Goal: Task Accomplishment & Management: Use online tool/utility

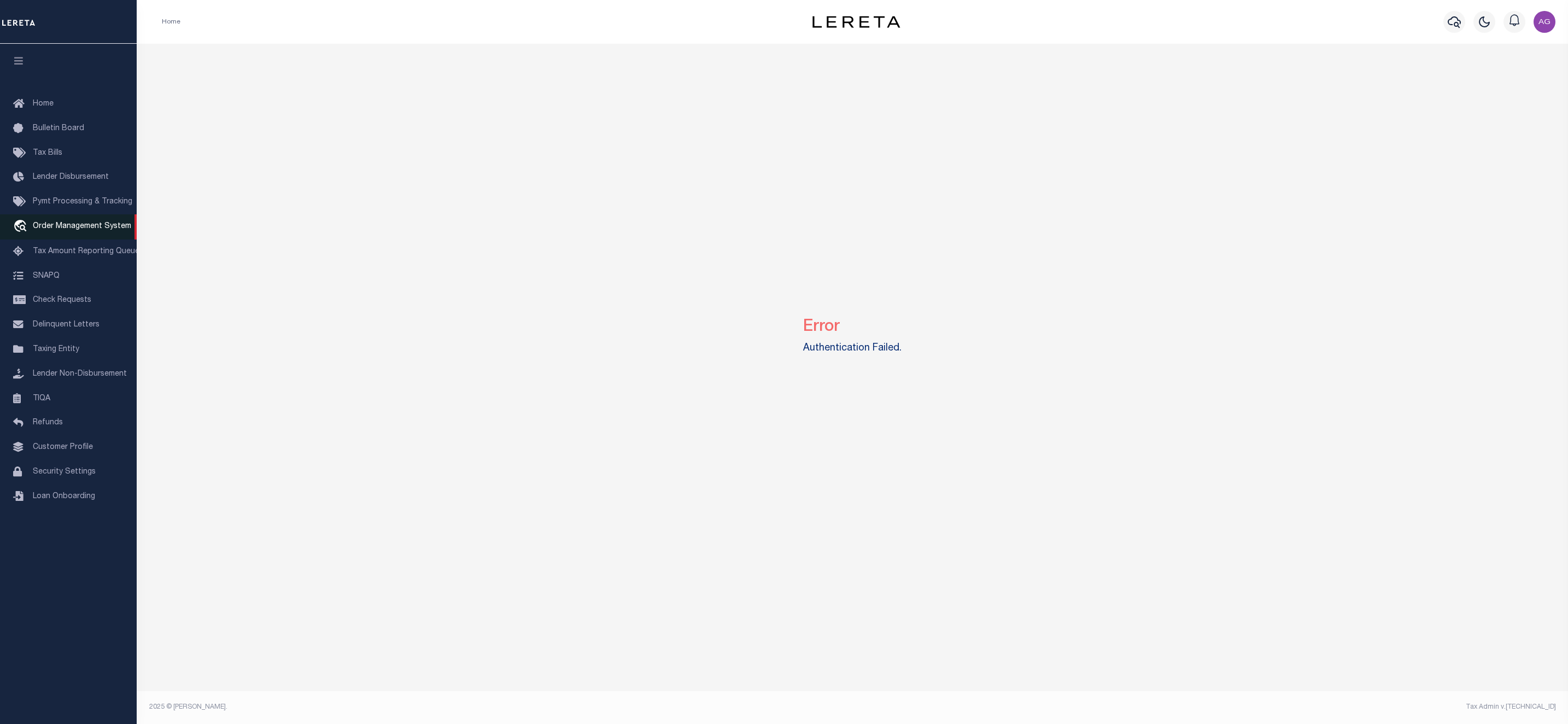
click at [76, 235] on link "travel_explore Order Management System" at bounding box center [68, 227] width 137 height 25
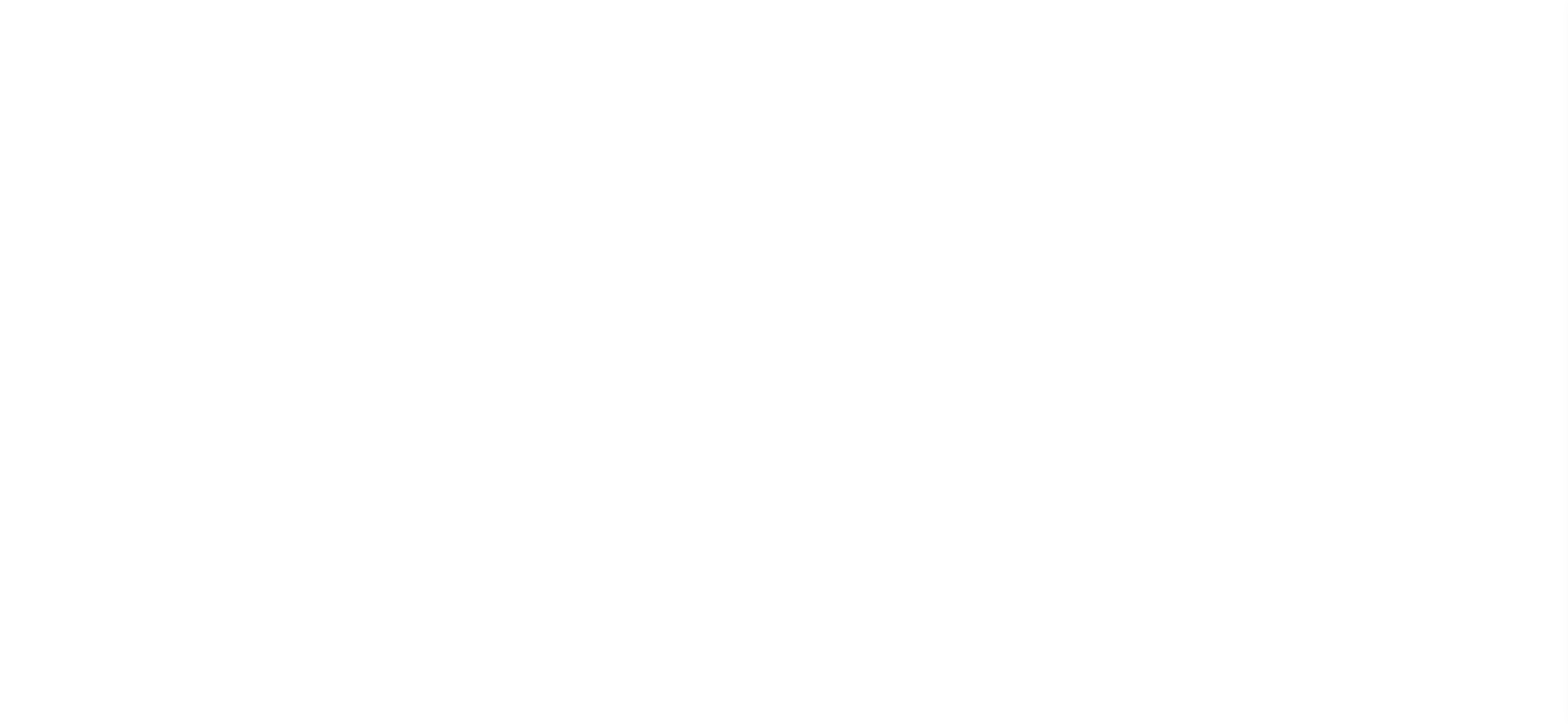
select select
select select "200"
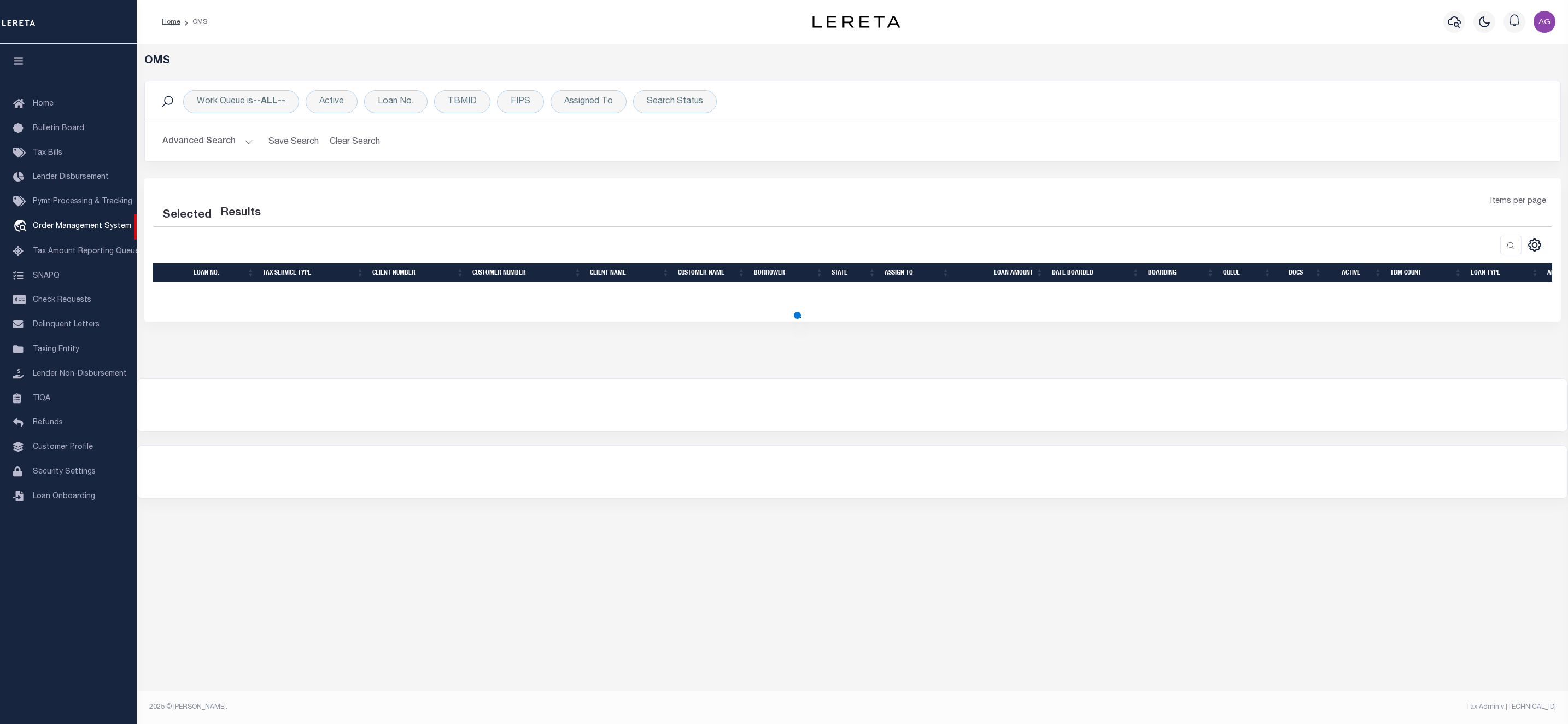
select select "200"
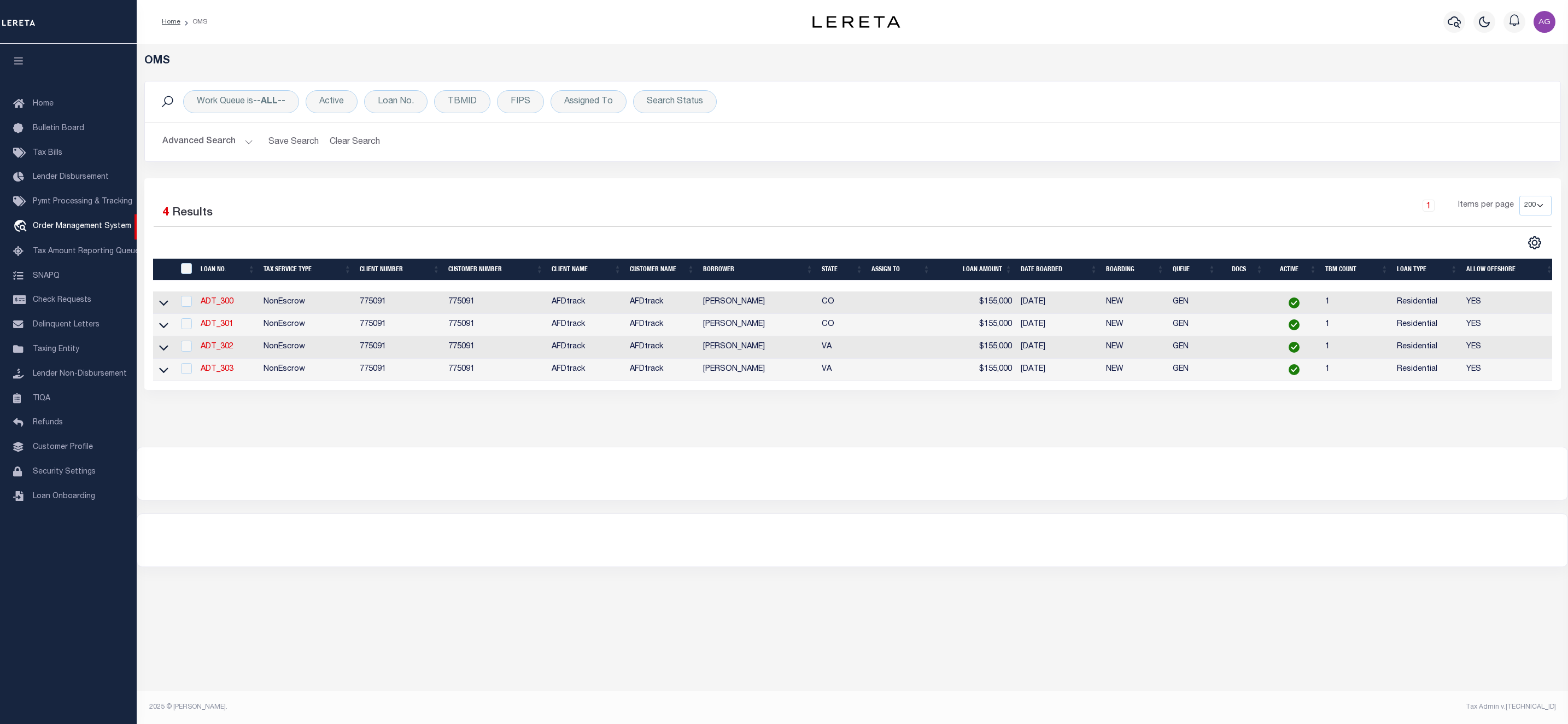
click at [227, 143] on button "Advanced Search" at bounding box center [208, 142] width 91 height 22
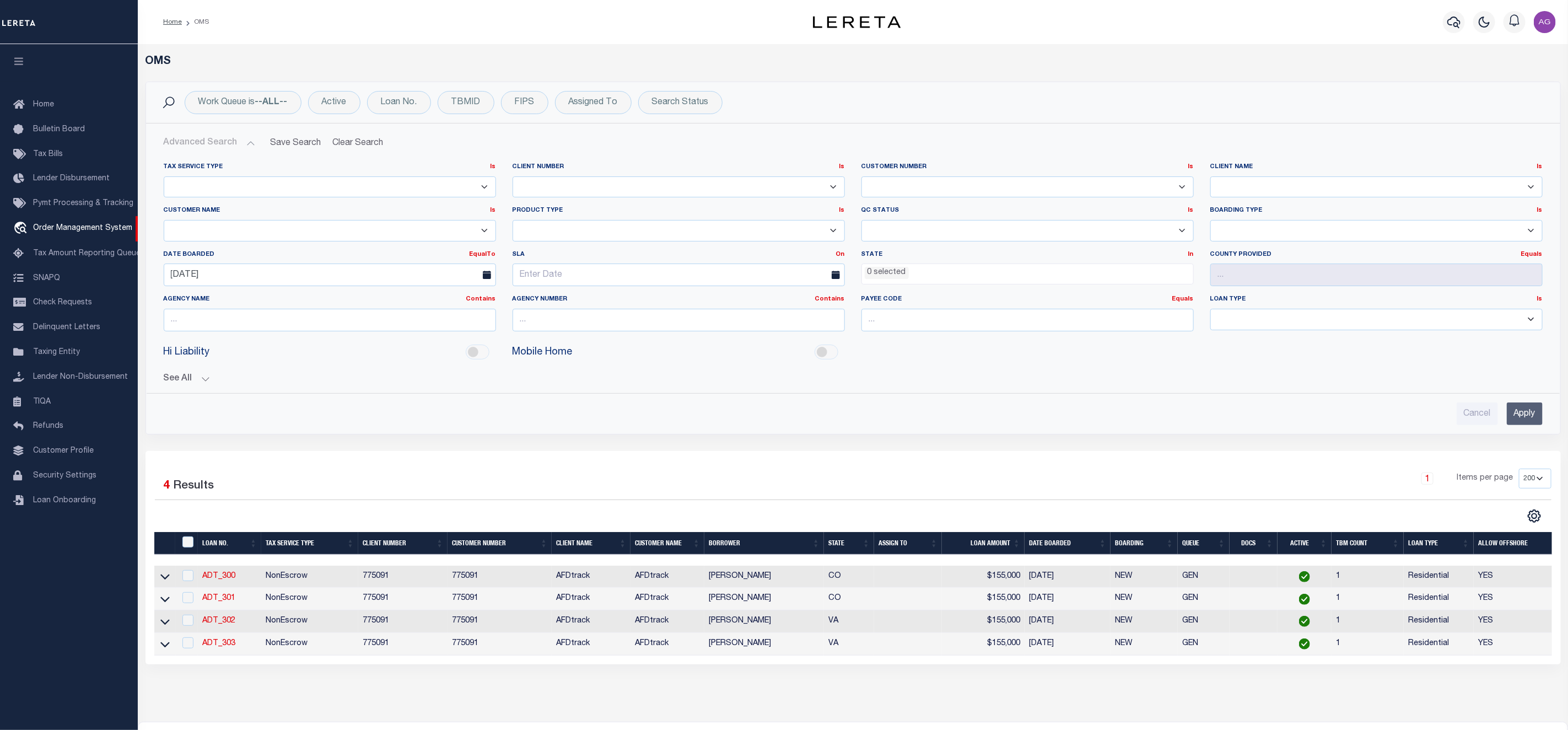
click at [336, 689] on div "OMS Work Queue is --ALL-- Active Loan No. TBMID FIPS Assigned To Search Status …" at bounding box center [853, 372] width 1424 height 634
click at [167, 581] on icon at bounding box center [165, 577] width 10 height 12
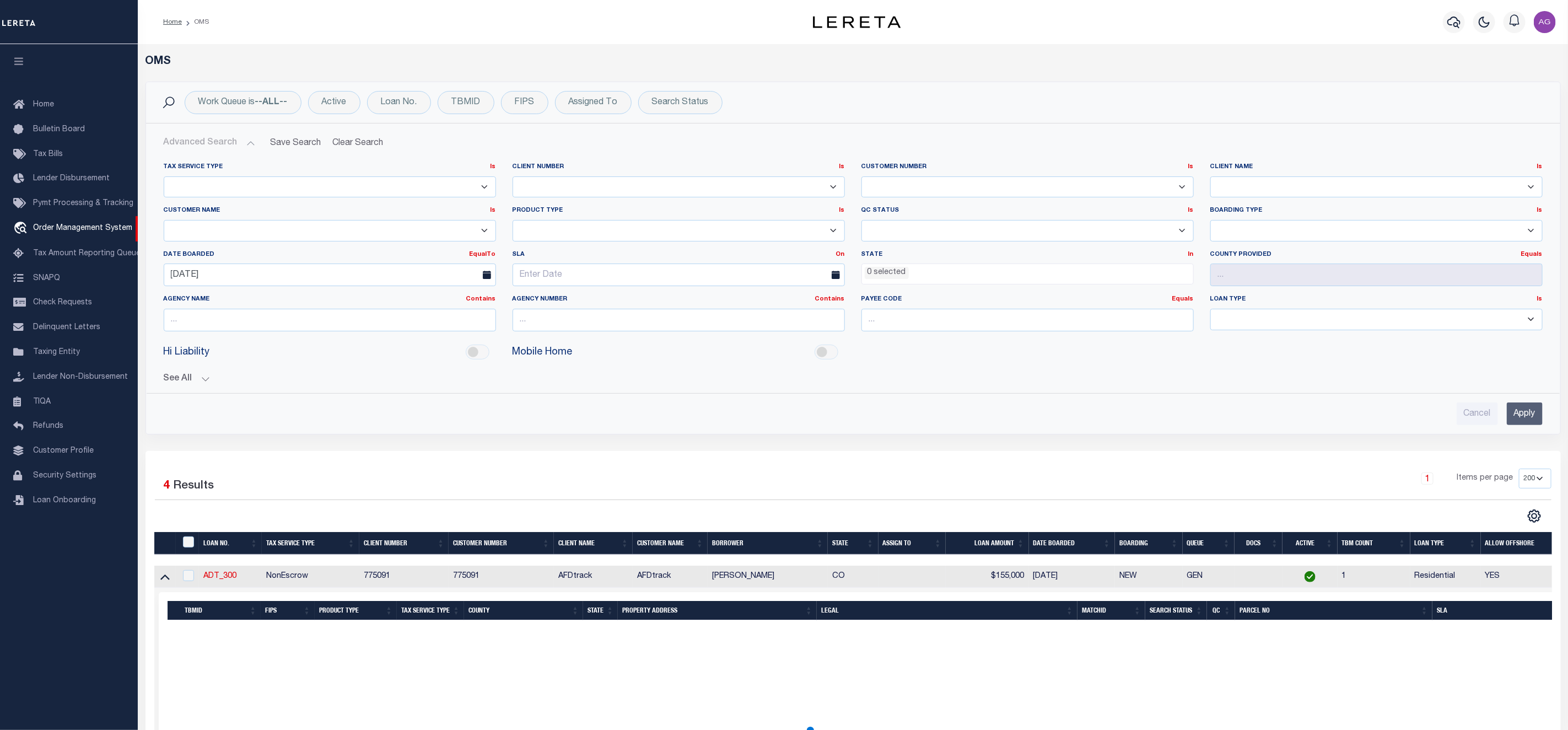
scroll to position [83, 0]
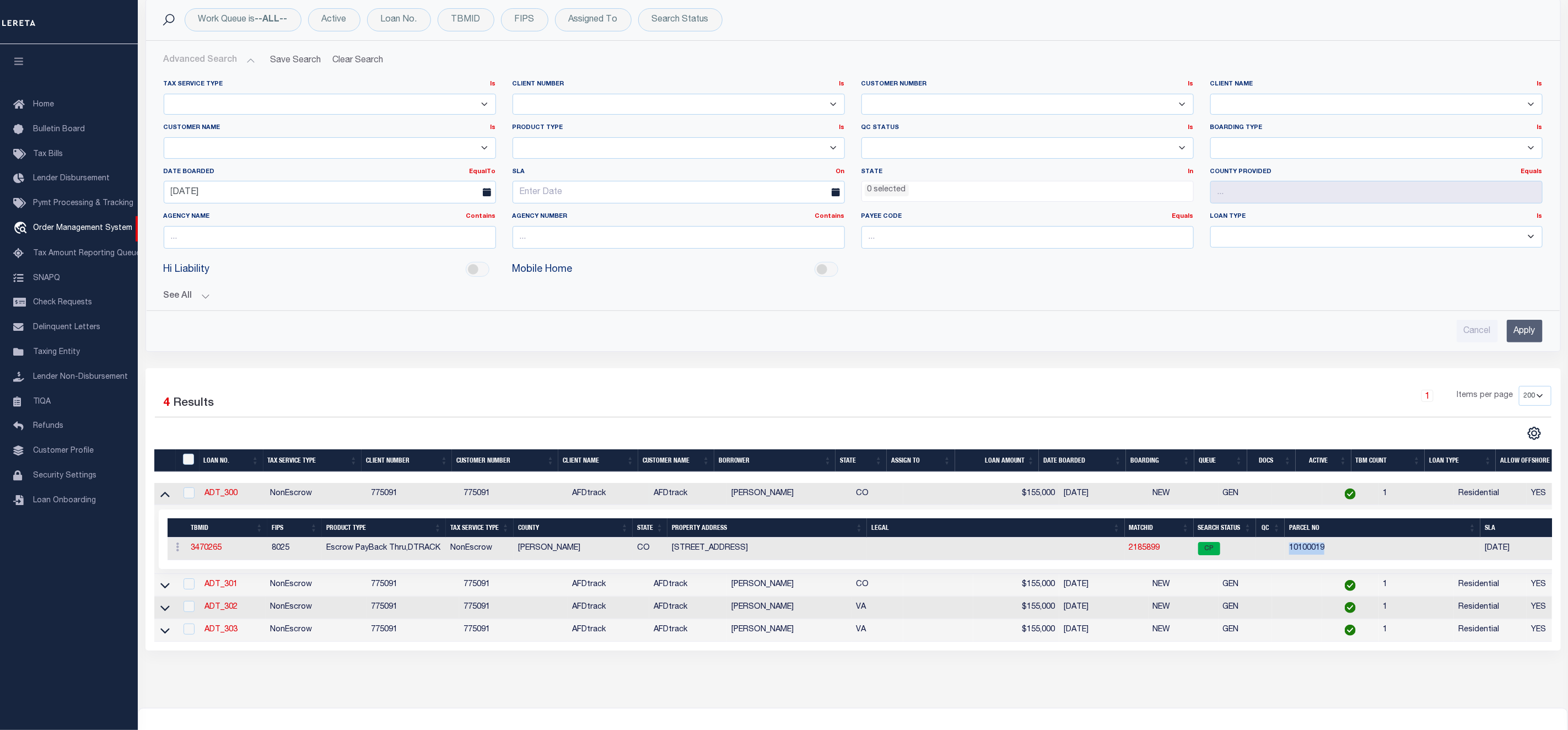
drag, startPoint x: 1284, startPoint y: 556, endPoint x: 1341, endPoint y: 558, distance: 57.0
click at [1341, 558] on td "10100019" at bounding box center [1382, 549] width 195 height 22
copy td "10100019"
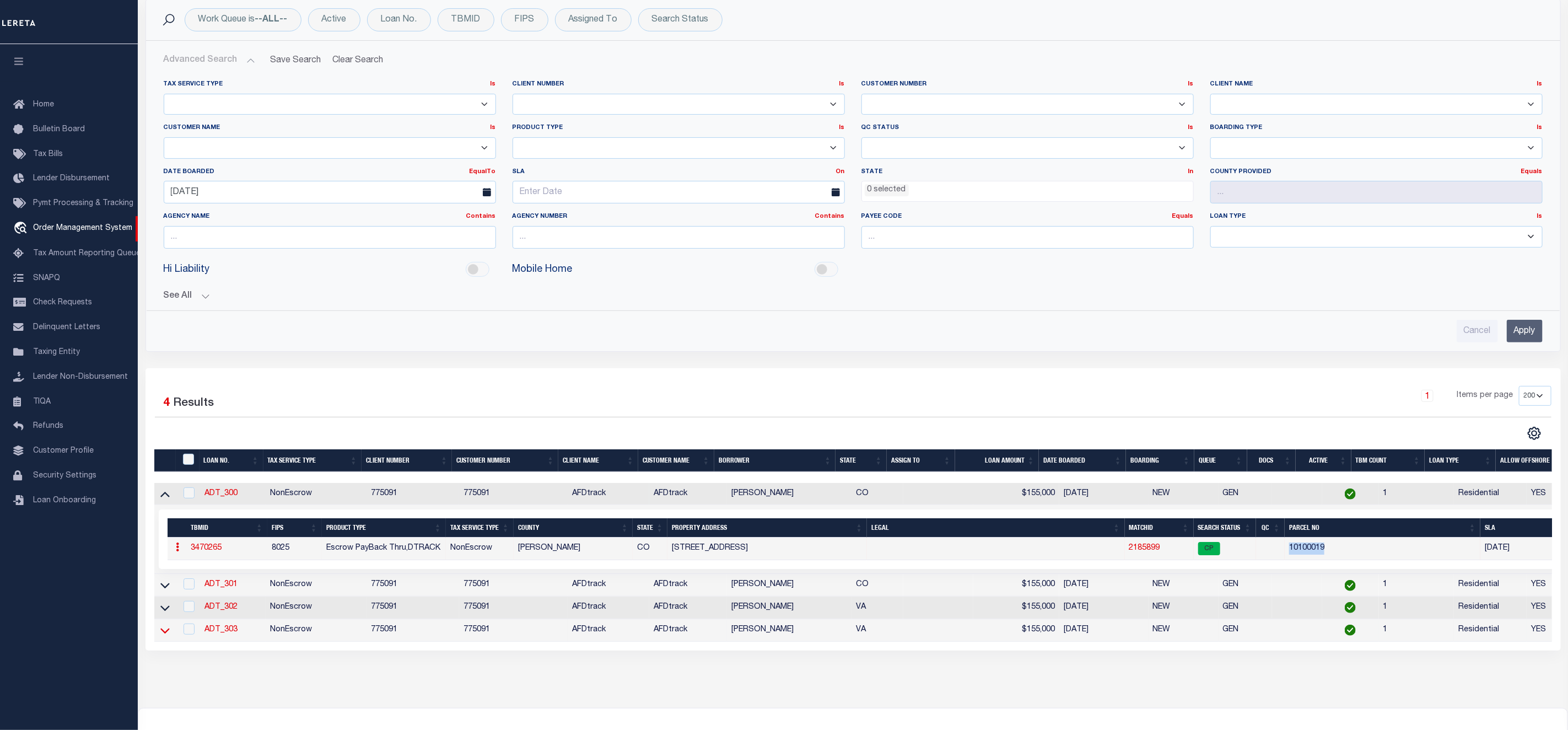
click at [165, 636] on icon at bounding box center [165, 631] width 10 height 12
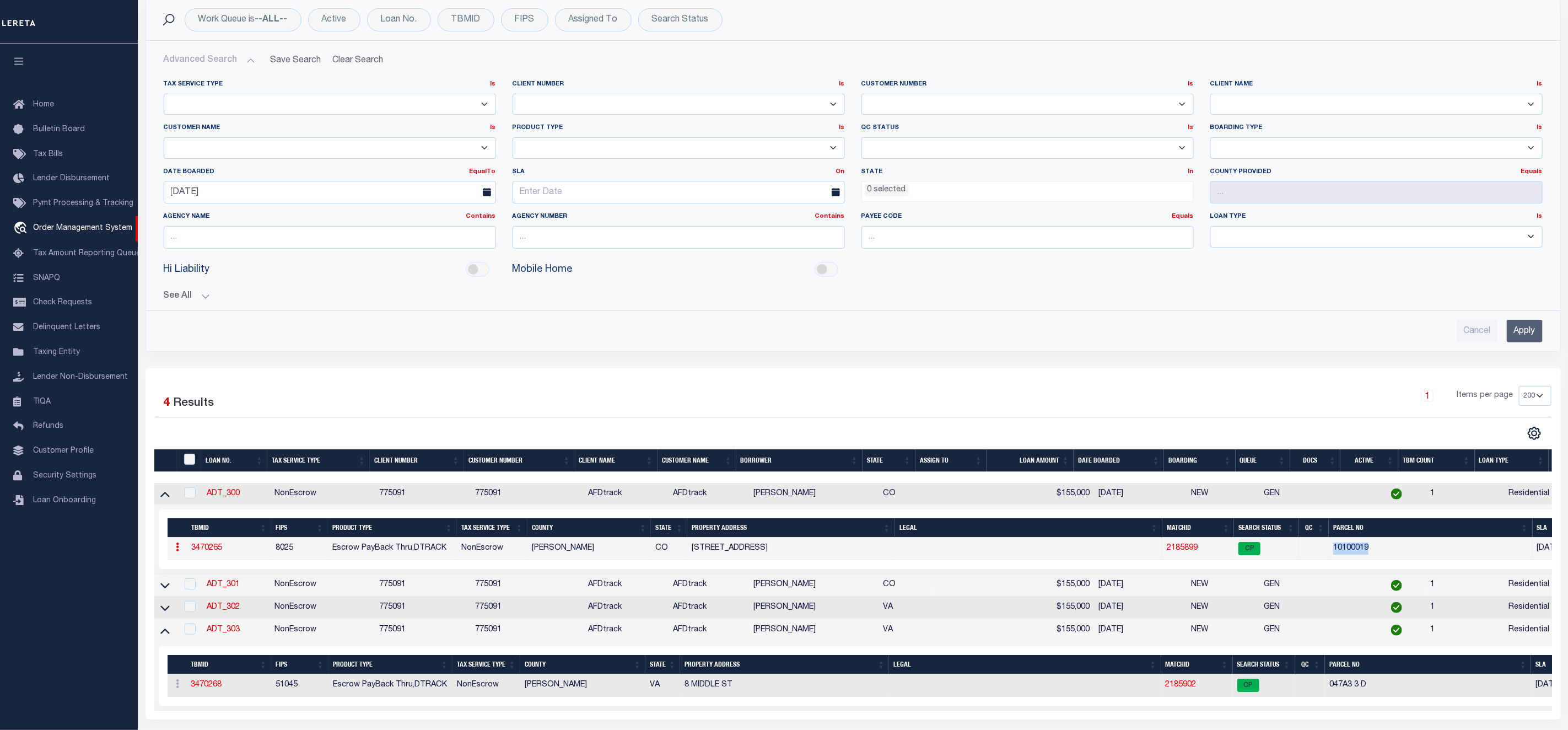
scroll to position [165, 0]
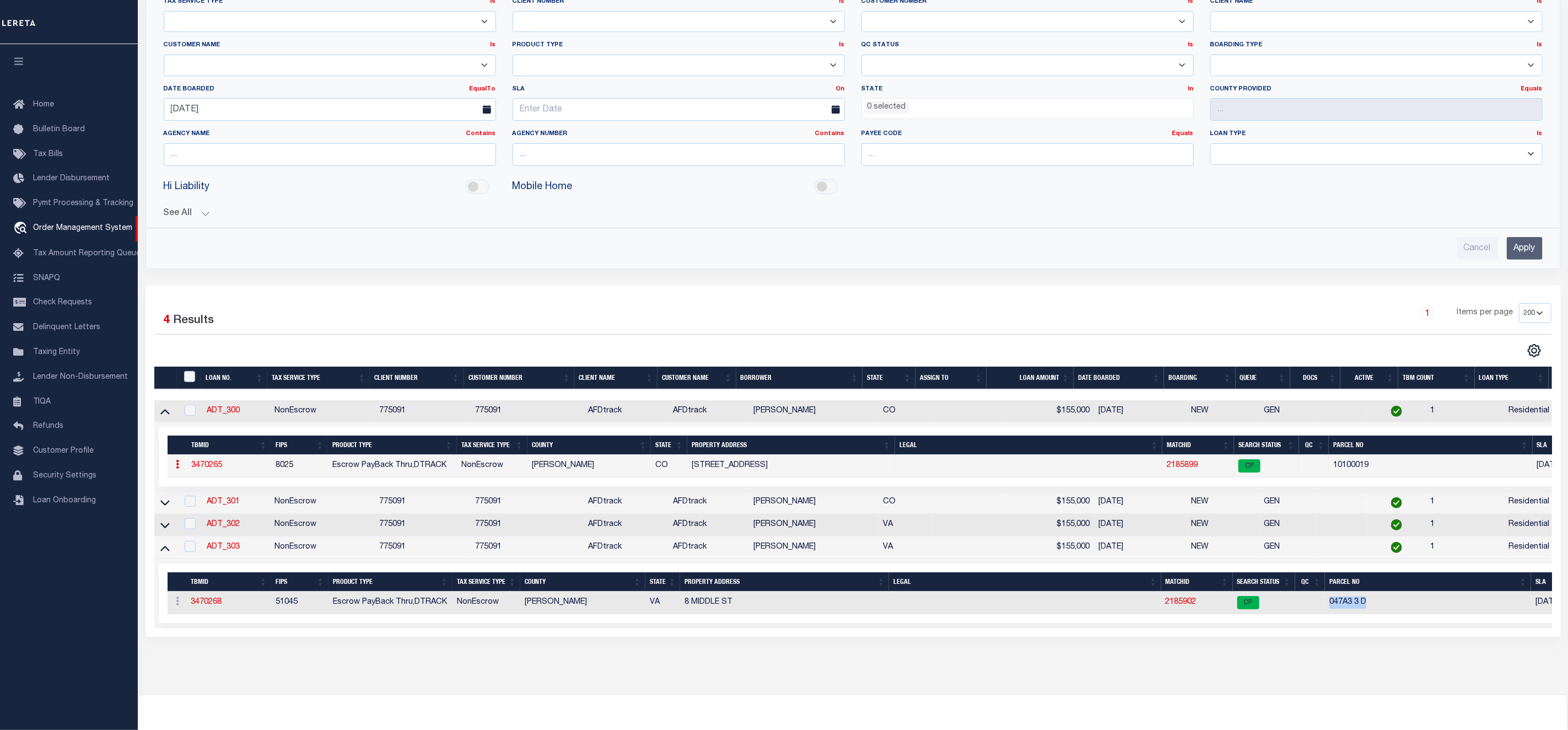
drag, startPoint x: 1328, startPoint y: 611, endPoint x: 1376, endPoint y: 611, distance: 48.0
click at [1376, 611] on td "047A3 3 D" at bounding box center [1428, 602] width 206 height 22
copy td "047A3 3 D"
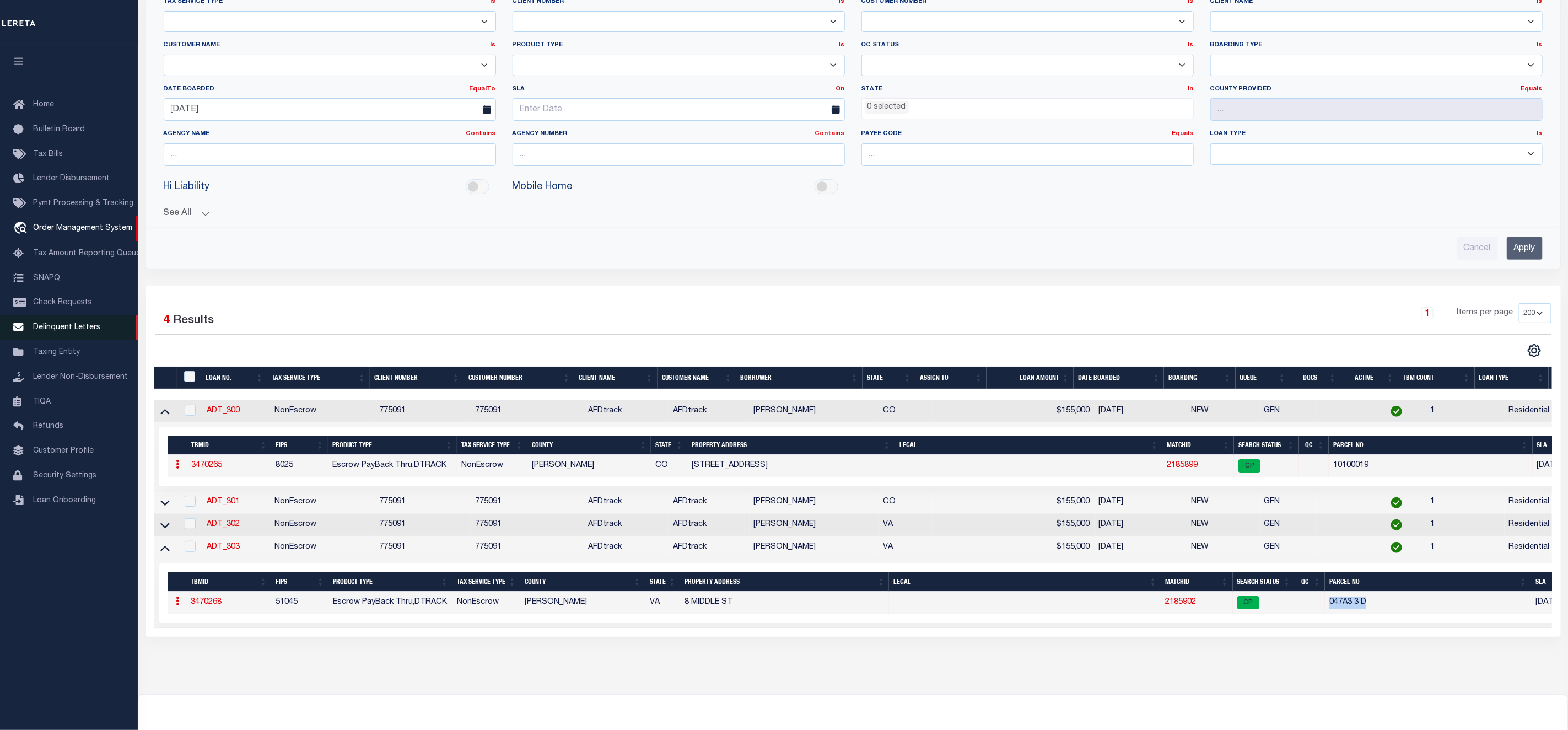
click at [80, 331] on span "Delinquent Letters" at bounding box center [67, 328] width 67 height 8
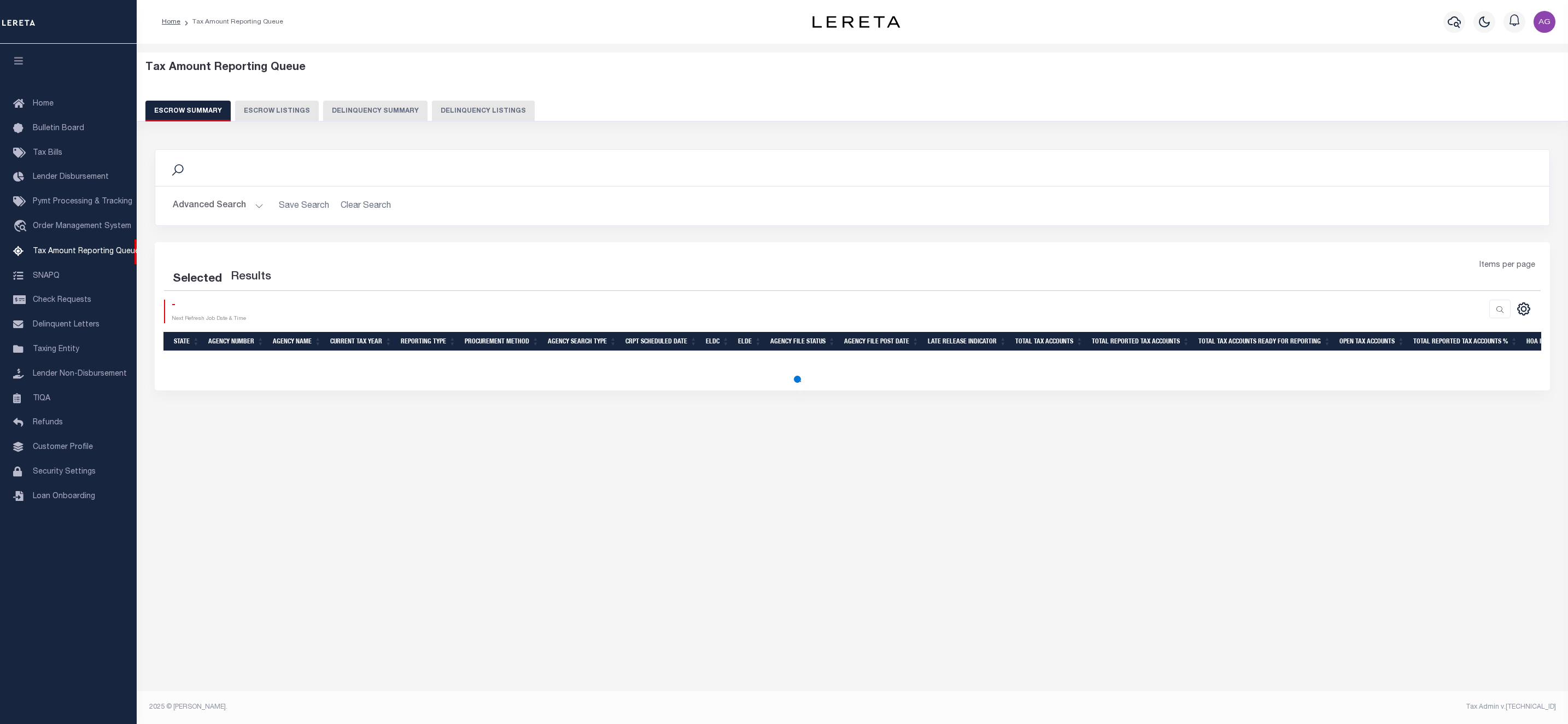
select select "100"
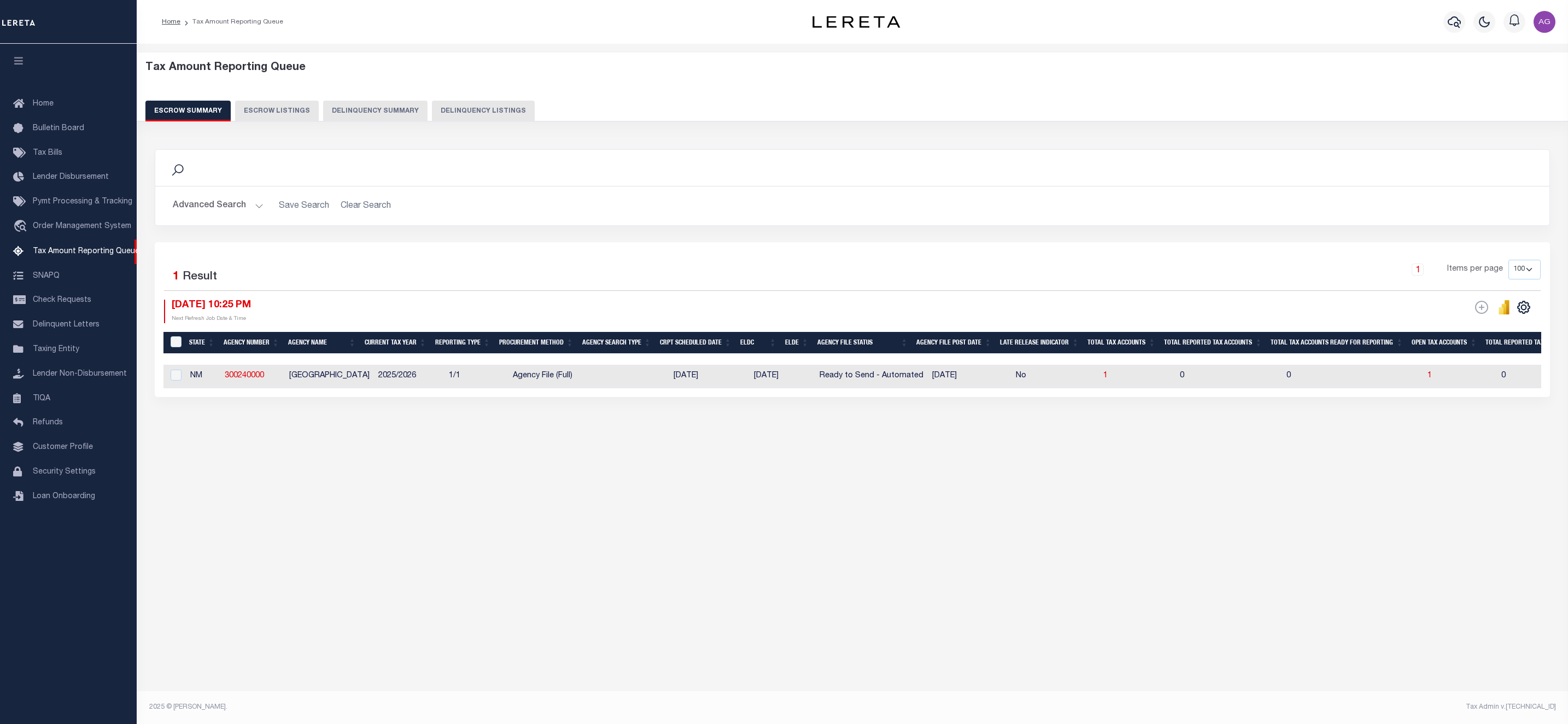
click at [464, 111] on button "Delinquency Listings" at bounding box center [483, 111] width 103 height 21
select select "100"
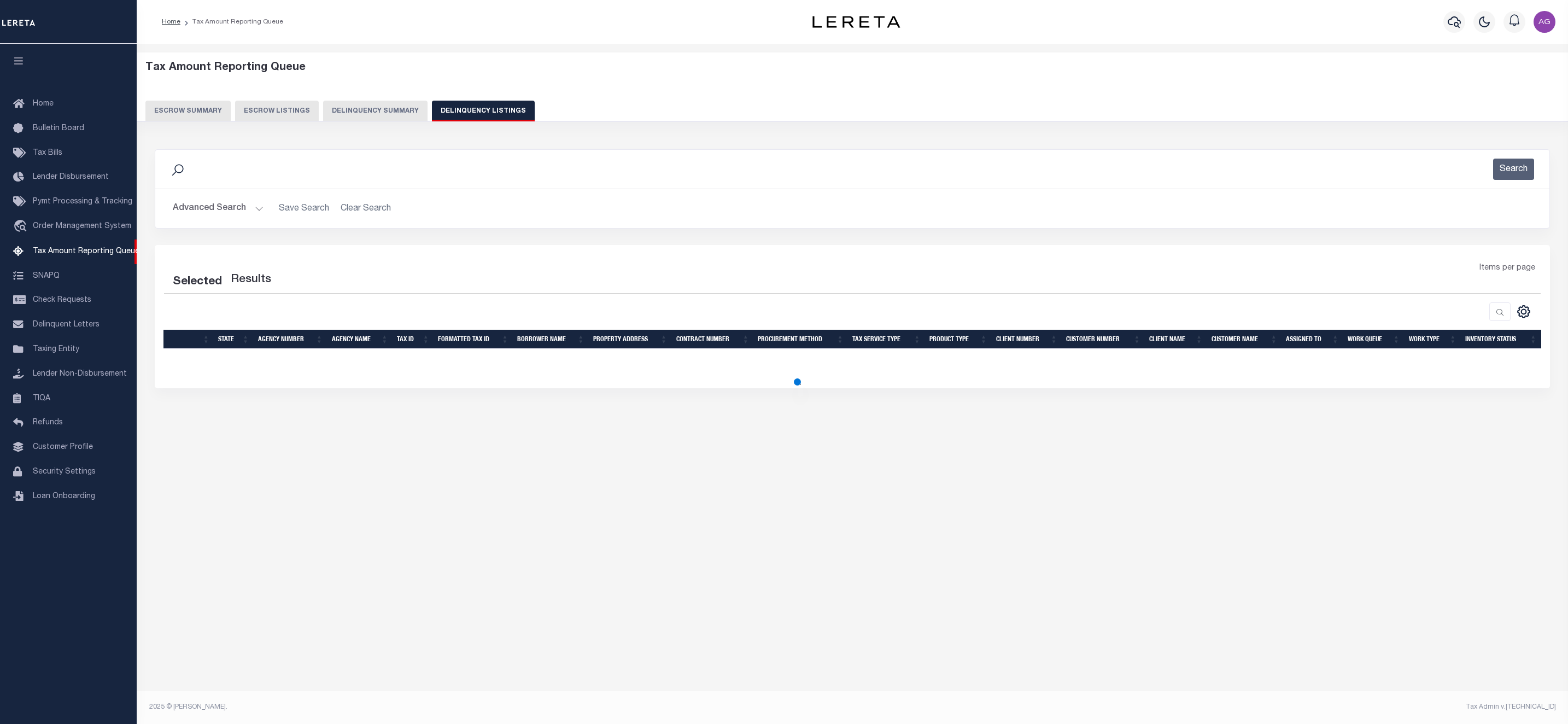
click at [217, 210] on button "Advanced Search" at bounding box center [218, 208] width 91 height 22
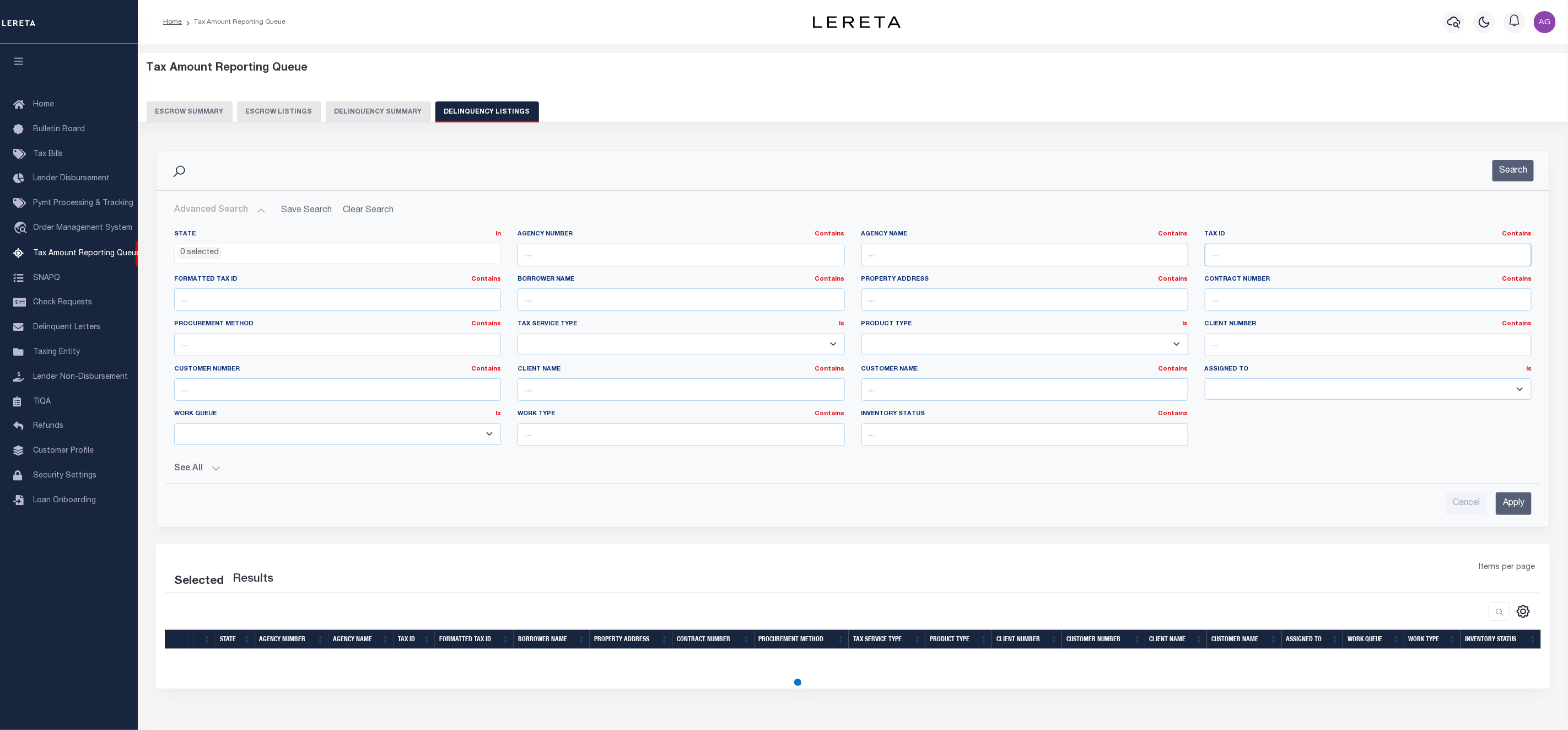
click at [1275, 257] on input "text" at bounding box center [1368, 254] width 327 height 22
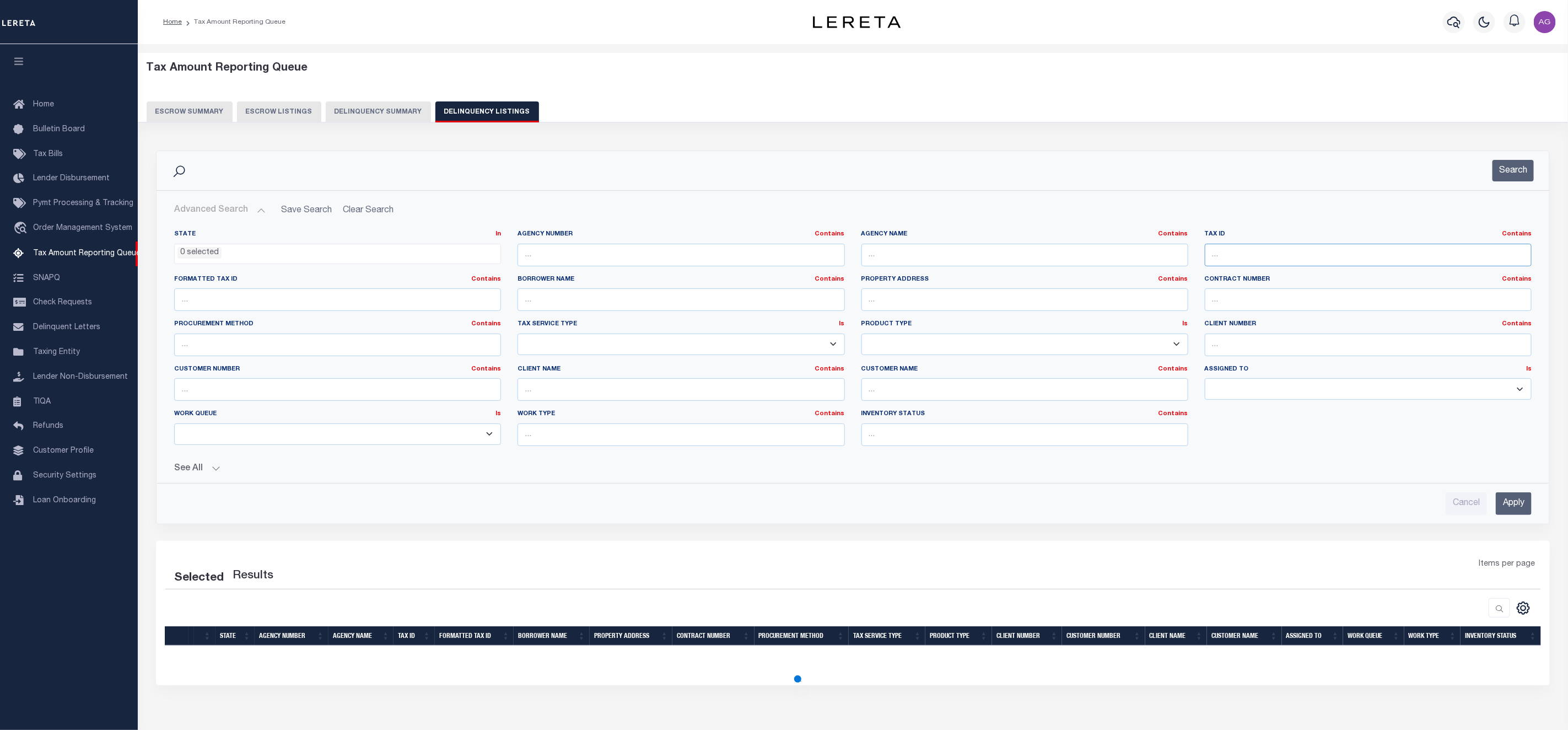
paste input "10100019"
type input "10100019"
click at [1499, 506] on input "Apply" at bounding box center [1514, 503] width 36 height 22
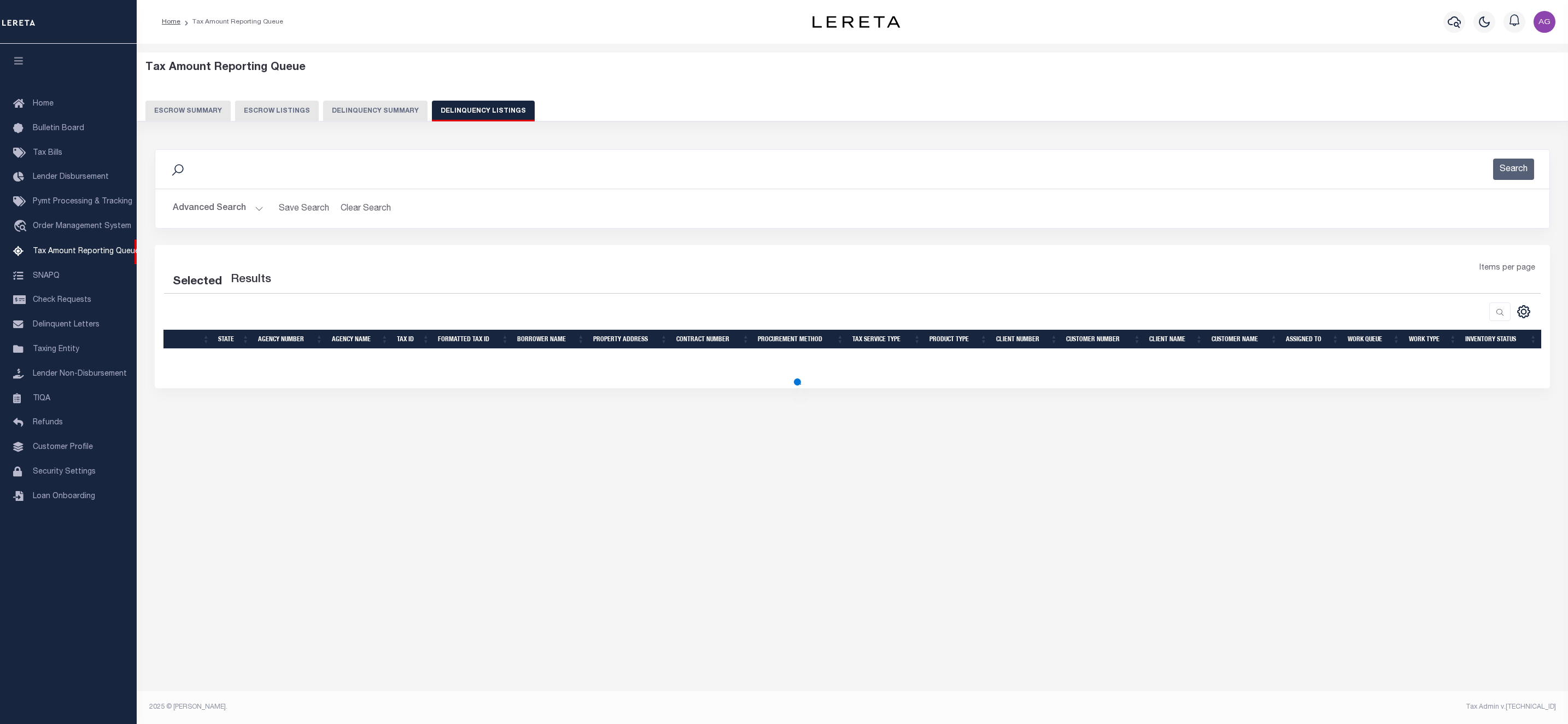
select select "100"
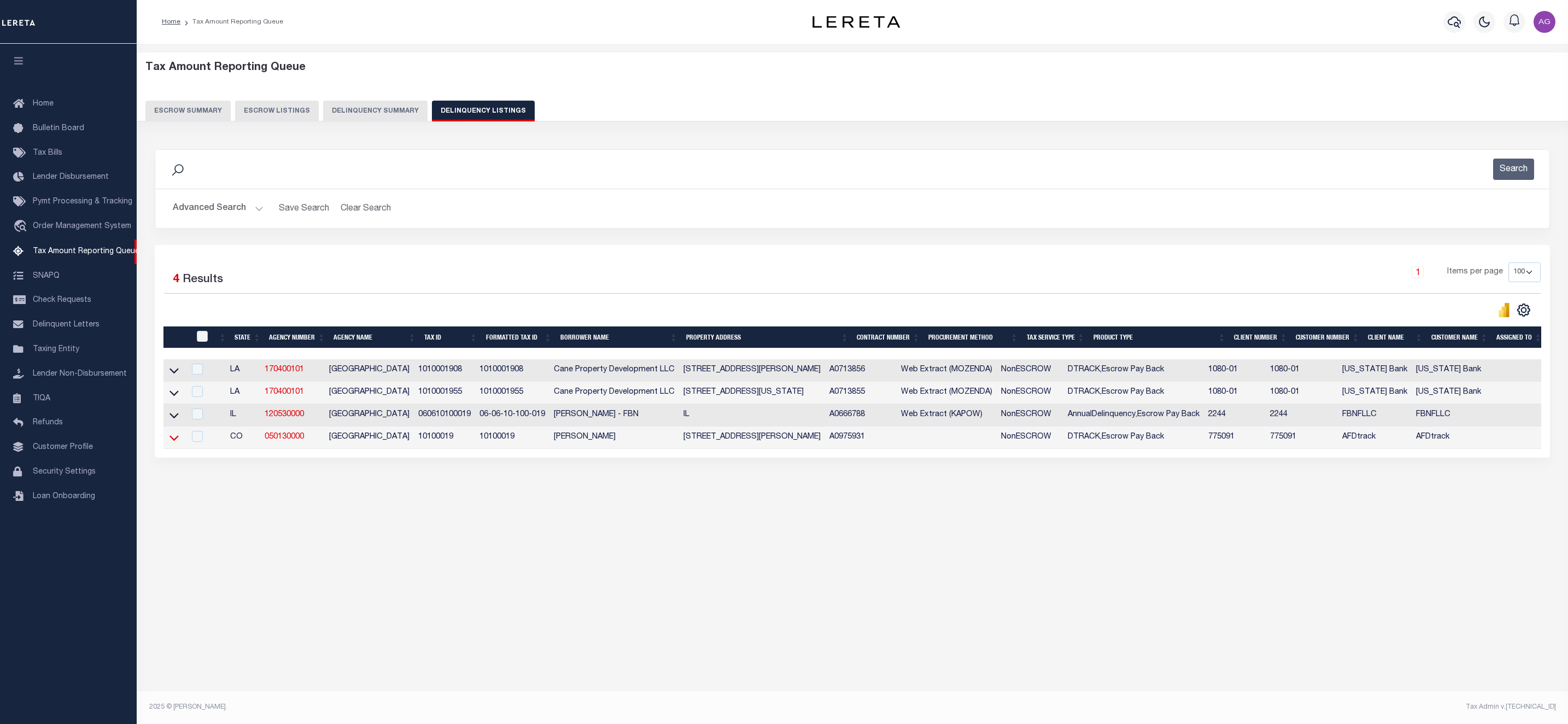
click at [176, 442] on icon at bounding box center [174, 438] width 10 height 11
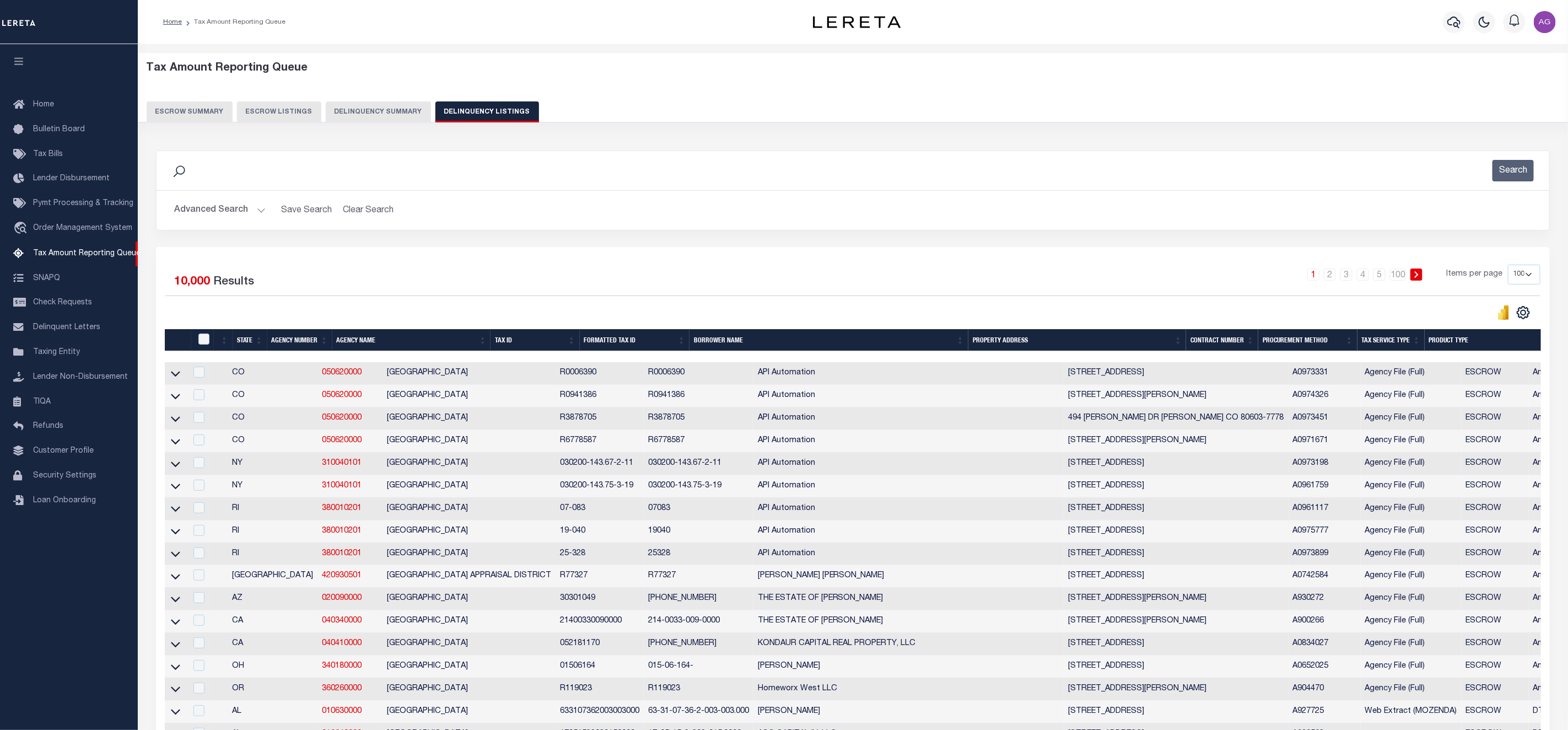
click at [235, 217] on button "Advanced Search" at bounding box center [220, 210] width 92 height 22
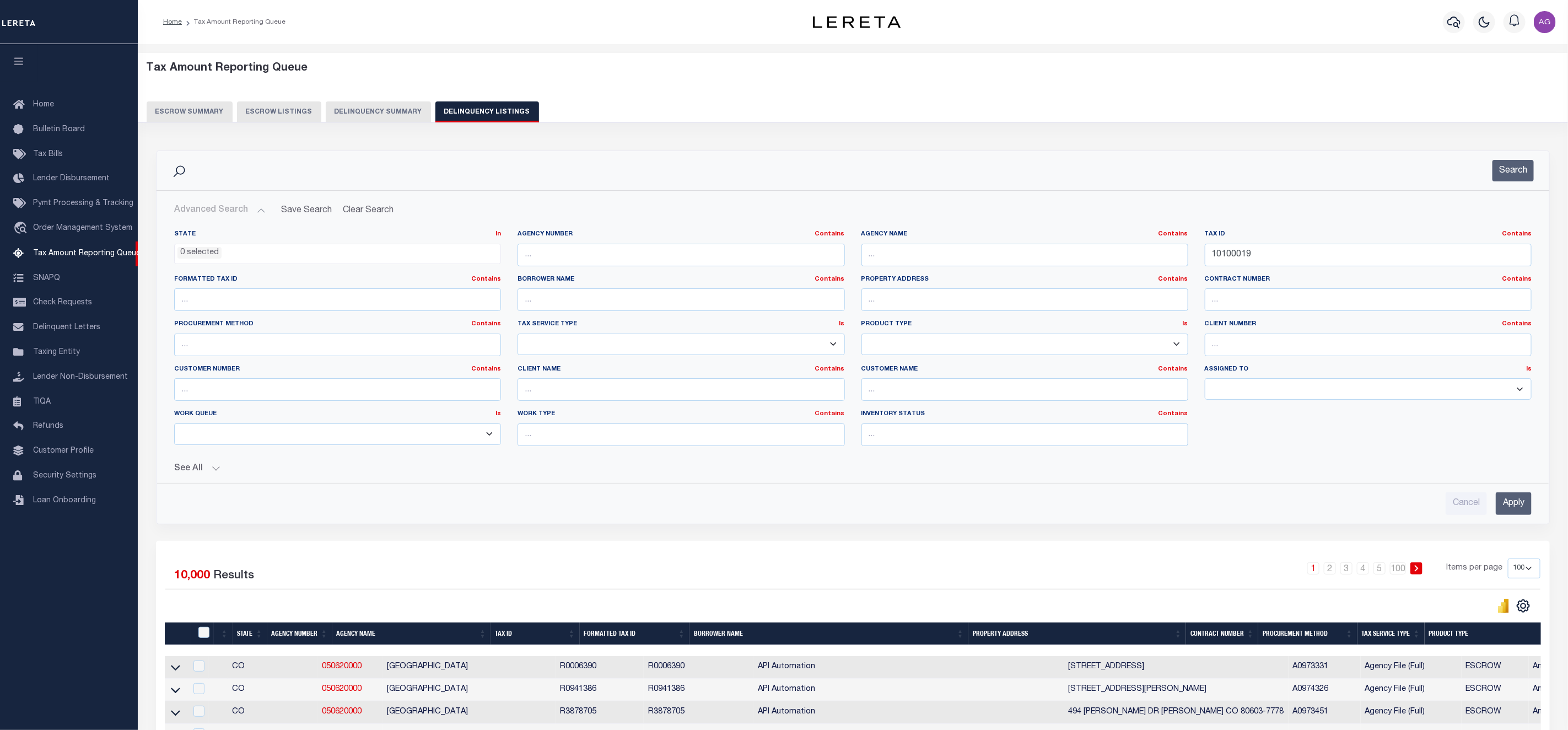
click at [1512, 506] on input "Apply" at bounding box center [1514, 503] width 36 height 22
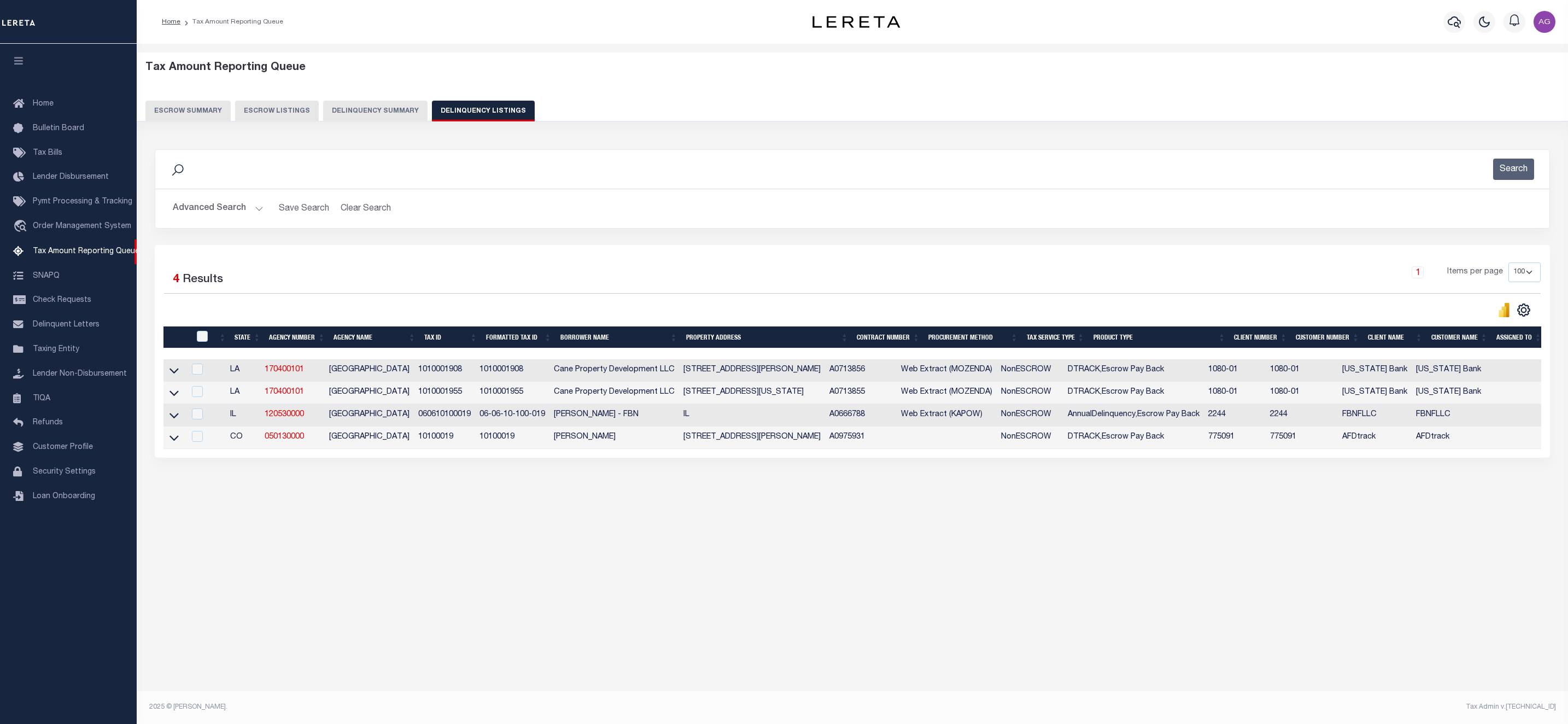
click at [231, 206] on button "Advanced Search" at bounding box center [218, 208] width 91 height 22
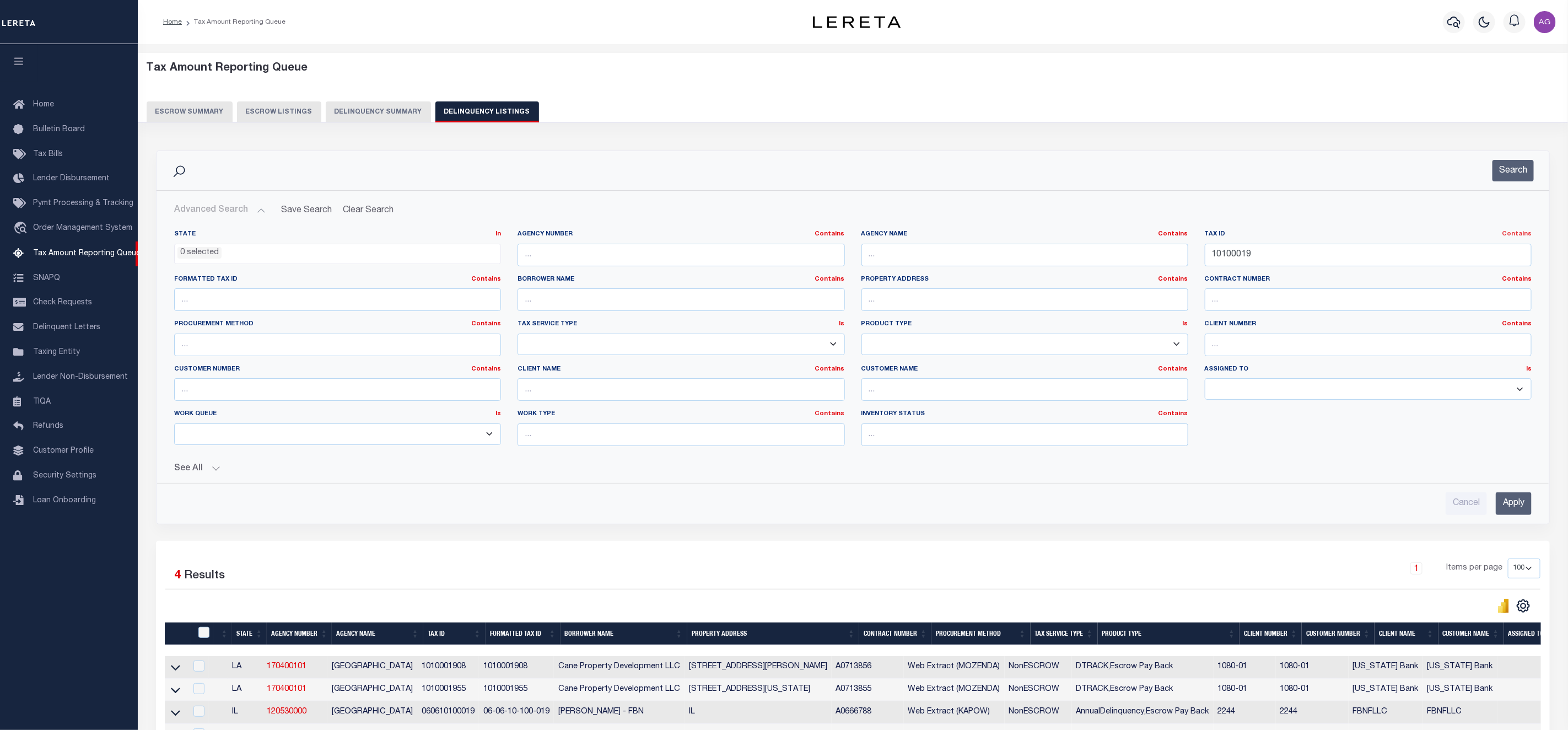
click at [1520, 235] on link "Contains" at bounding box center [1517, 234] width 29 height 6
click at [1464, 263] on link "Is" at bounding box center [1487, 263] width 87 height 16
click at [1518, 508] on input "Apply" at bounding box center [1514, 503] width 36 height 22
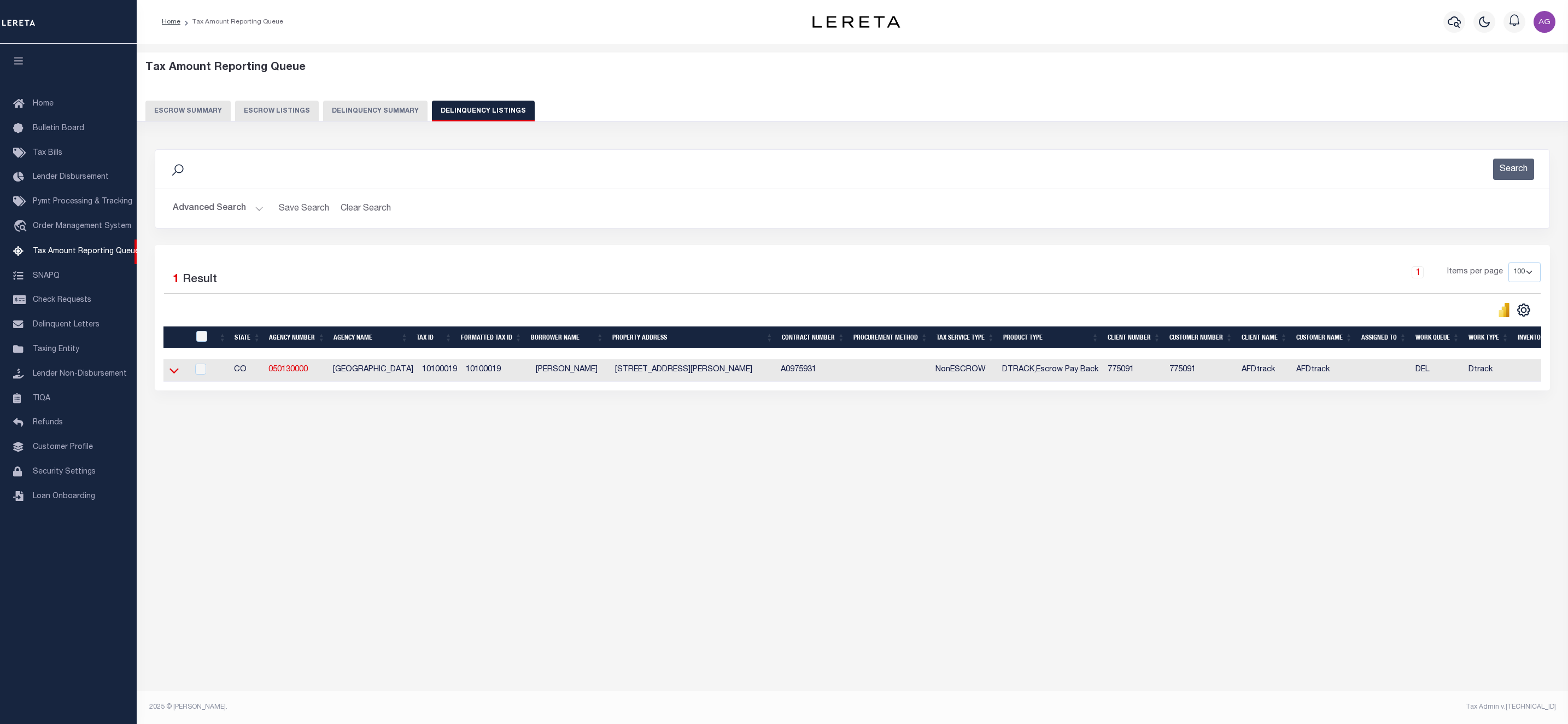
click at [178, 374] on icon at bounding box center [174, 371] width 10 height 6
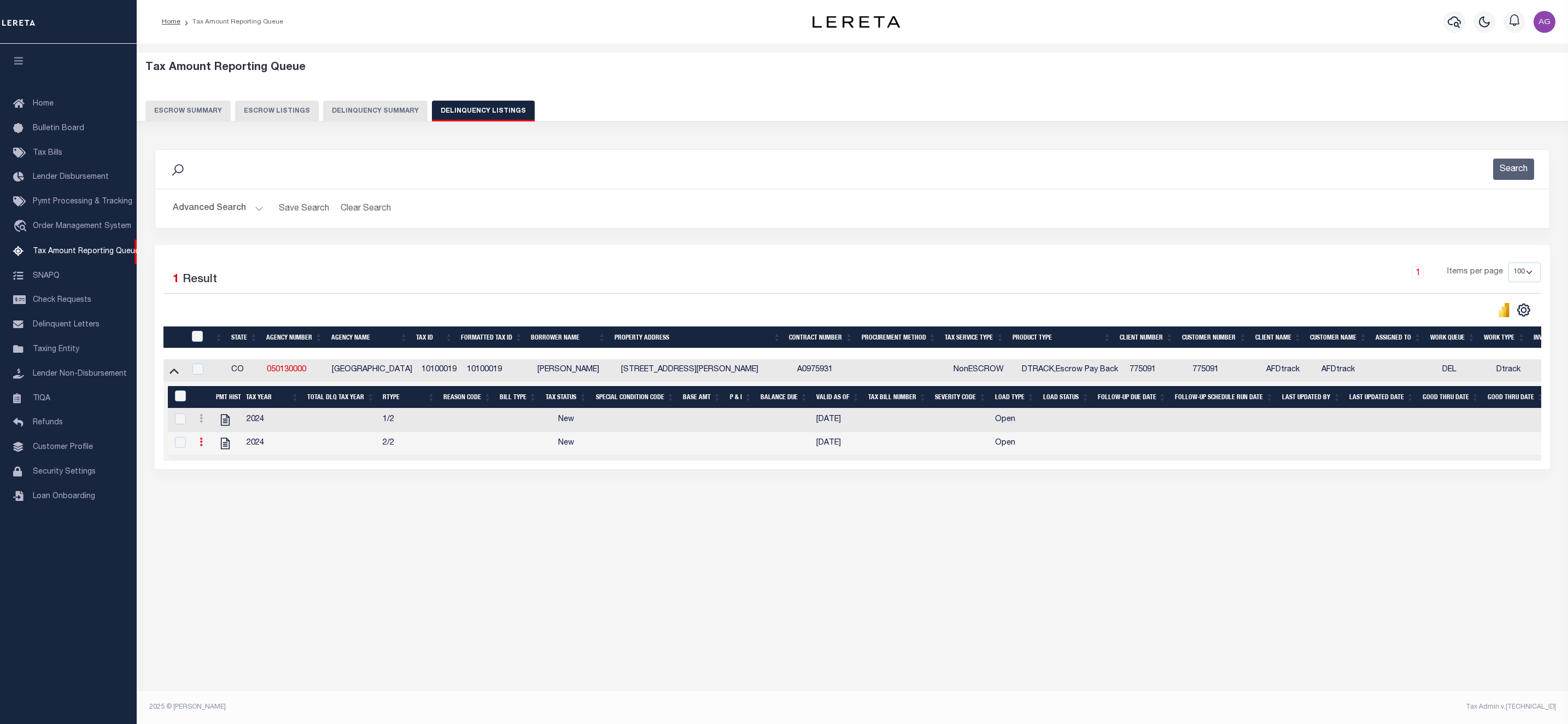
click at [202, 445] on icon at bounding box center [201, 442] width 3 height 9
click at [213, 484] on img "" at bounding box center [214, 478] width 11 height 11
select select "NW2"
select select
type input "[DATE]"
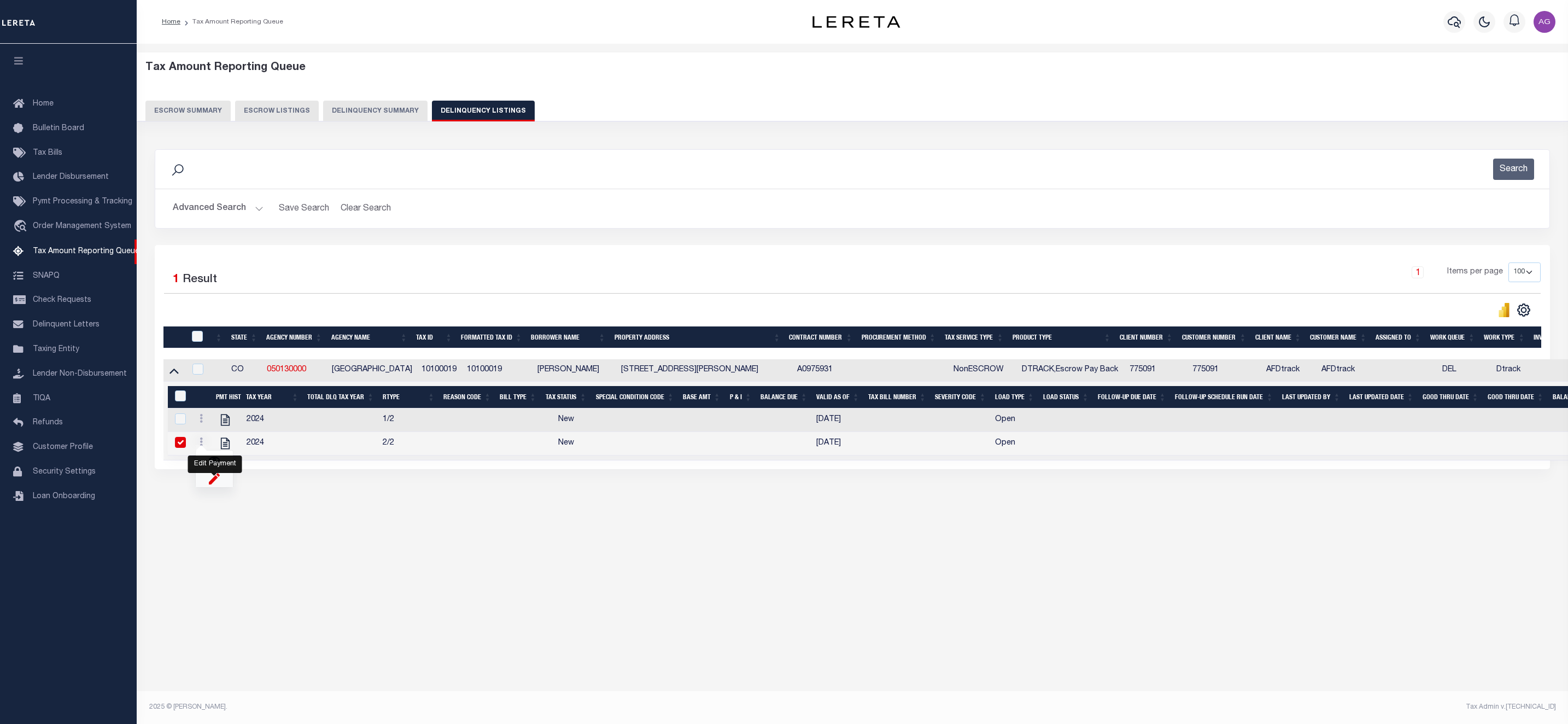
checkbox input "true"
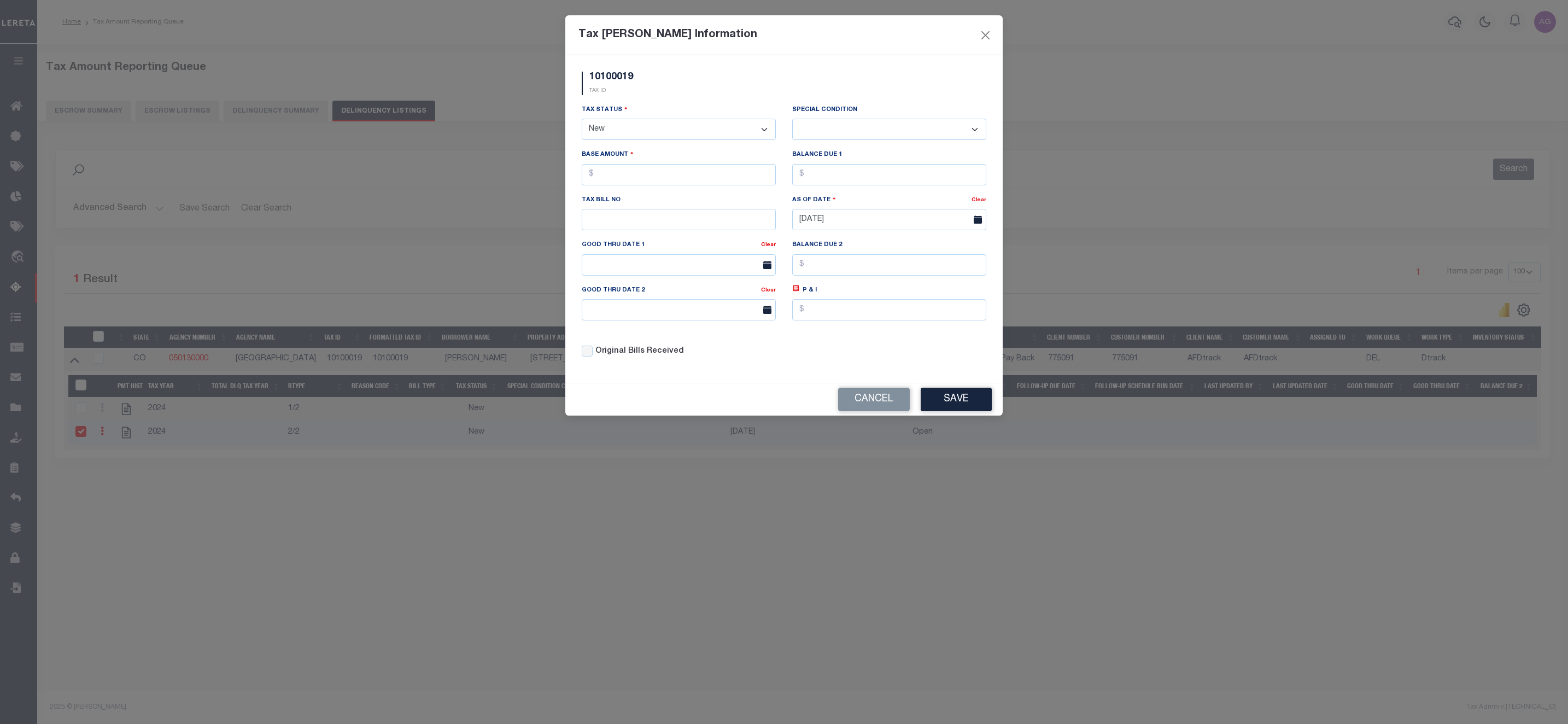
click at [661, 135] on select "- Select Status - Open Due/Unpaid Paid Incomplete No Tax Due Internal Refund Pr…" at bounding box center [679, 130] width 194 height 22
select select "DUE"
click at [582, 120] on select "- Select Status - Open Due/Unpaid Paid Incomplete No Tax Due Internal Refund Pr…" at bounding box center [679, 130] width 194 height 22
select select "0"
click at [650, 184] on input "text" at bounding box center [679, 175] width 194 height 22
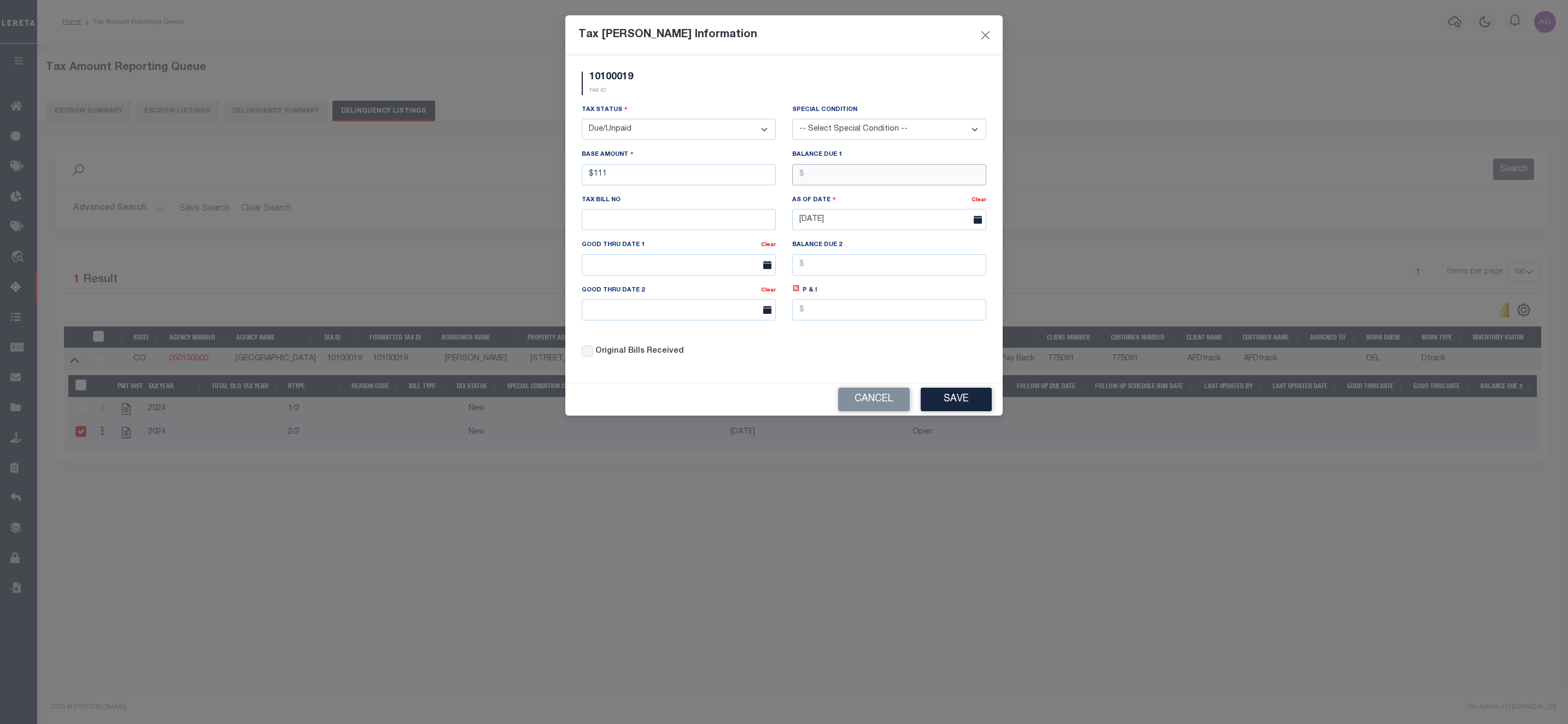
type input "$111.00"
click at [909, 178] on input "text" at bounding box center [889, 175] width 194 height 22
type input "$111.00"
click at [832, 230] on body "Home Tax Amount Reporting Queue Profile" at bounding box center [784, 348] width 1568 height 696
click at [902, 306] on span "7" at bounding box center [900, 306] width 22 height 22
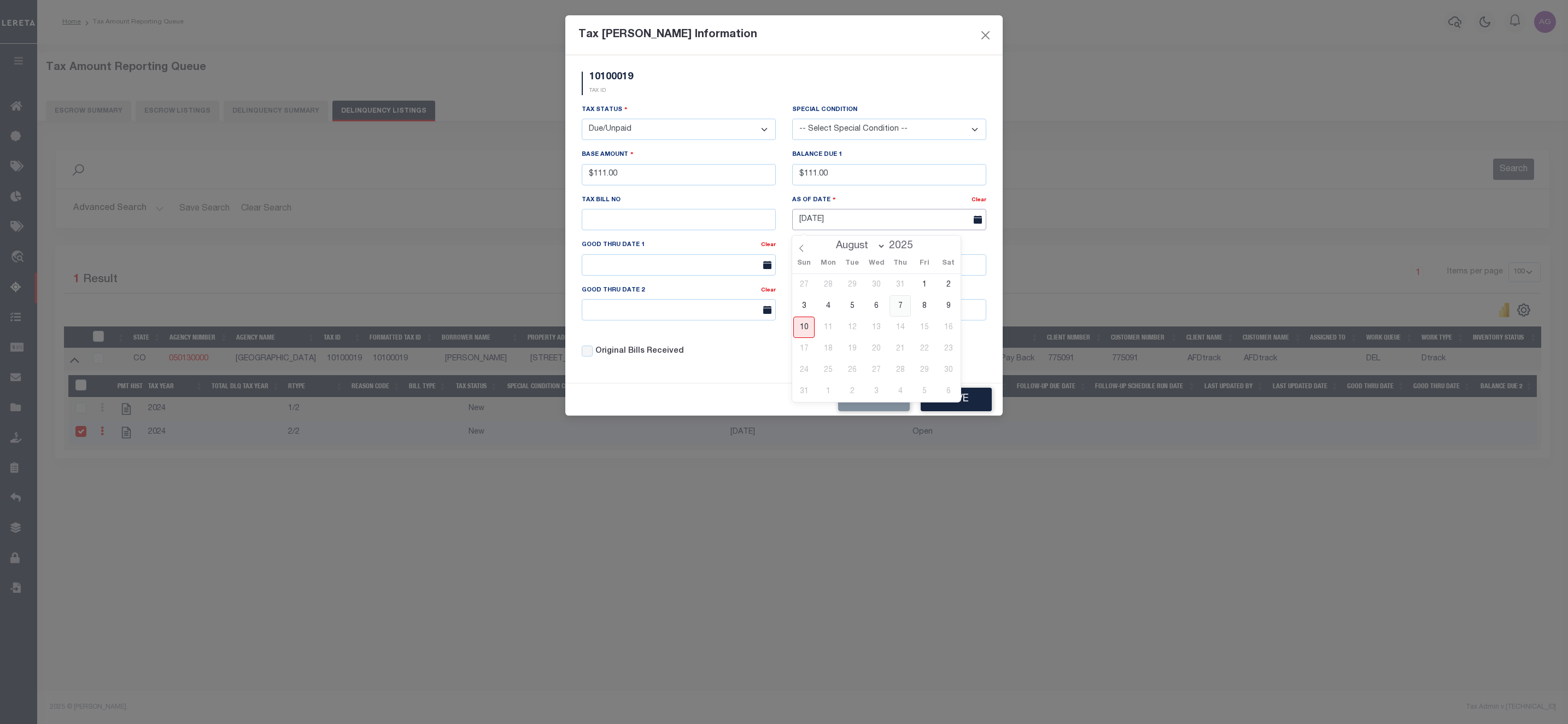
type input "08/07/2025"
click at [945, 404] on button "Save" at bounding box center [956, 399] width 71 height 24
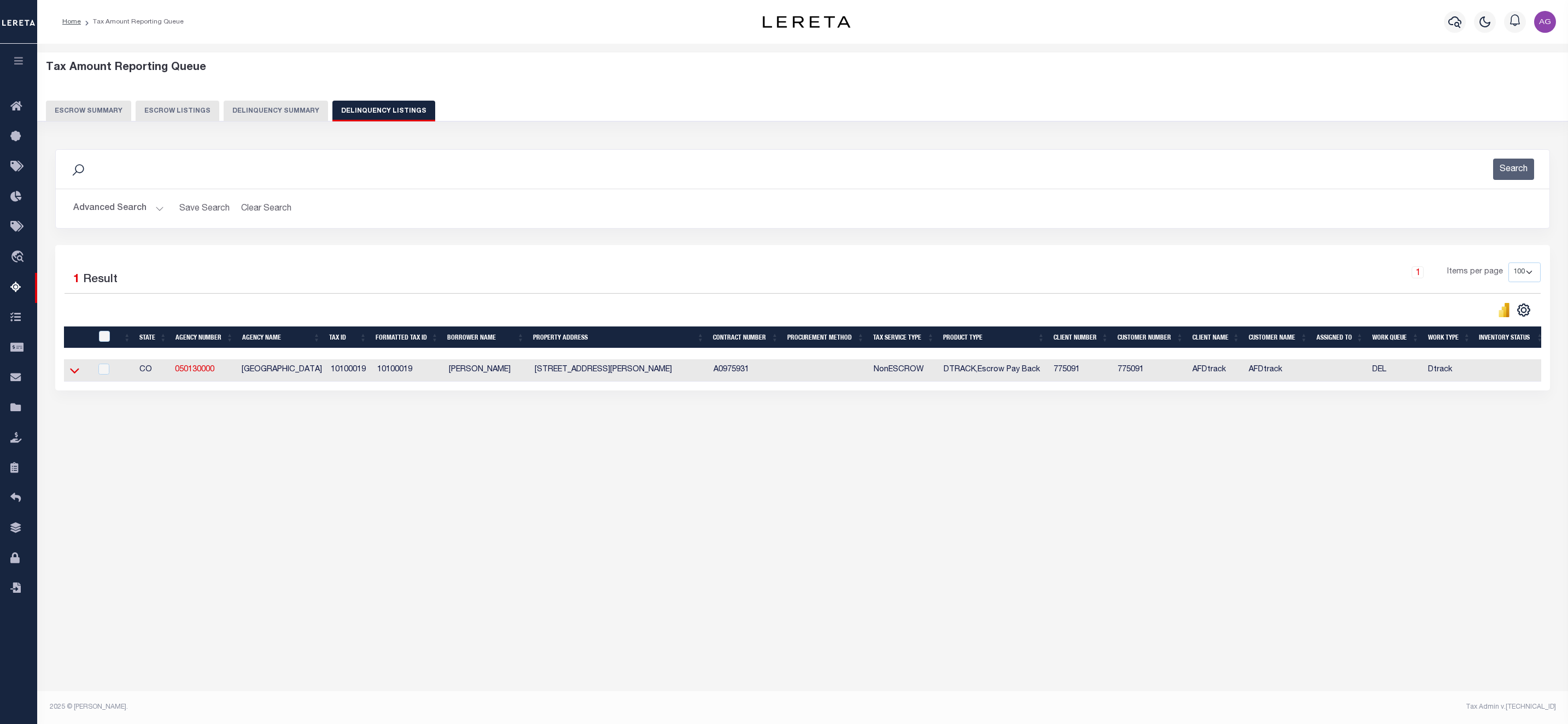
click at [71, 371] on icon at bounding box center [74, 371] width 10 height 11
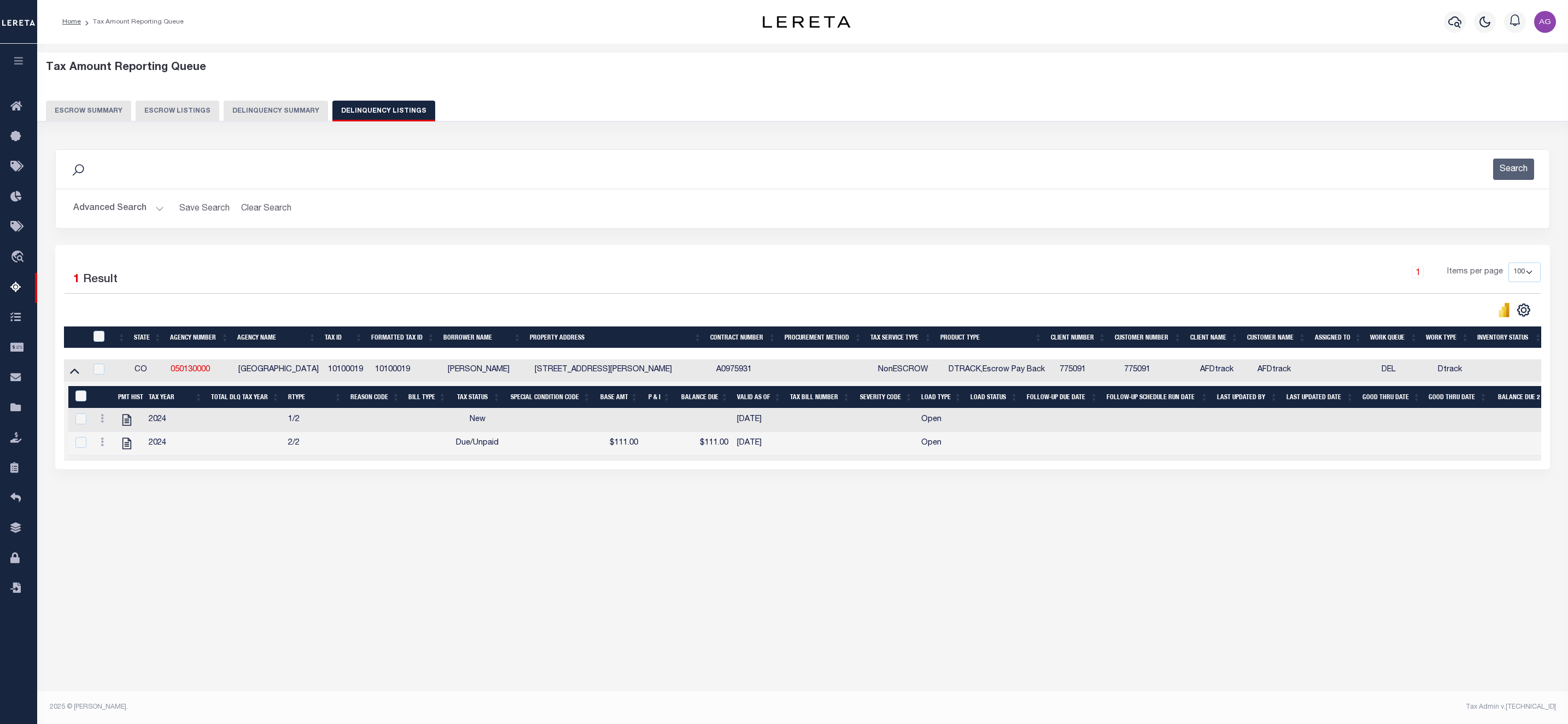
click at [361, 658] on div "Tax Amount Reporting Queue Escrow Summary Escrow Listings In" at bounding box center [802, 370] width 1531 height 652
click at [121, 207] on button "Advanced Search" at bounding box center [118, 208] width 91 height 22
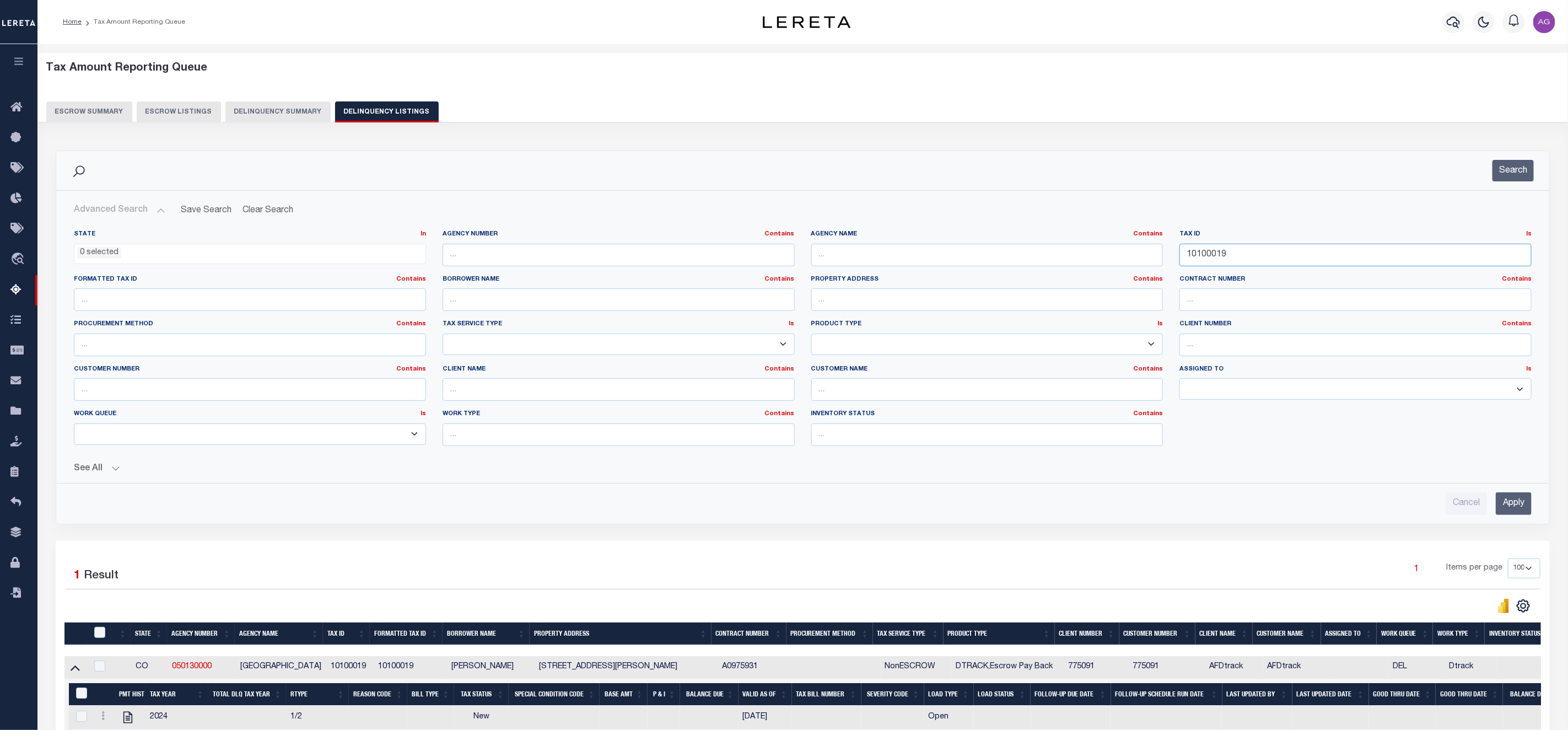
drag, startPoint x: 1245, startPoint y: 255, endPoint x: 1159, endPoint y: 248, distance: 86.3
click at [1159, 248] on div "State In In AK AL AR AZ CA CO CT DC DE FL GA GU HI IA ID IL IN KS KY LA MA MD M…" at bounding box center [803, 342] width 1474 height 225
paste input "047A3 3 D"
click at [1512, 500] on input "Apply" at bounding box center [1514, 503] width 36 height 22
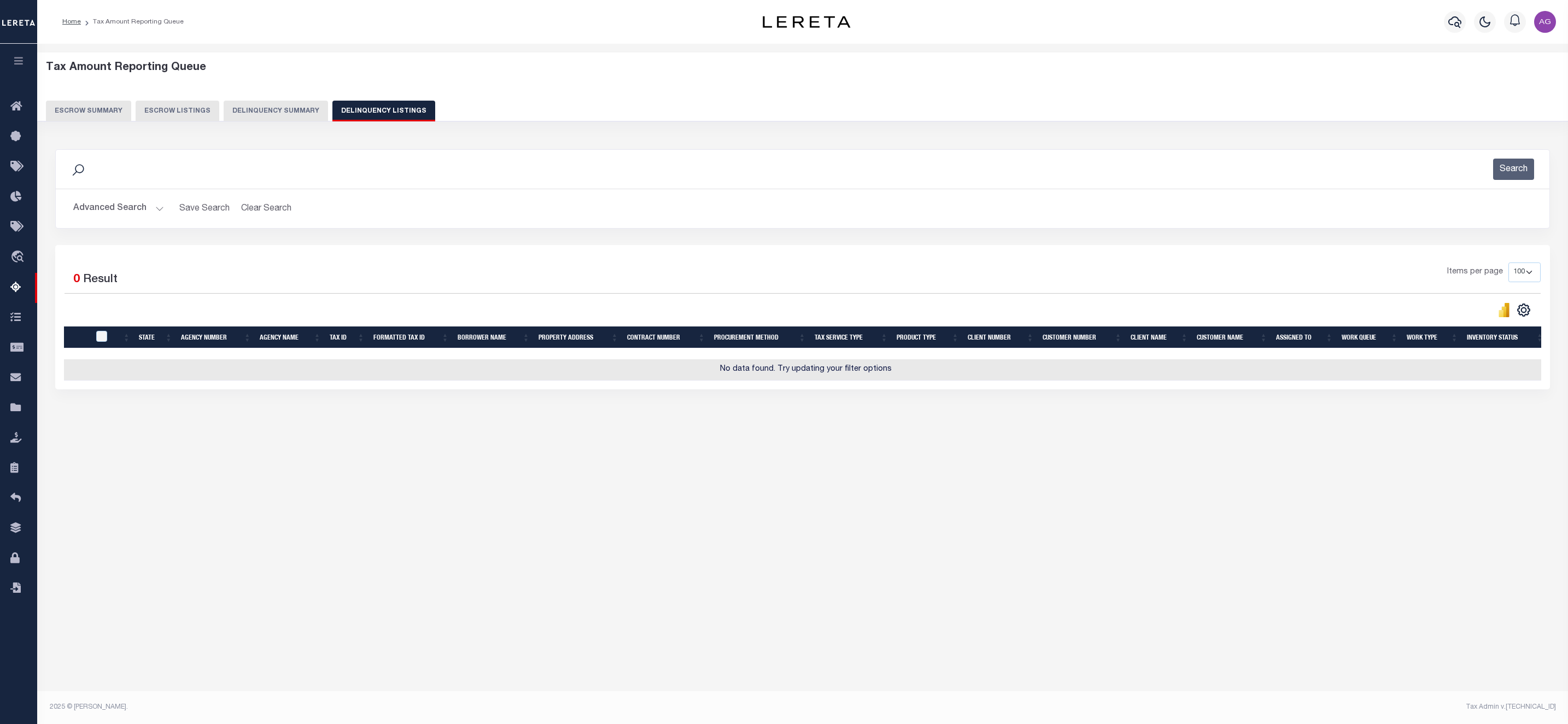
click at [118, 207] on button "Advanced Search" at bounding box center [118, 208] width 91 height 22
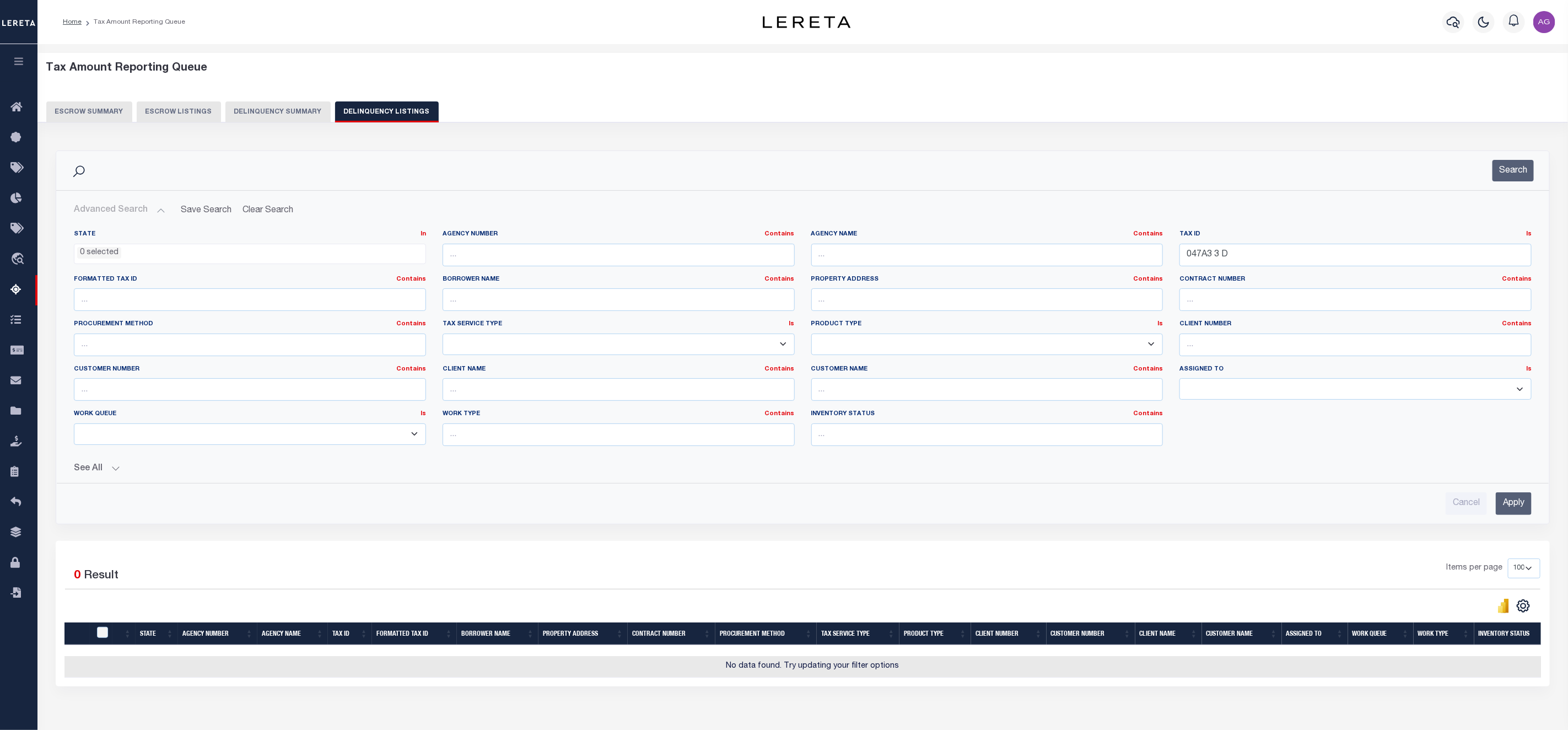
click at [94, 472] on button "See All" at bounding box center [803, 469] width 1458 height 10
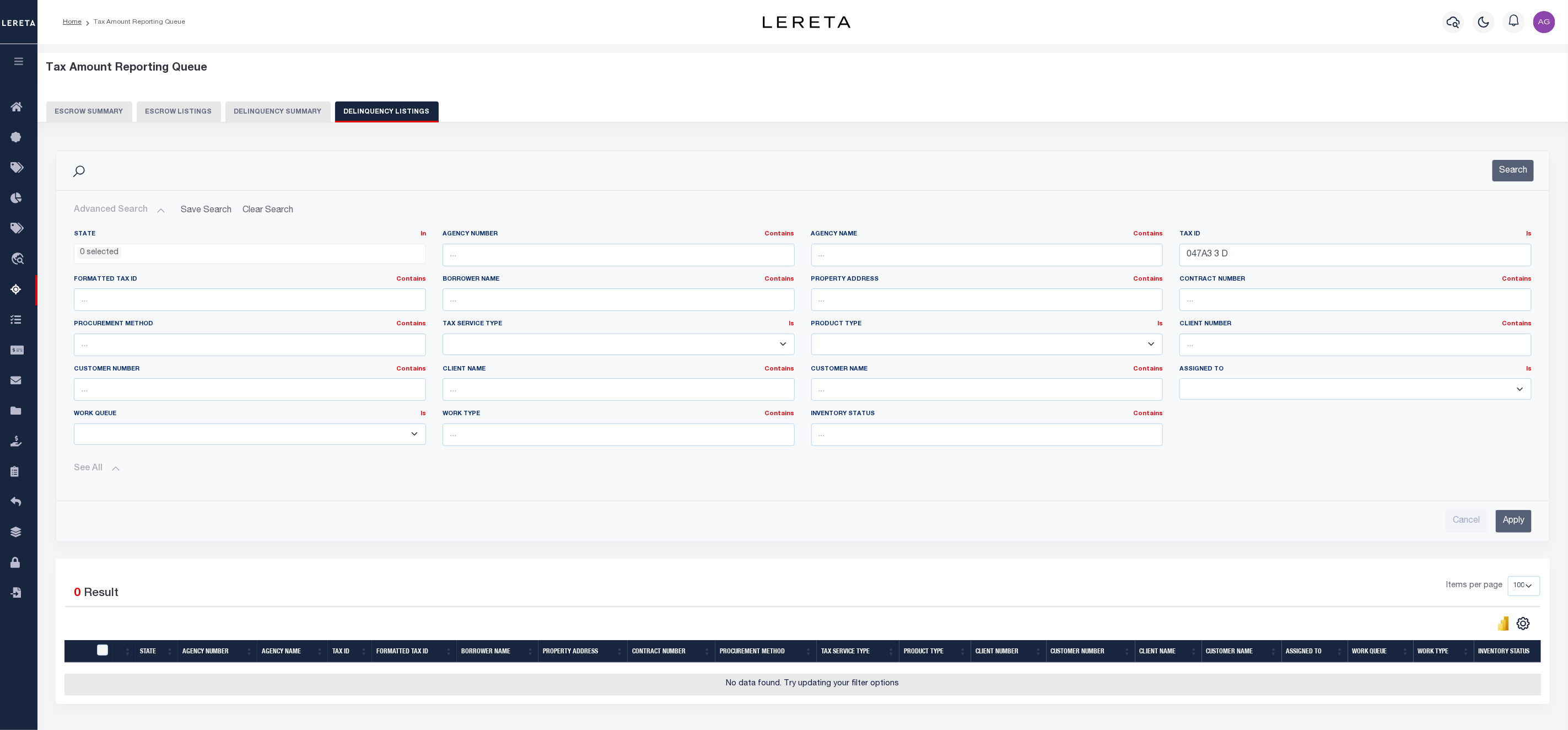
click at [1522, 527] on input "Apply" at bounding box center [1514, 521] width 36 height 22
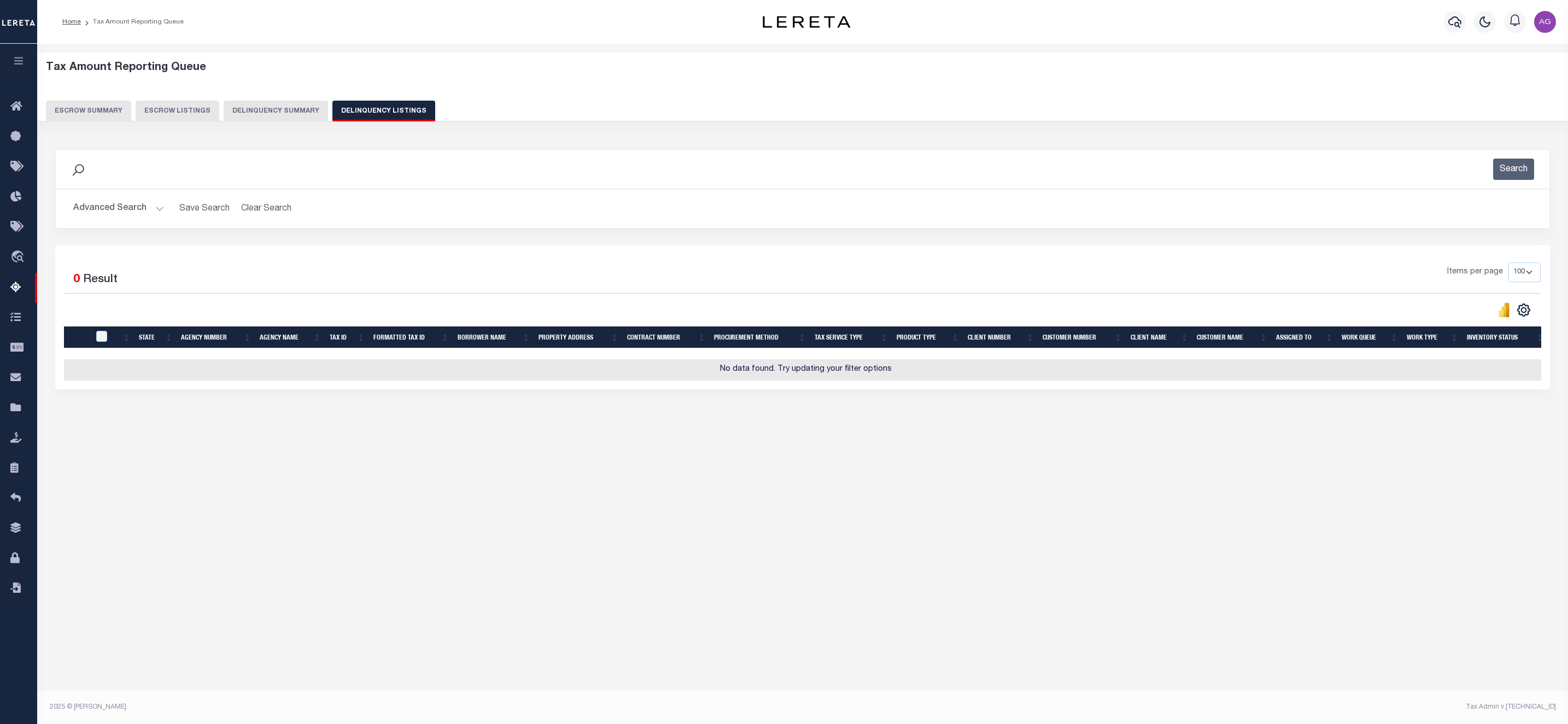
click at [122, 201] on button "Advanced Search" at bounding box center [118, 208] width 91 height 22
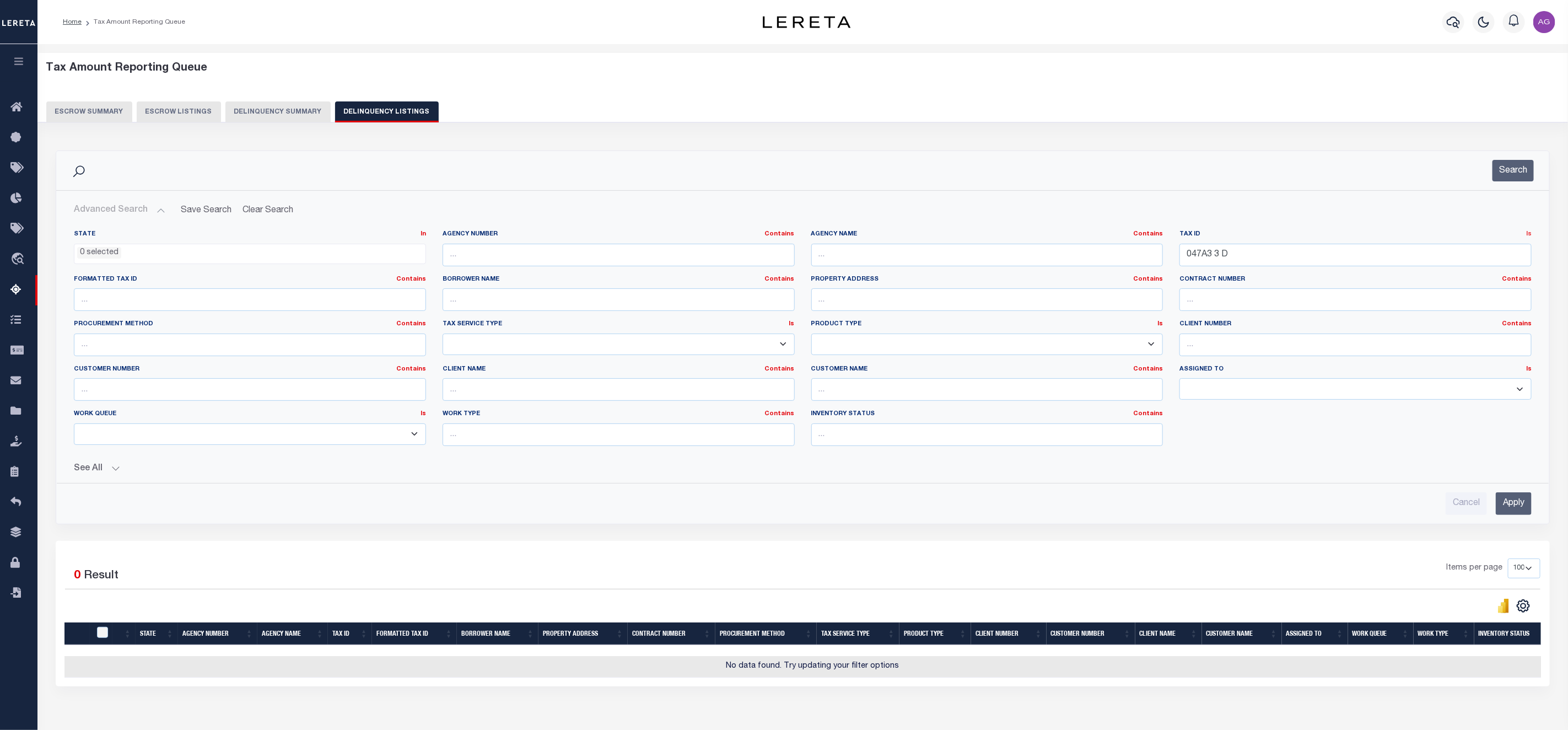
click at [1527, 234] on link "Is" at bounding box center [1529, 234] width 6 height 6
click at [1482, 251] on link "Contains" at bounding box center [1487, 247] width 87 height 16
click at [1520, 504] on input "Apply" at bounding box center [1514, 503] width 36 height 22
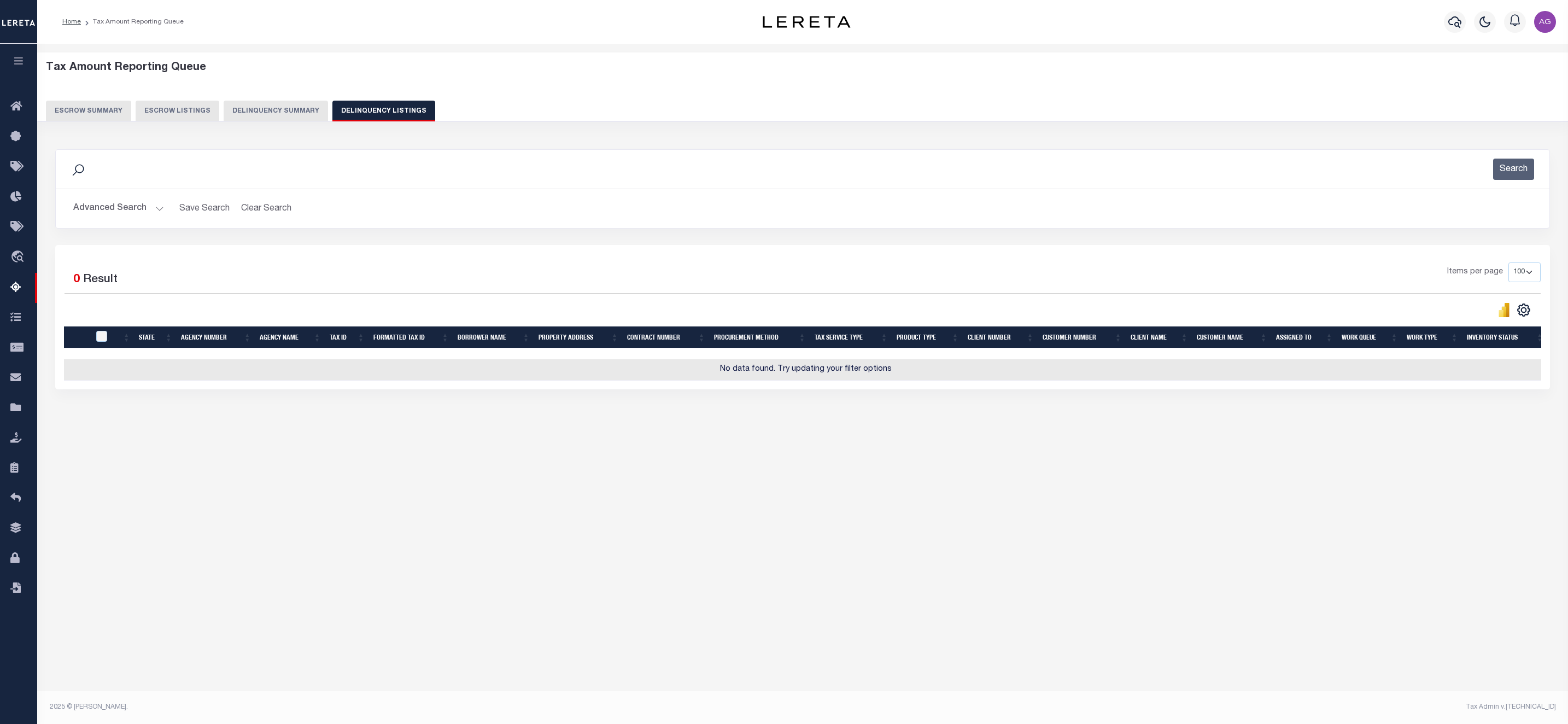
click at [116, 205] on button "Advanced Search" at bounding box center [118, 208] width 91 height 22
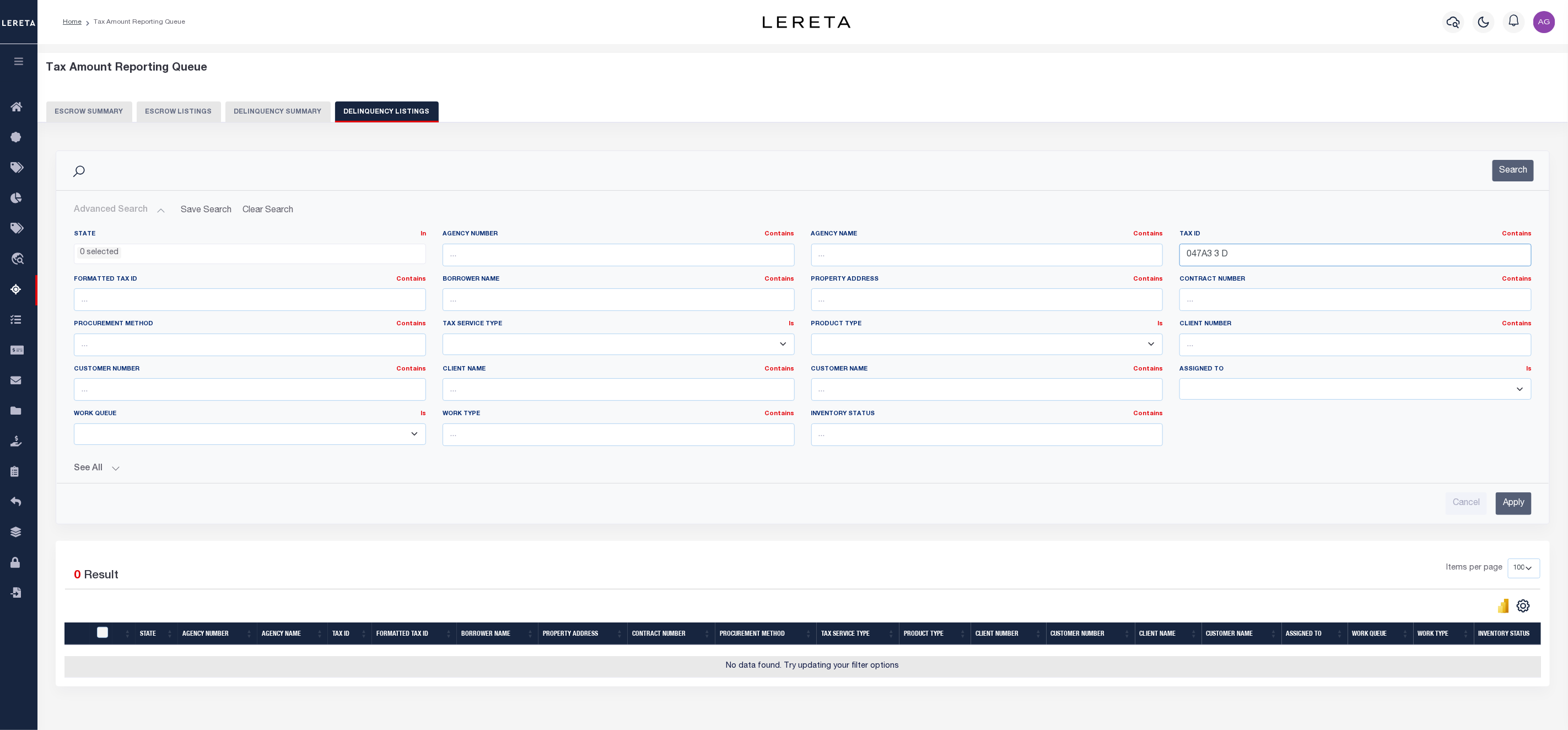
drag, startPoint x: 1209, startPoint y: 255, endPoint x: 1294, endPoint y: 259, distance: 85.1
click at [1294, 259] on input "047A3 3 D" at bounding box center [1355, 254] width 352 height 22
type input "047A3"
click at [1519, 511] on input "Apply" at bounding box center [1514, 503] width 36 height 22
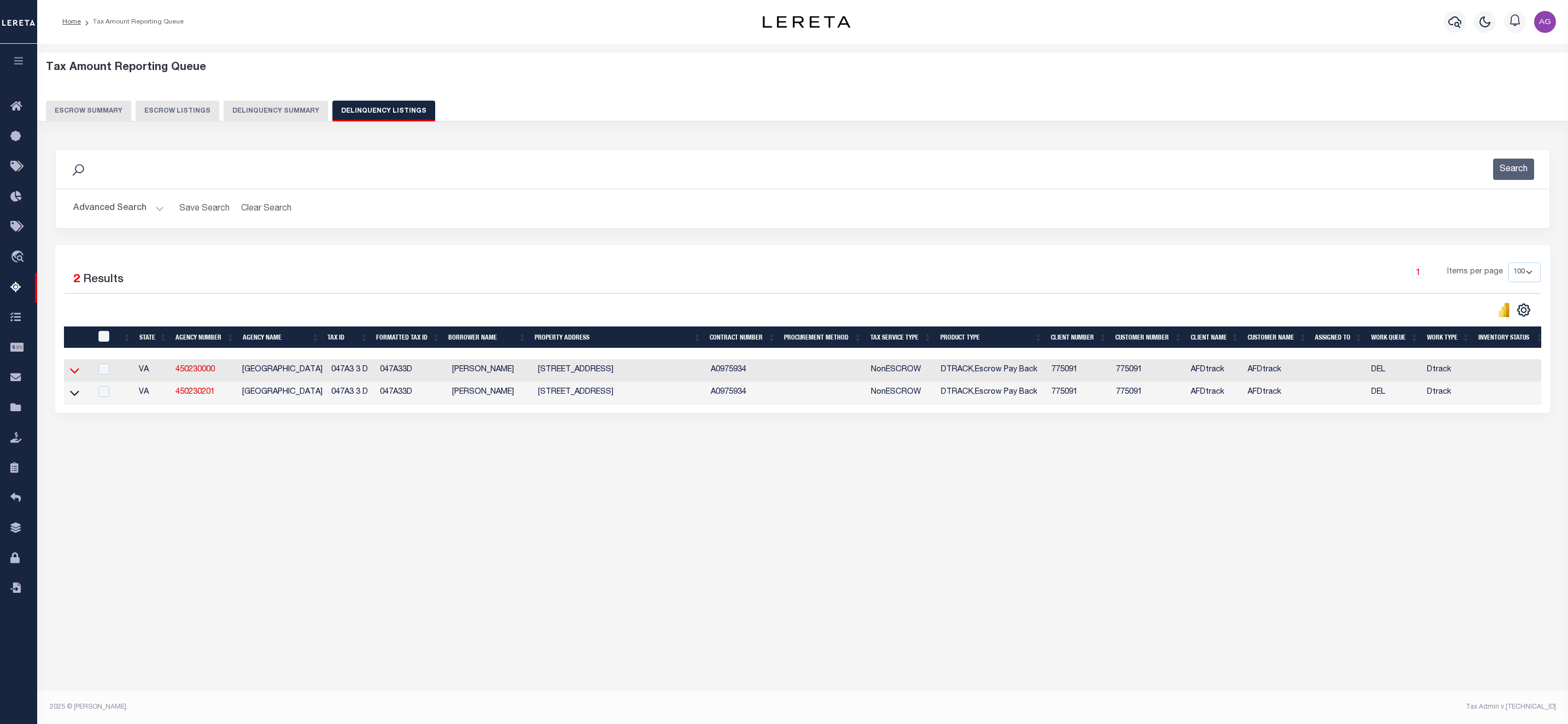
click at [74, 374] on icon at bounding box center [74, 371] width 10 height 11
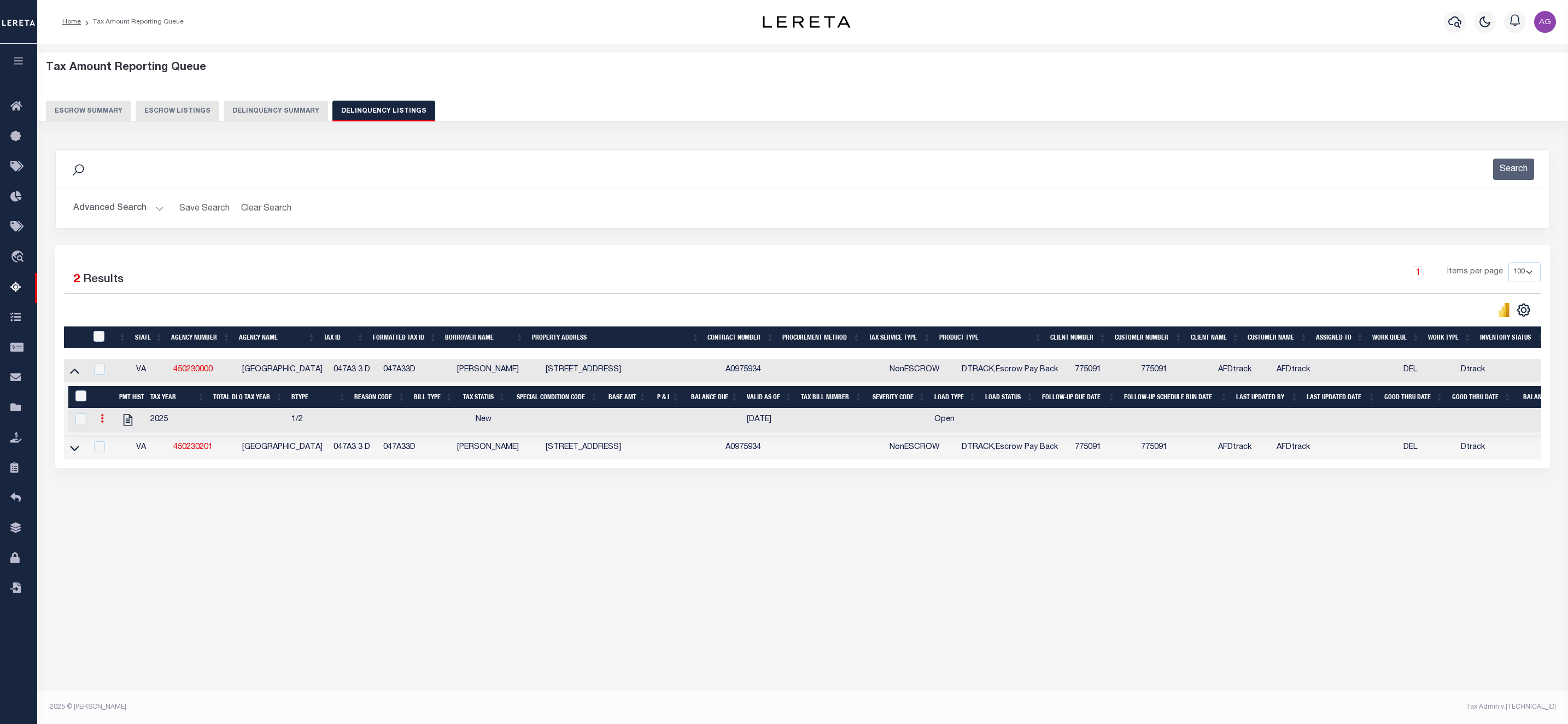
click at [102, 423] on icon at bounding box center [102, 418] width 3 height 9
click at [121, 464] on link "" at bounding box center [115, 454] width 37 height 18
select select
checkbox input "true"
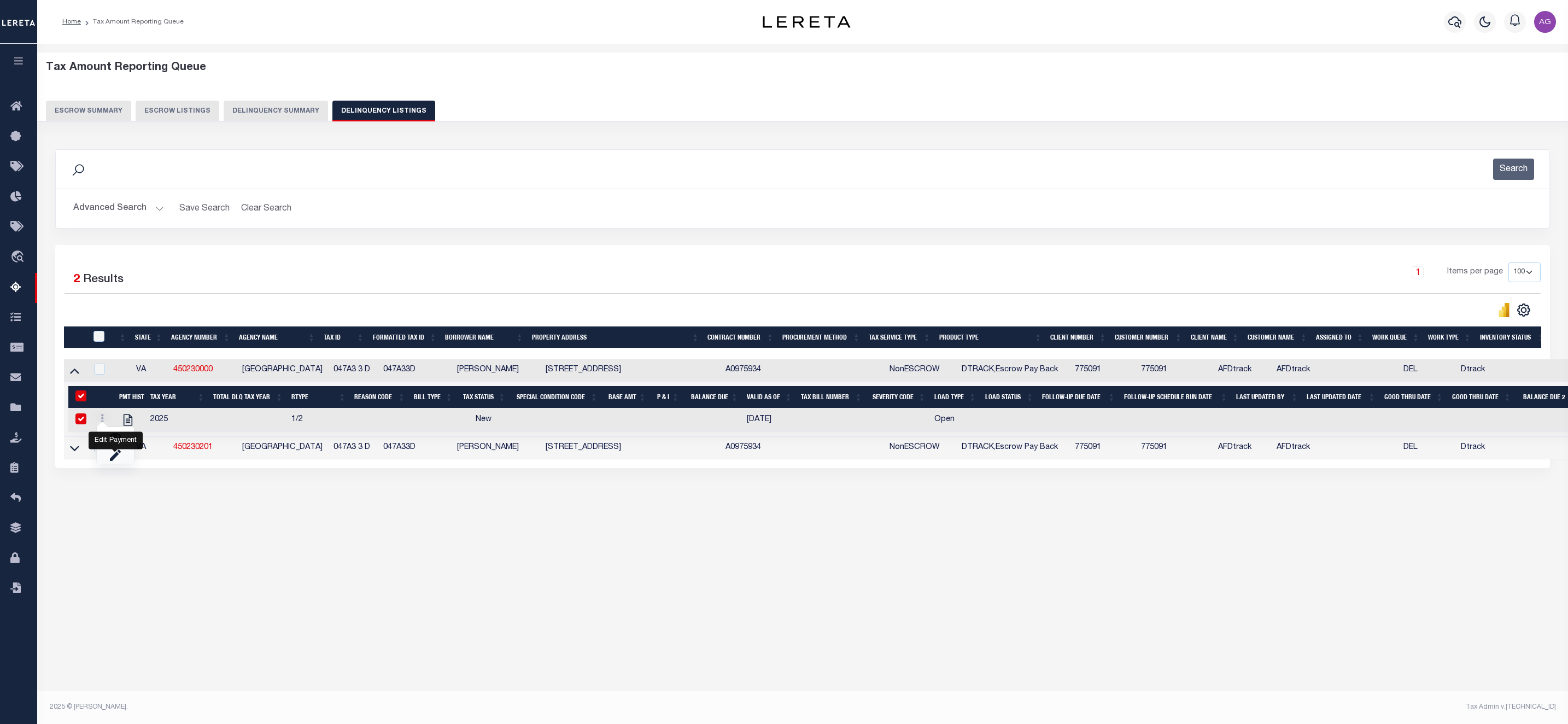
checkbox input "true"
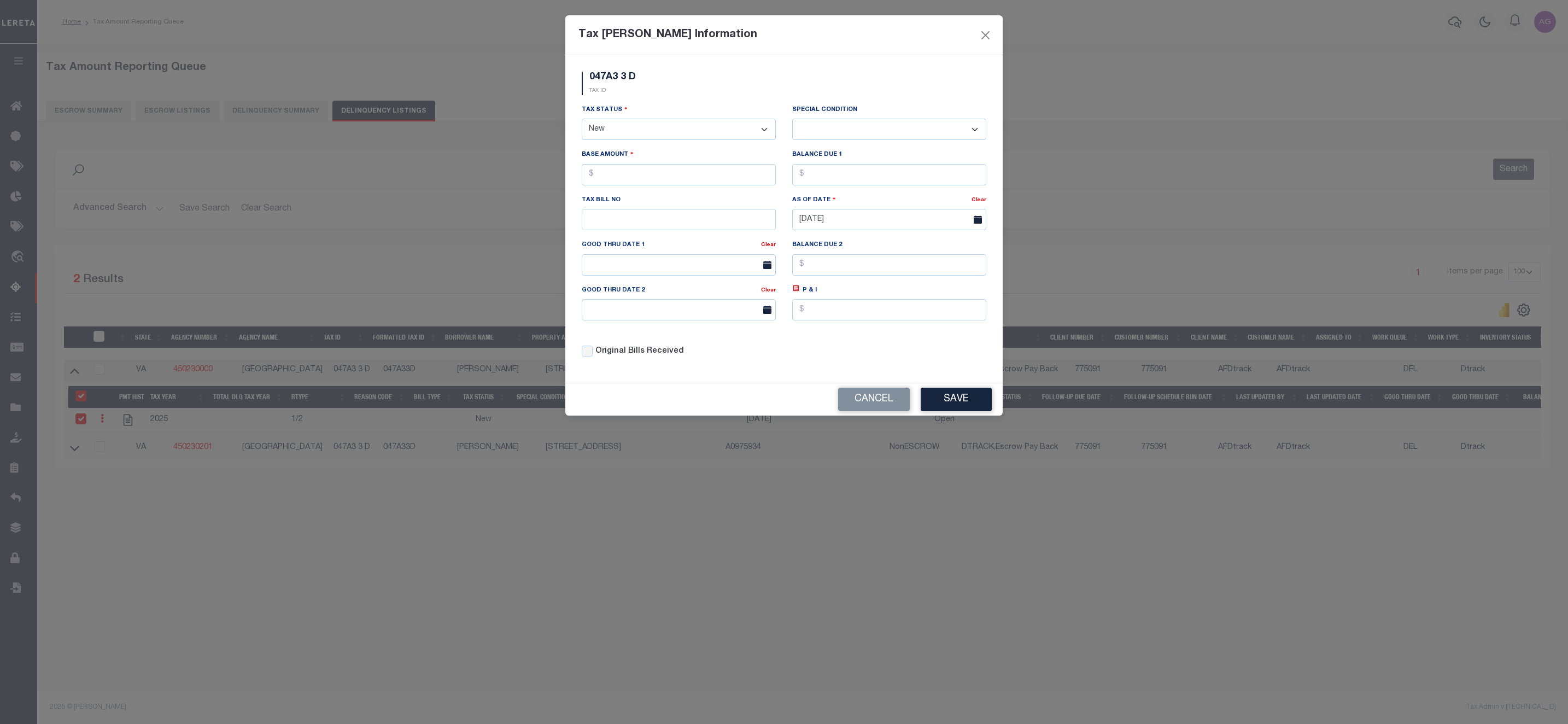
click at [635, 125] on select "- Select Status - Open Due/Unpaid Paid Incomplete No Tax Due Internal Refund Pr…" at bounding box center [679, 130] width 194 height 22
select select "DUE"
click at [582, 120] on select "- Select Status - Open Due/Unpaid Paid Incomplete No Tax Due Internal Refund Pr…" at bounding box center [679, 130] width 194 height 22
select select "0"
click at [625, 182] on input "text" at bounding box center [679, 175] width 194 height 22
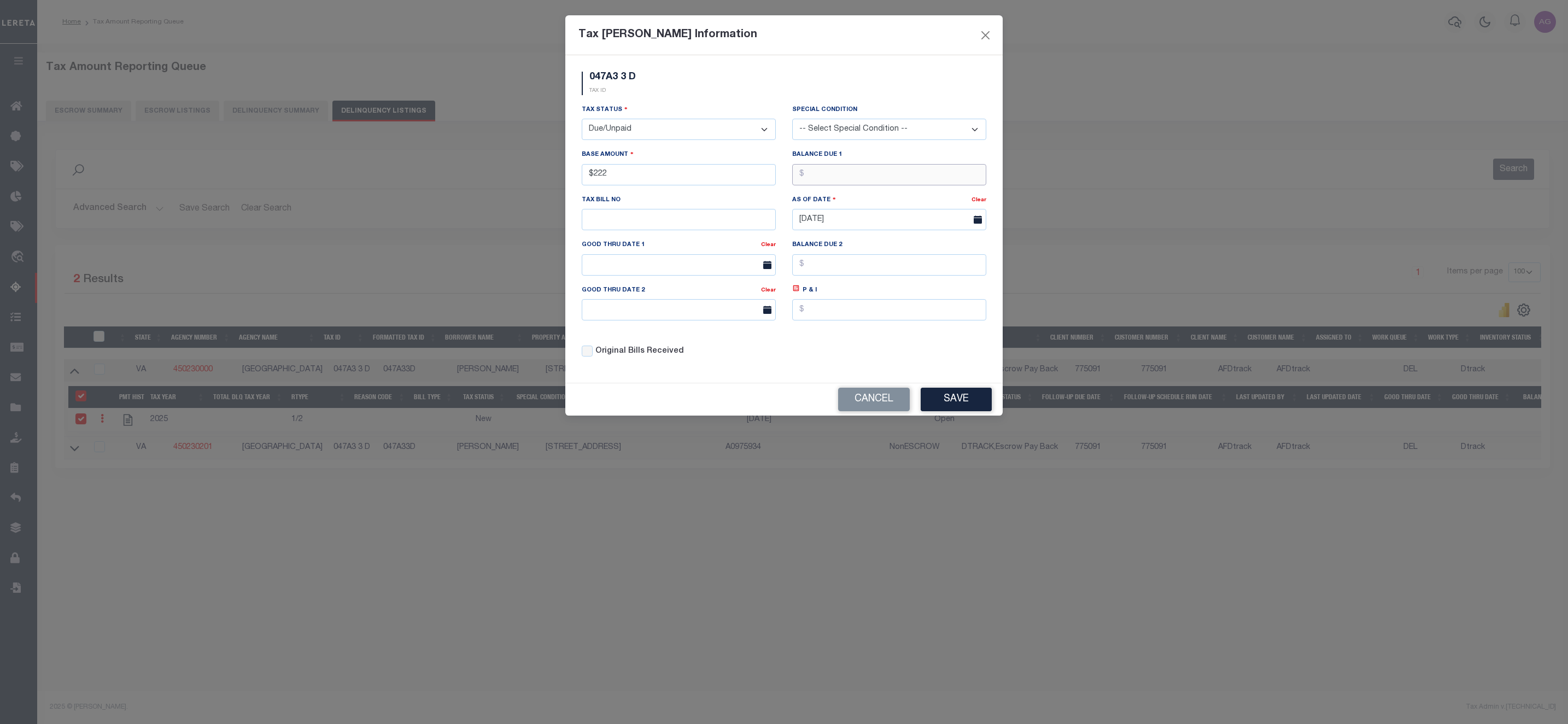
type input "$222.00"
click at [843, 174] on input "text" at bounding box center [889, 175] width 194 height 22
type input "$222.00"
click at [965, 401] on button "Save" at bounding box center [956, 399] width 71 height 24
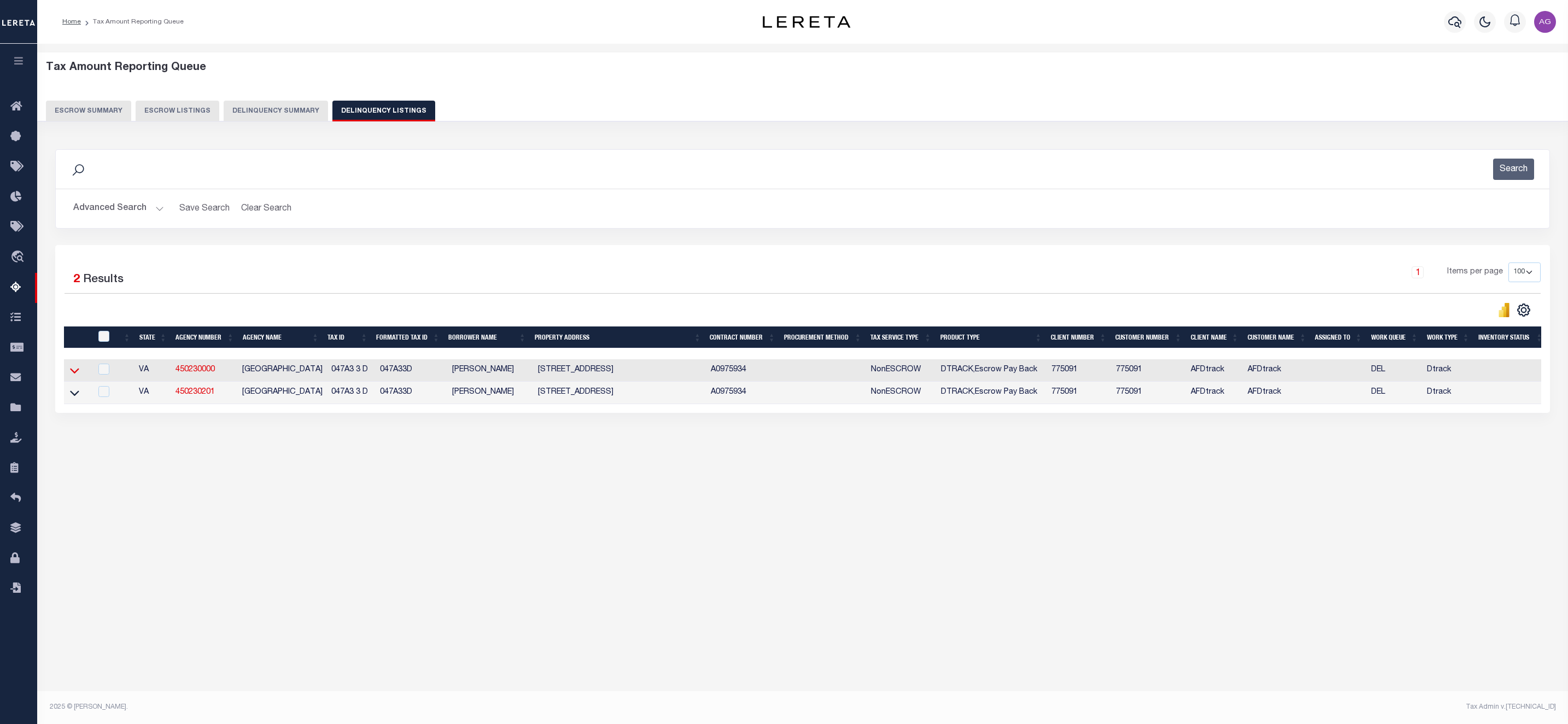
click at [79, 374] on icon at bounding box center [74, 371] width 10 height 6
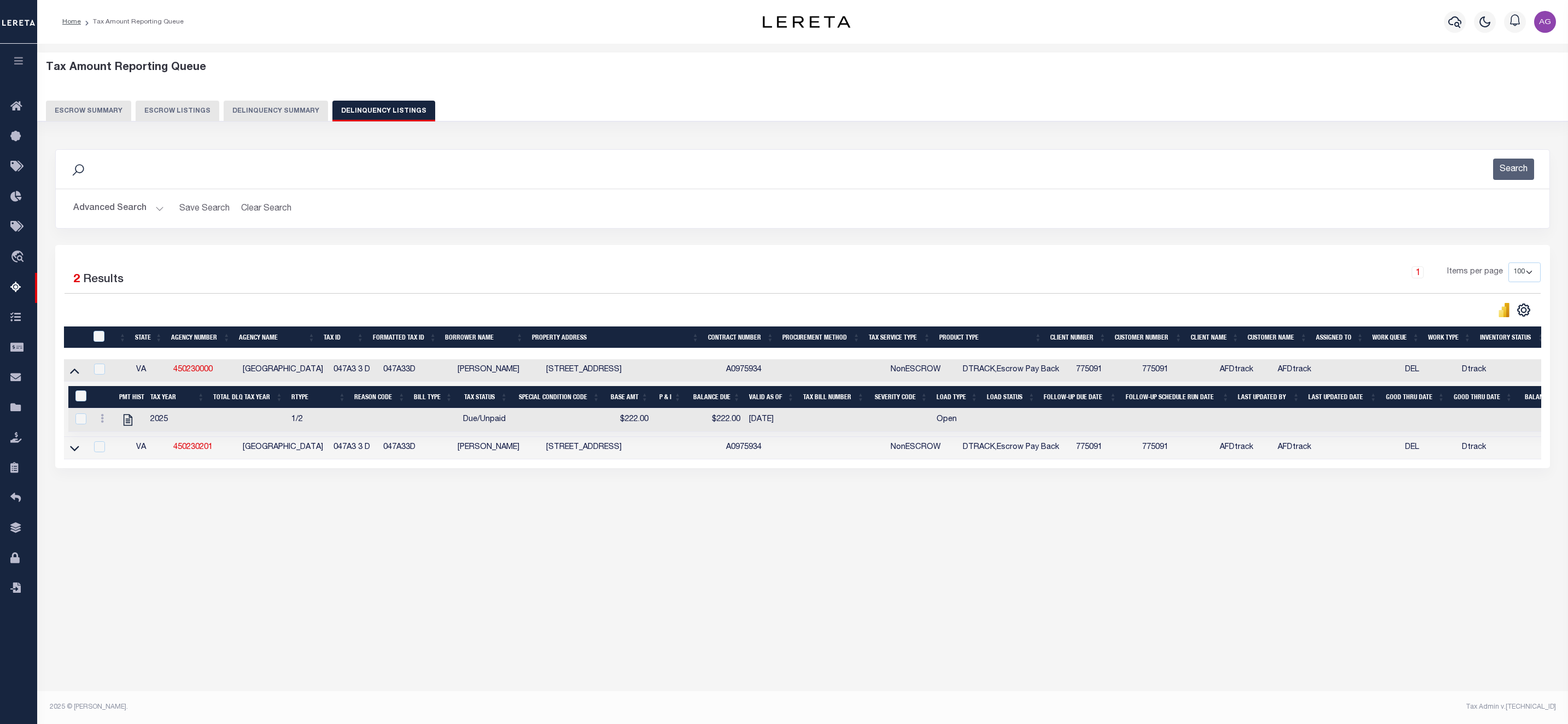
click at [1287, 559] on div "Tax Amount Reporting Queue Escrow Summary Escrow Listings" at bounding box center [802, 305] width 1531 height 523
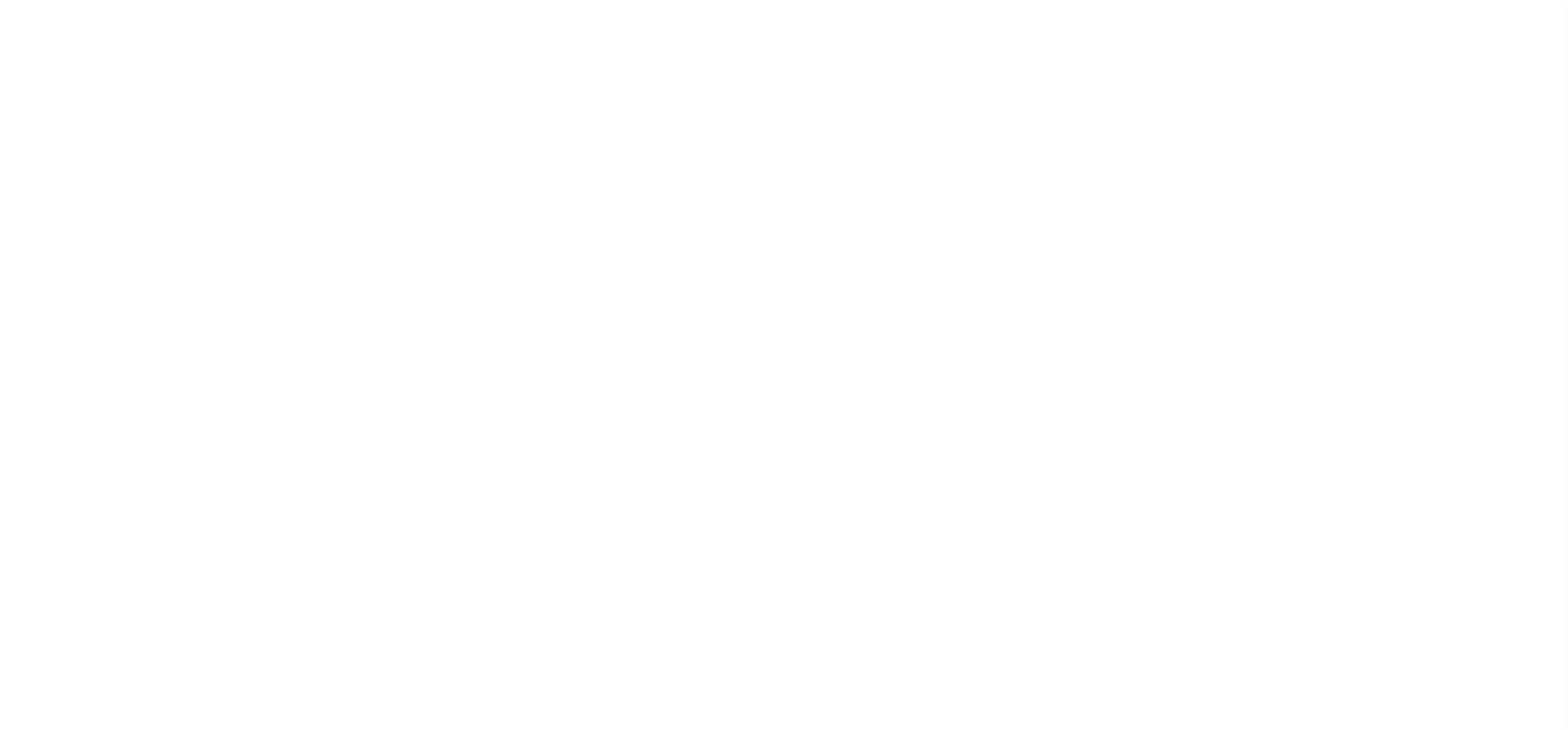
select select "10"
select select "NonEscrow"
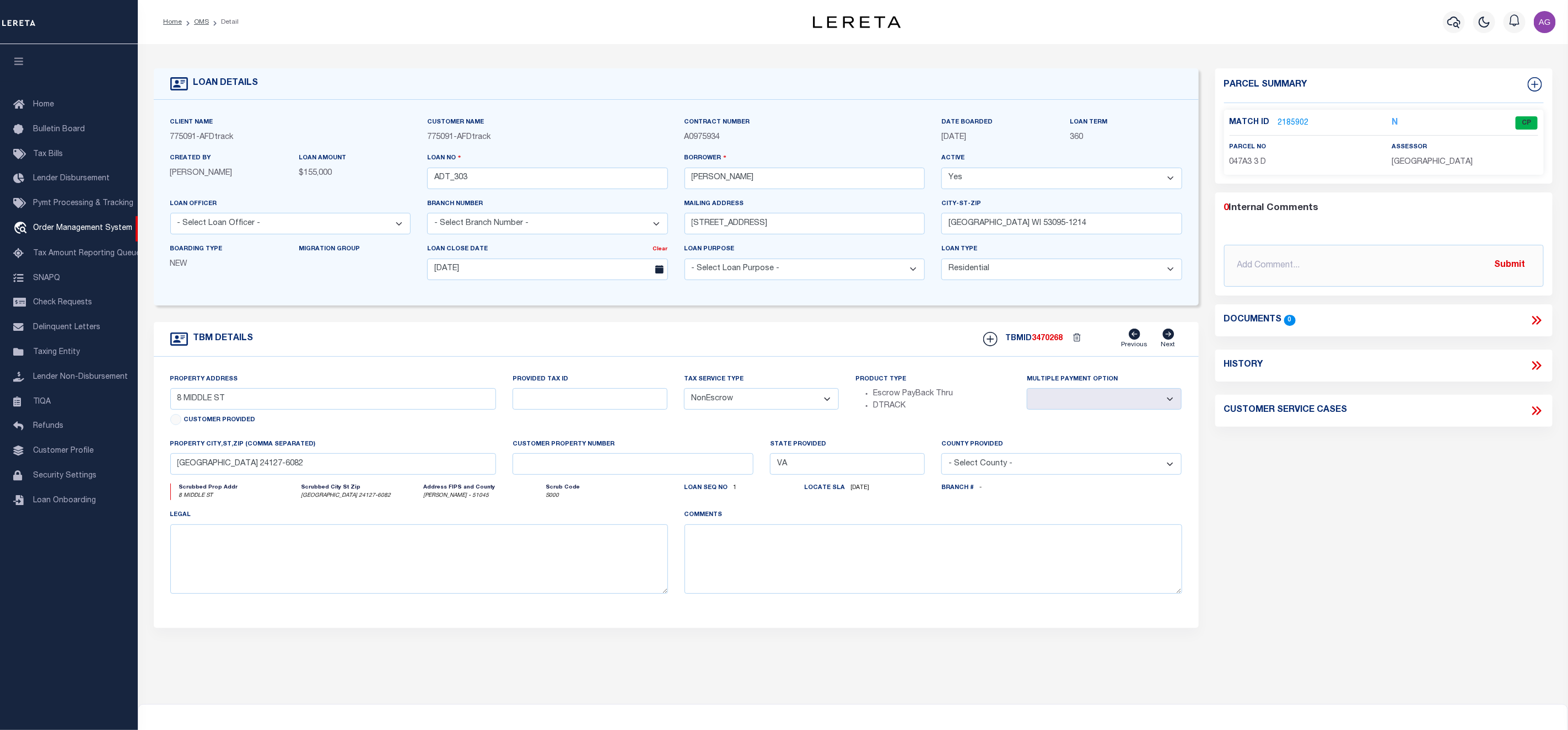
click at [1296, 120] on link "2185902" at bounding box center [1293, 123] width 31 height 12
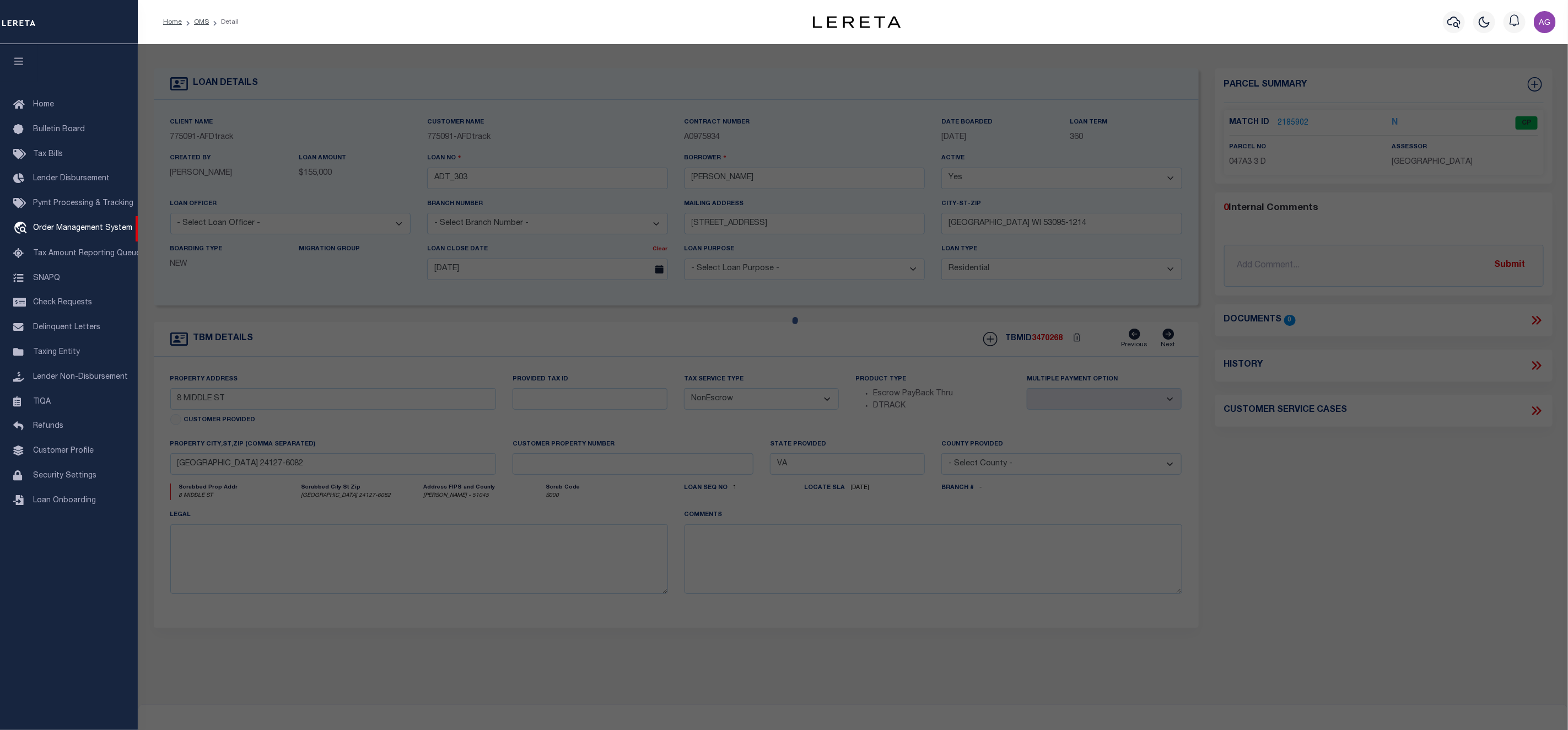
checkbox input "false"
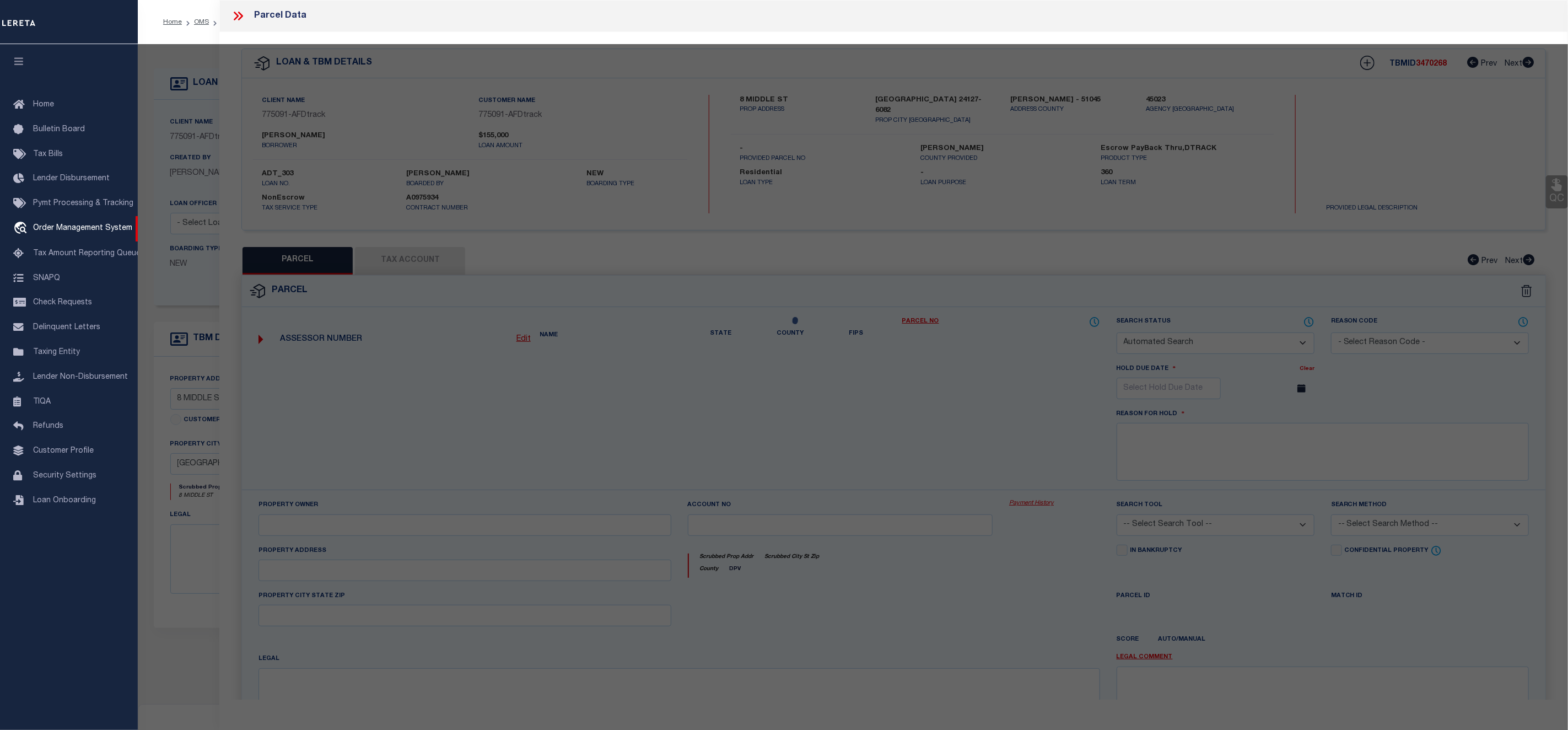
select select "CP"
type input "UNDERWOOD,BRANDON SCOTT"
select select "ATL"
select select "ADD"
type input "8 MIDDLE ST"
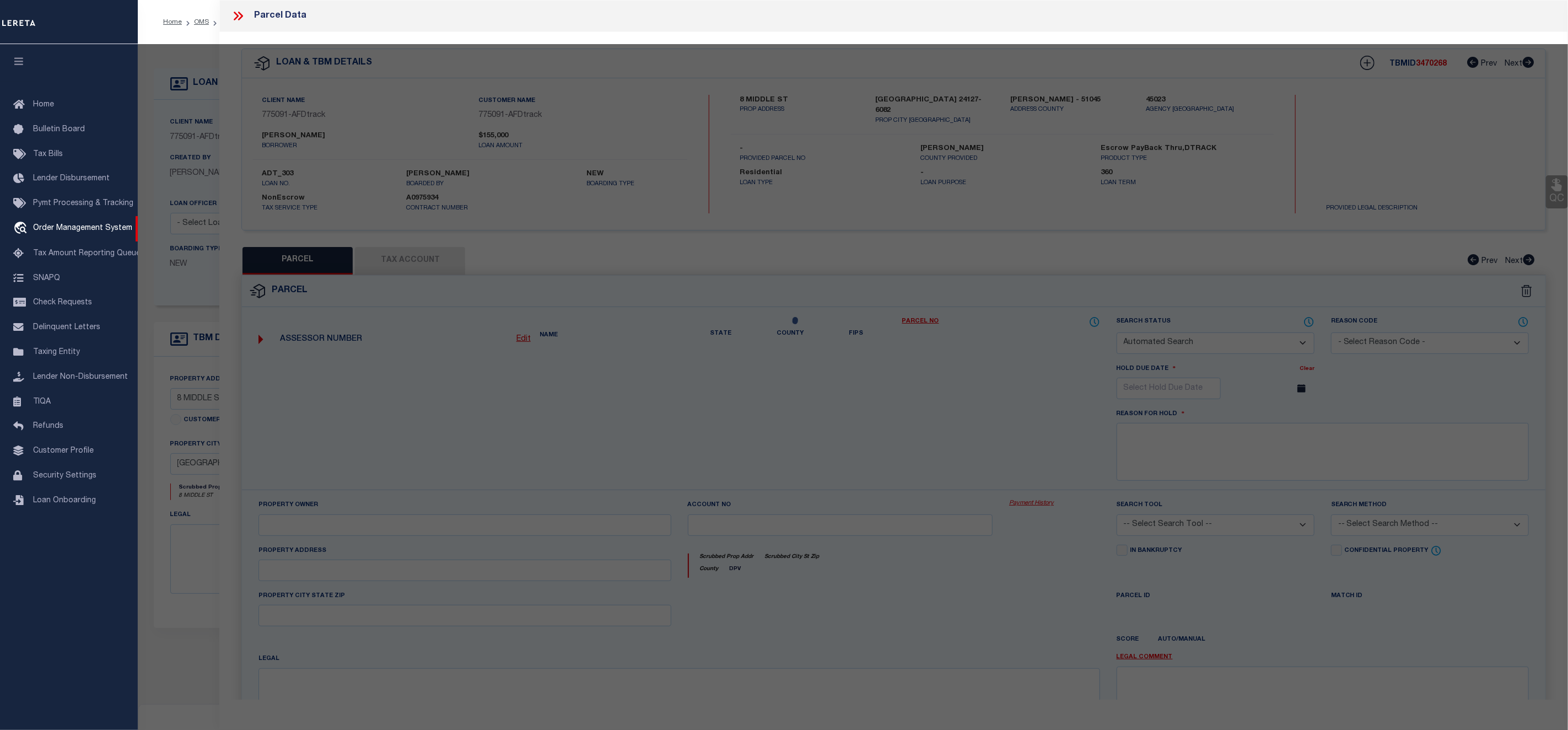
checkbox input "false"
type input "NEW CASTLE, VA 24127"
type textarea "NEW CASTLE .750 AC INST 210000153"
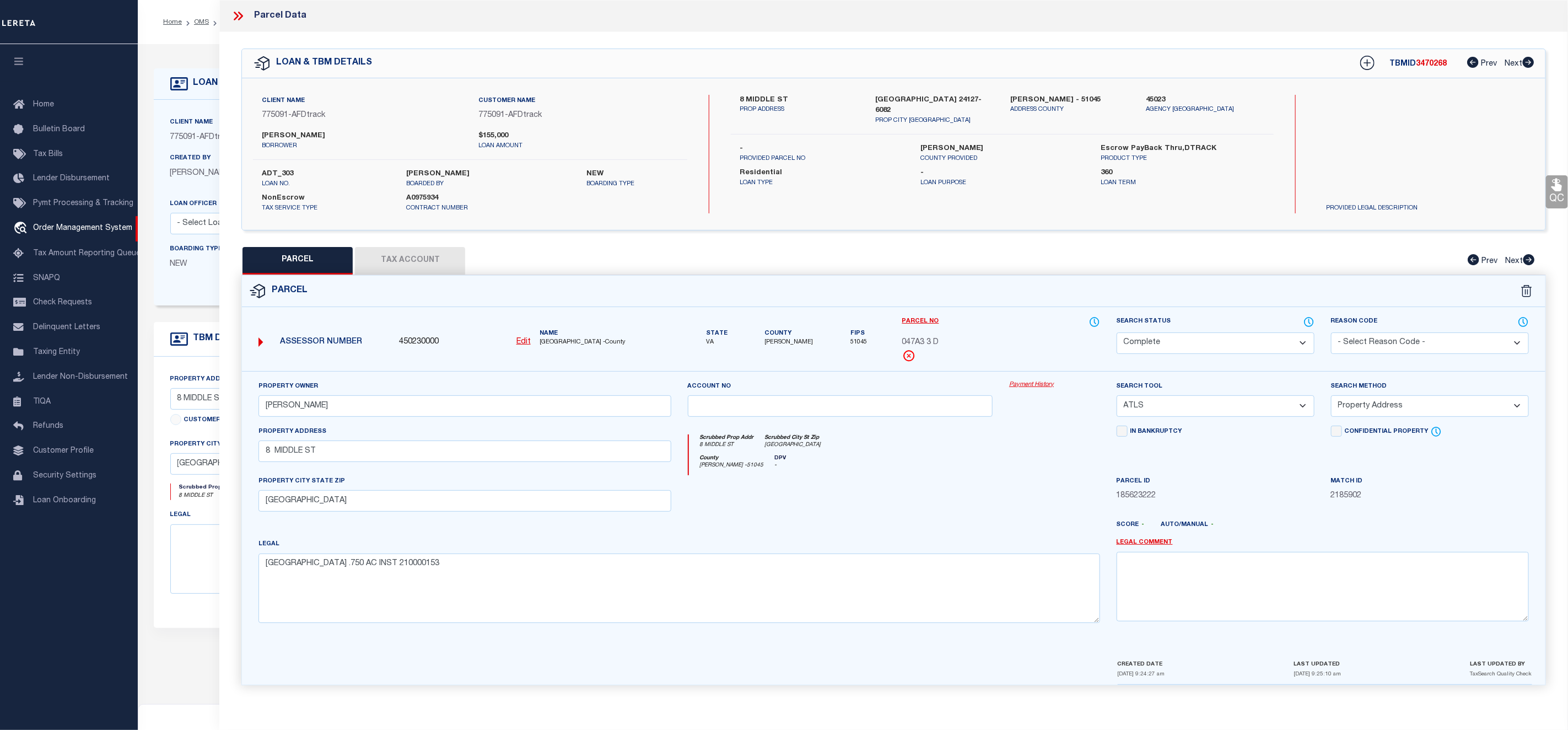
click at [1029, 385] on link "Payment History" at bounding box center [1055, 385] width 91 height 10
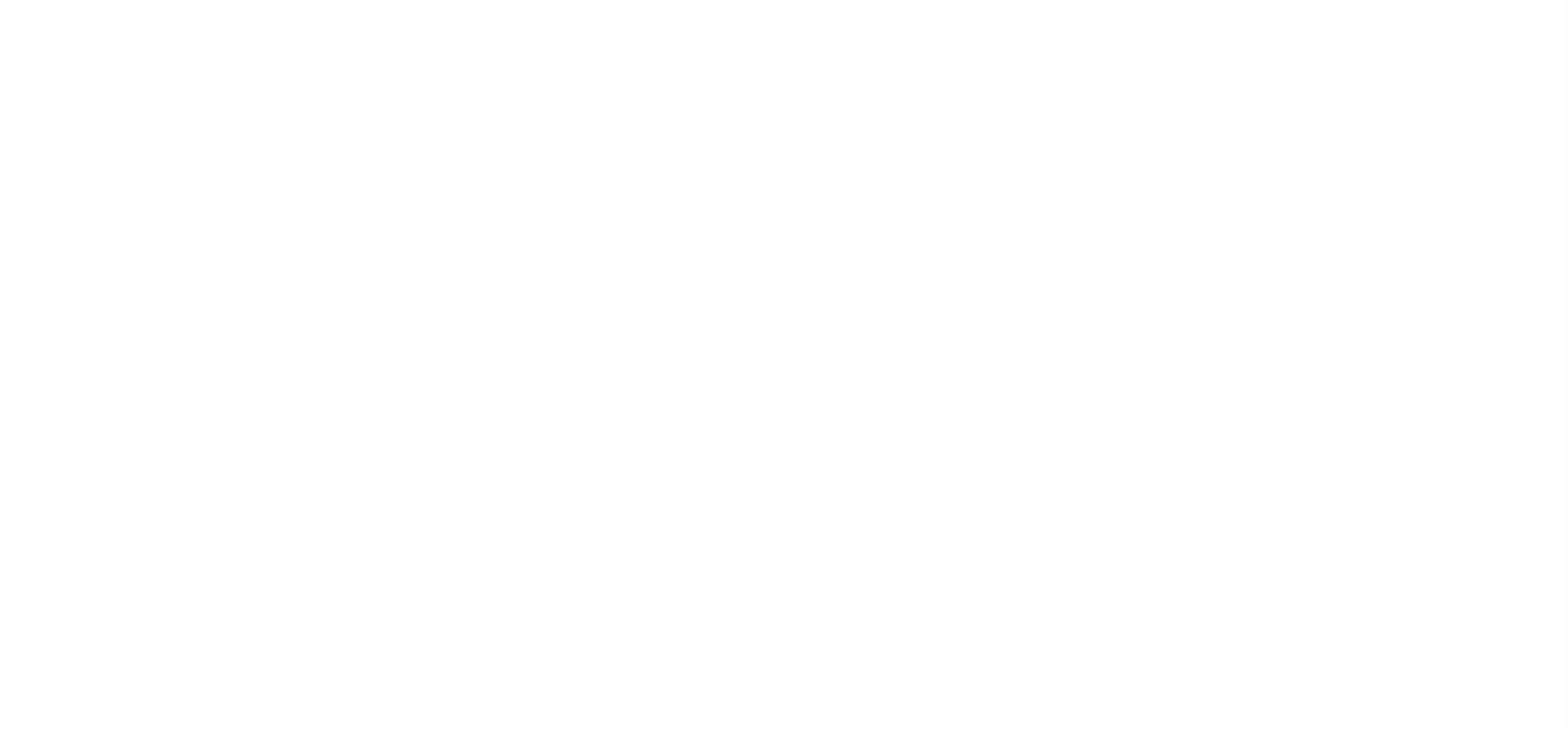
select select "10"
select select "NonEscrow"
select select "2"
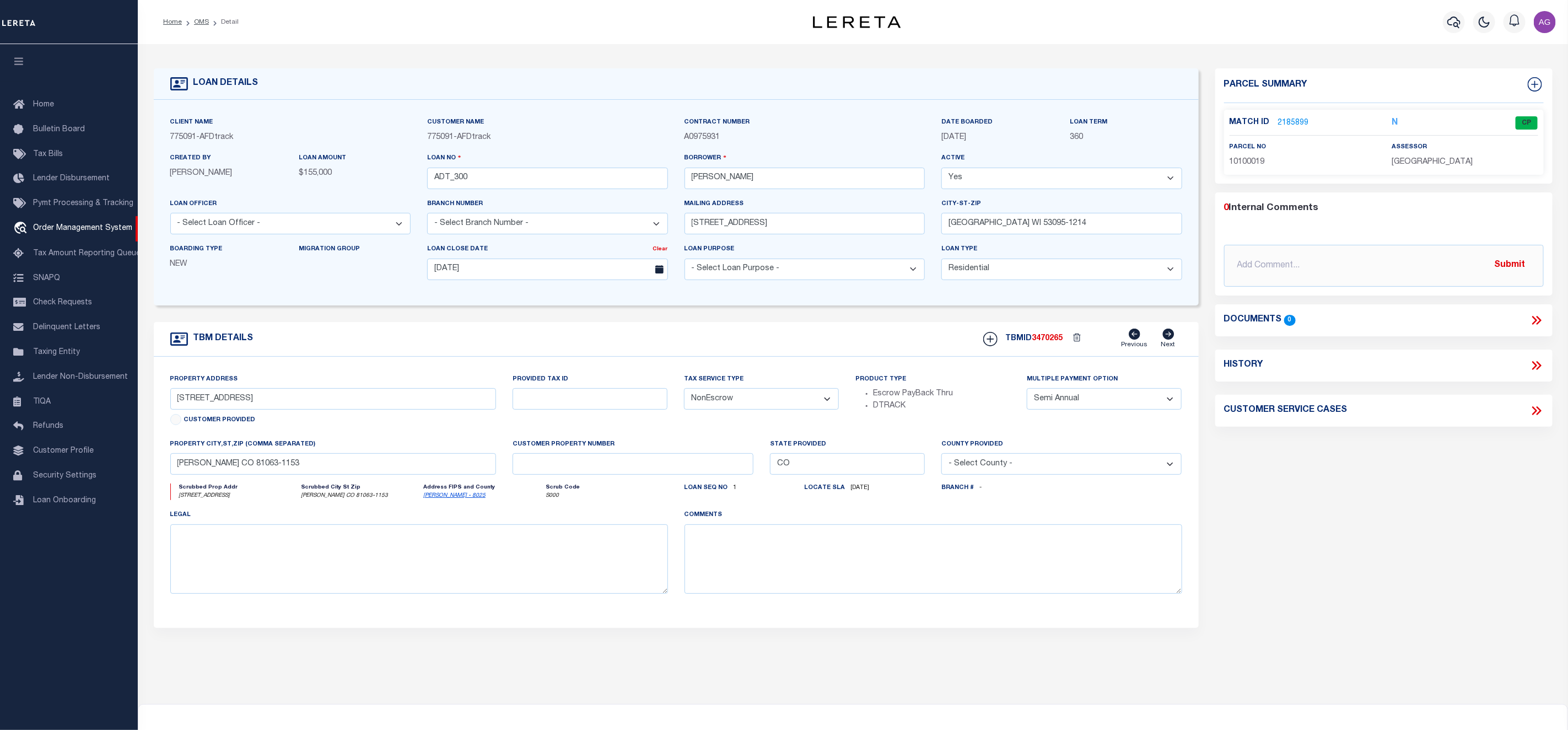
click at [1288, 119] on link "2185899" at bounding box center [1293, 123] width 31 height 12
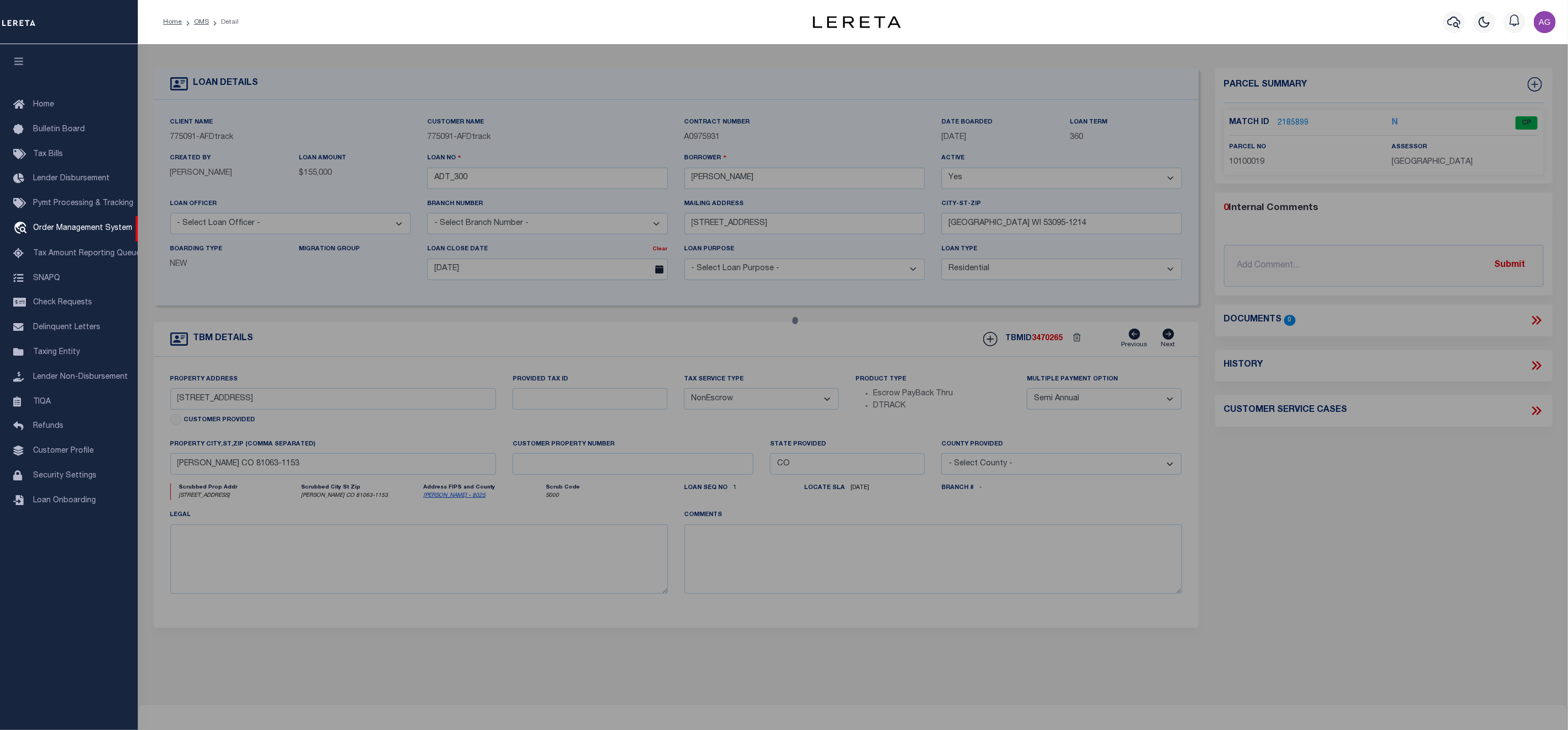
checkbox input "false"
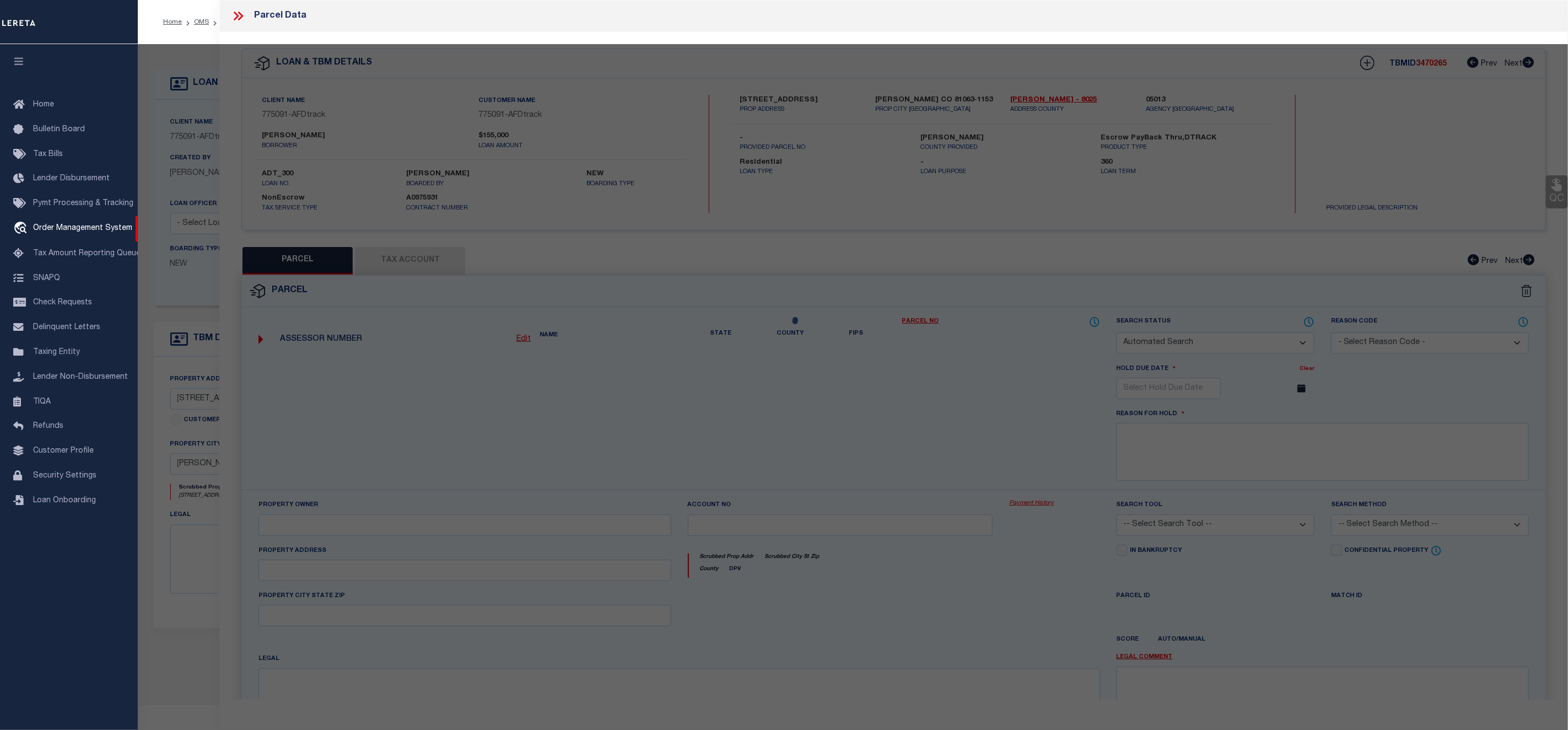
select select "CP"
type input "LOVATO,OMAR AGGIE & AMBER GENE"
select select "ATL"
select select "ADD"
type input "402 LINCOLN AVE"
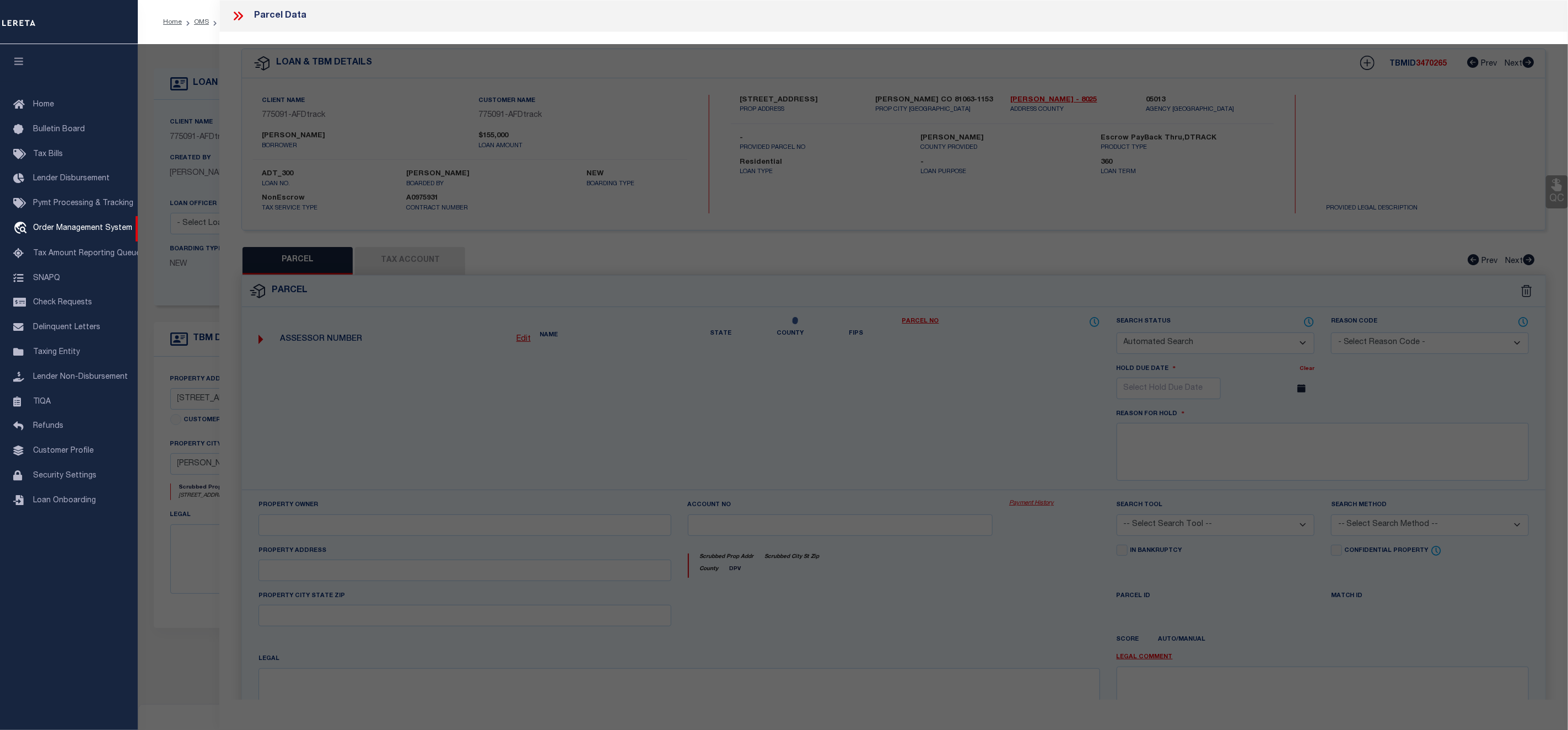
checkbox input "false"
type input "ORDWAY, CO 81063"
type textarea "SUBDIVISION TOWN OF [PERSON_NAME][GEOGRAPHIC_DATA] 17,18 BLOCK 30"
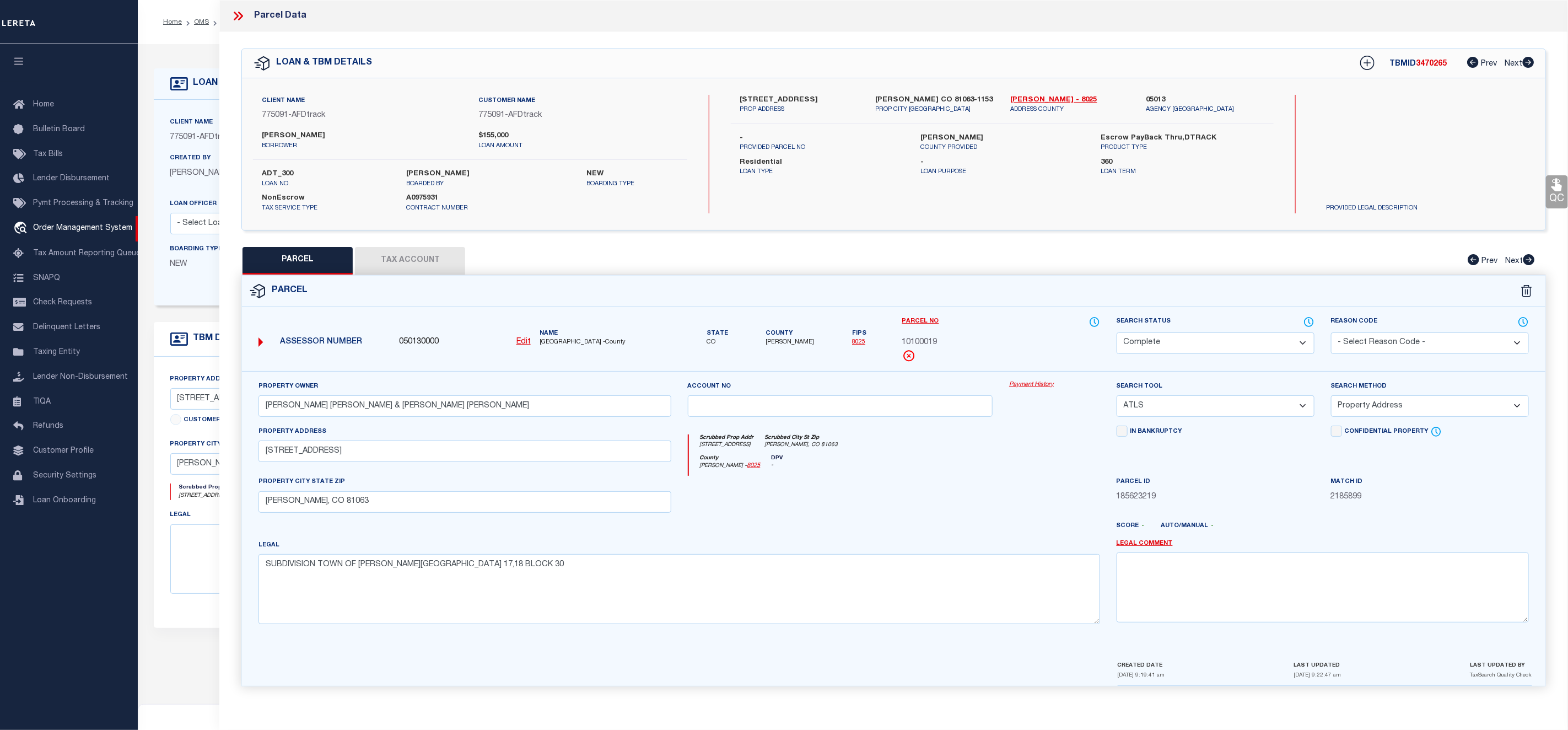
click at [1047, 388] on link "Payment History" at bounding box center [1055, 385] width 91 height 10
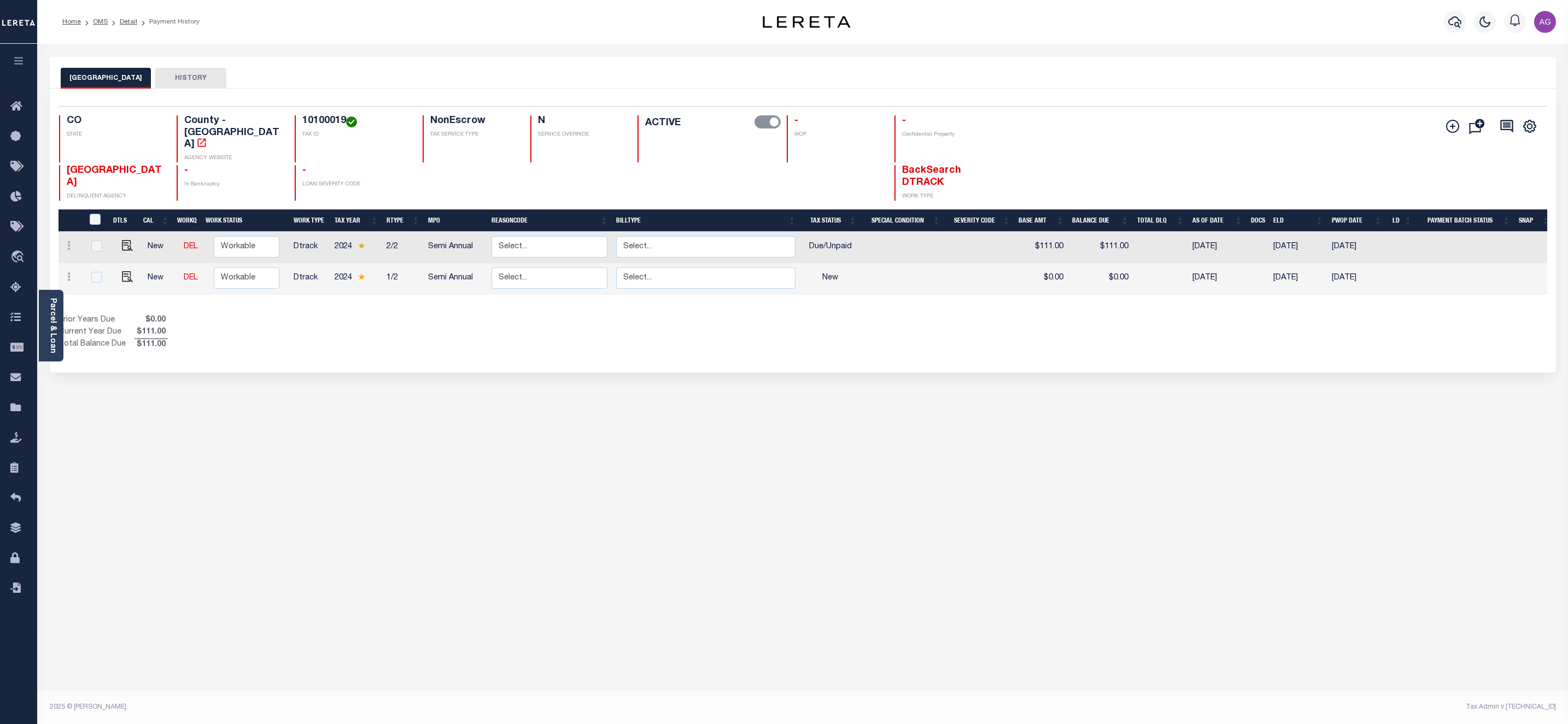
click at [1280, 342] on div "Selected 2 Results 1 Items per page 25 50 100 CO STATE 10100019" at bounding box center [802, 230] width 1506 height 284
click at [72, 274] on link at bounding box center [69, 278] width 12 height 9
click at [130, 266] on img at bounding box center [134, 272] width 11 height 11
select select "NW2"
type input "$0.00"
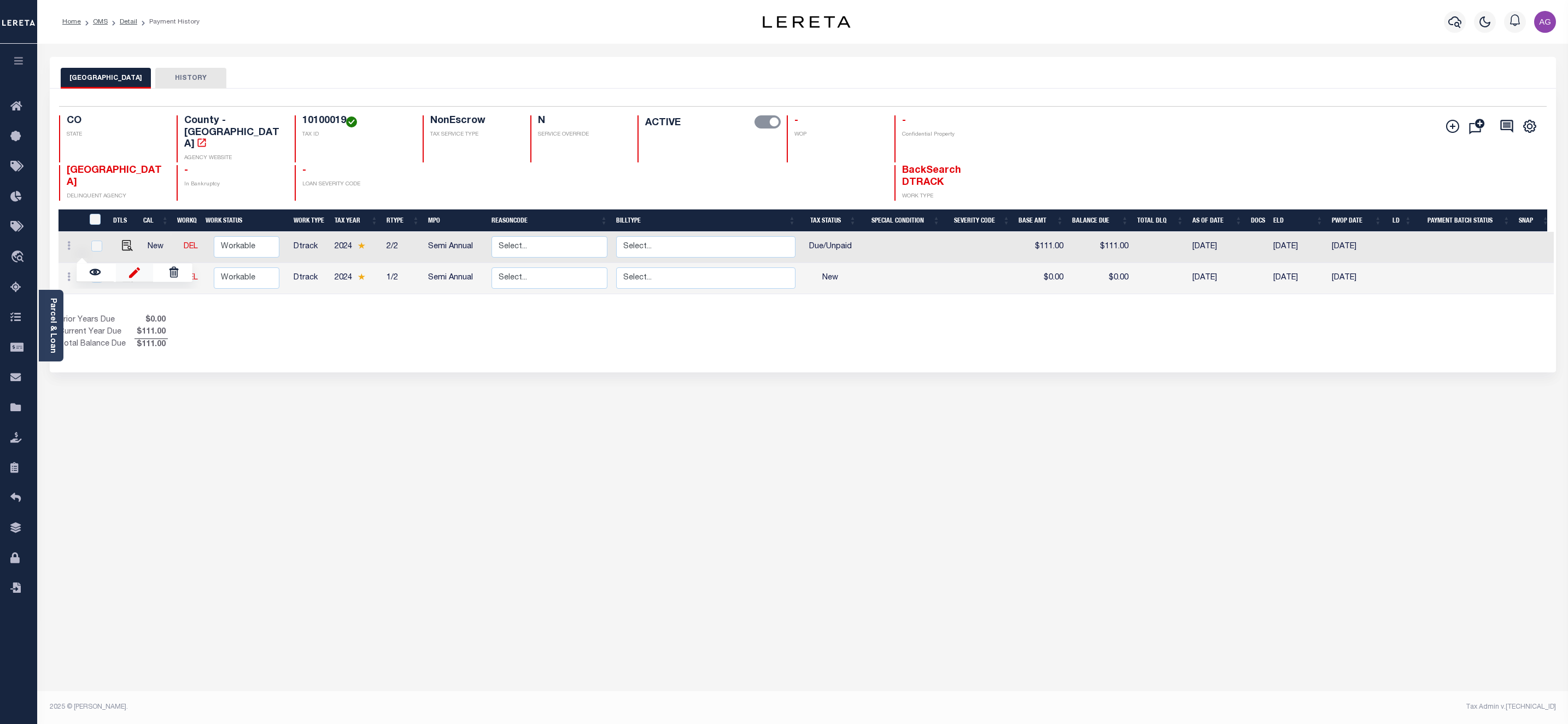
type input "$0.00"
type input "[DATE]"
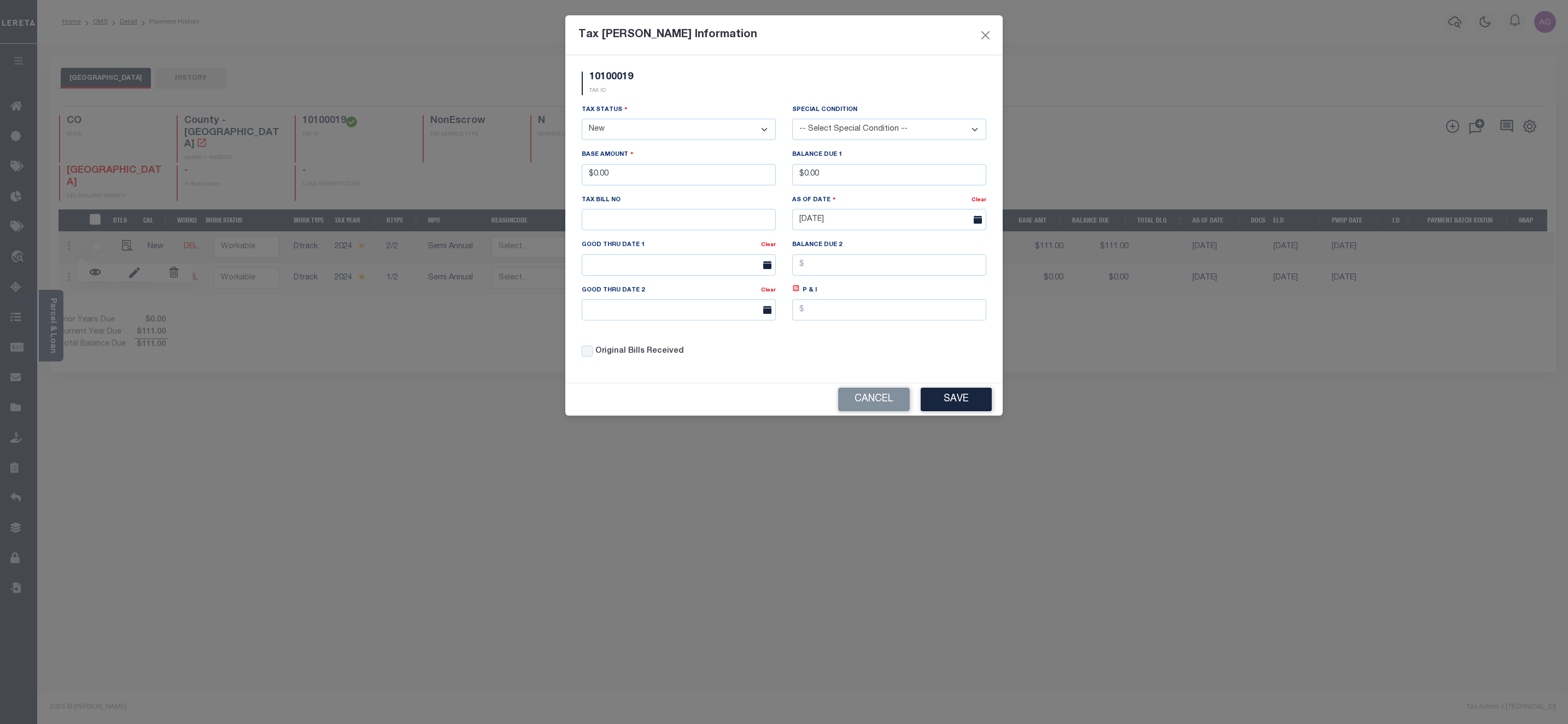
click at [643, 133] on select "- Select Status - Open Due/Unpaid Paid Incomplete No Tax Due Internal Refund Pr…" at bounding box center [679, 130] width 194 height 22
click at [635, 138] on select "- Select Status - Open Due/Unpaid Paid Incomplete No Tax Due Internal Refund Pr…" at bounding box center [679, 130] width 194 height 22
select select "DUE"
click at [582, 120] on select "- Select Status - Open Due/Unpaid Paid Incomplete No Tax Due Internal Refund Pr…" at bounding box center [679, 130] width 194 height 22
drag, startPoint x: 594, startPoint y: 177, endPoint x: 651, endPoint y: 178, distance: 57.0
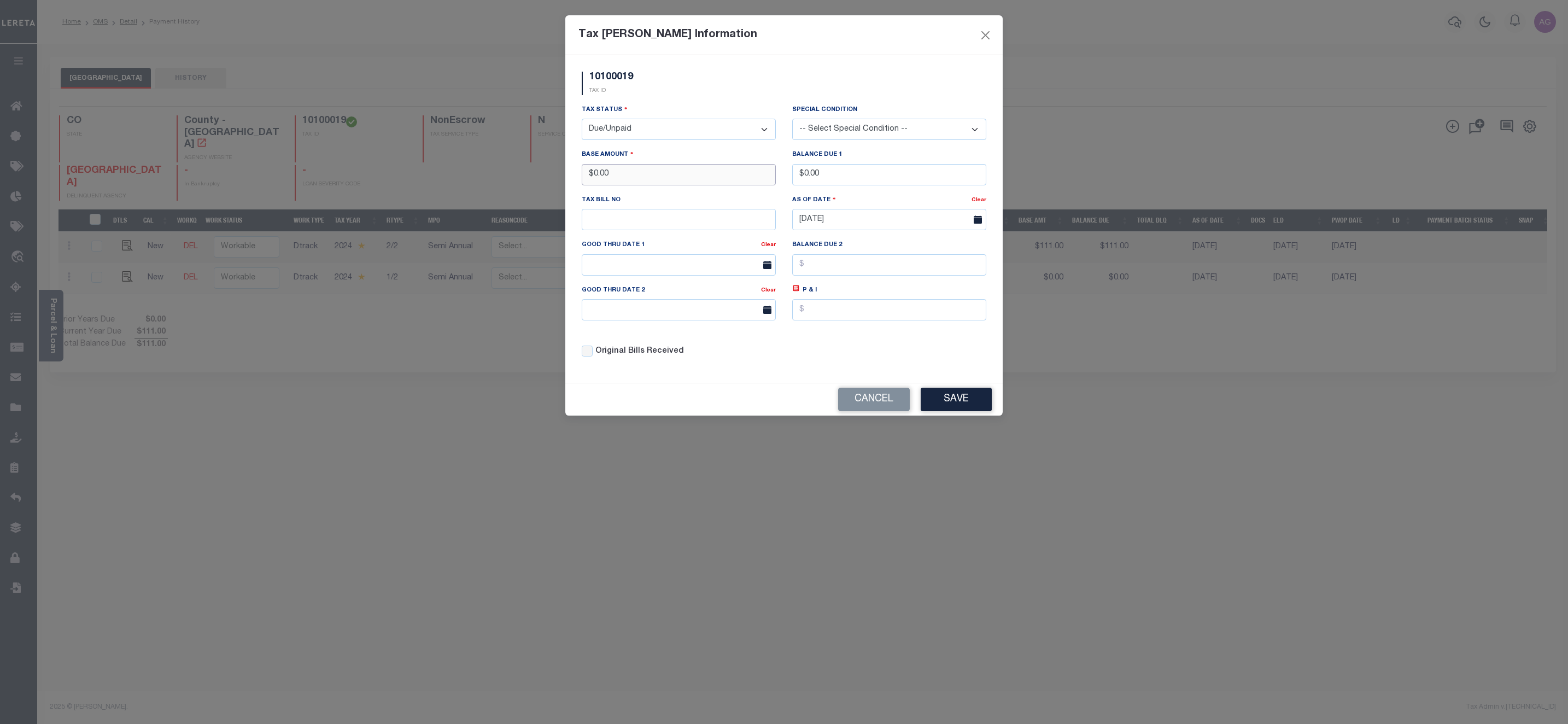
click at [651, 178] on input "$0.00" at bounding box center [679, 175] width 194 height 22
type input "$222.00"
drag, startPoint x: 804, startPoint y: 175, endPoint x: 876, endPoint y: 182, distance: 72.3
click at [876, 182] on input "$0.00" at bounding box center [889, 175] width 194 height 22
type input "$222.00"
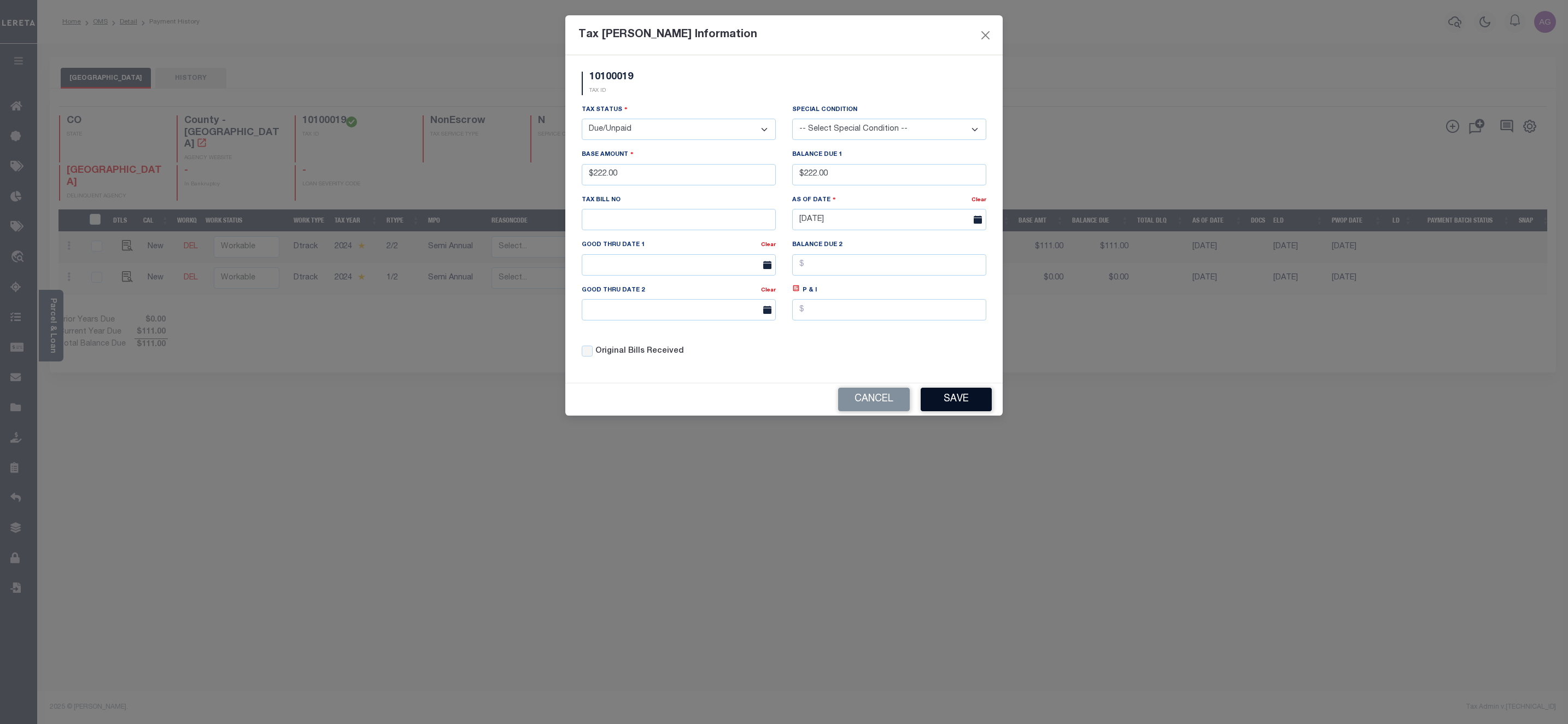
click at [963, 409] on button "Save" at bounding box center [956, 399] width 71 height 24
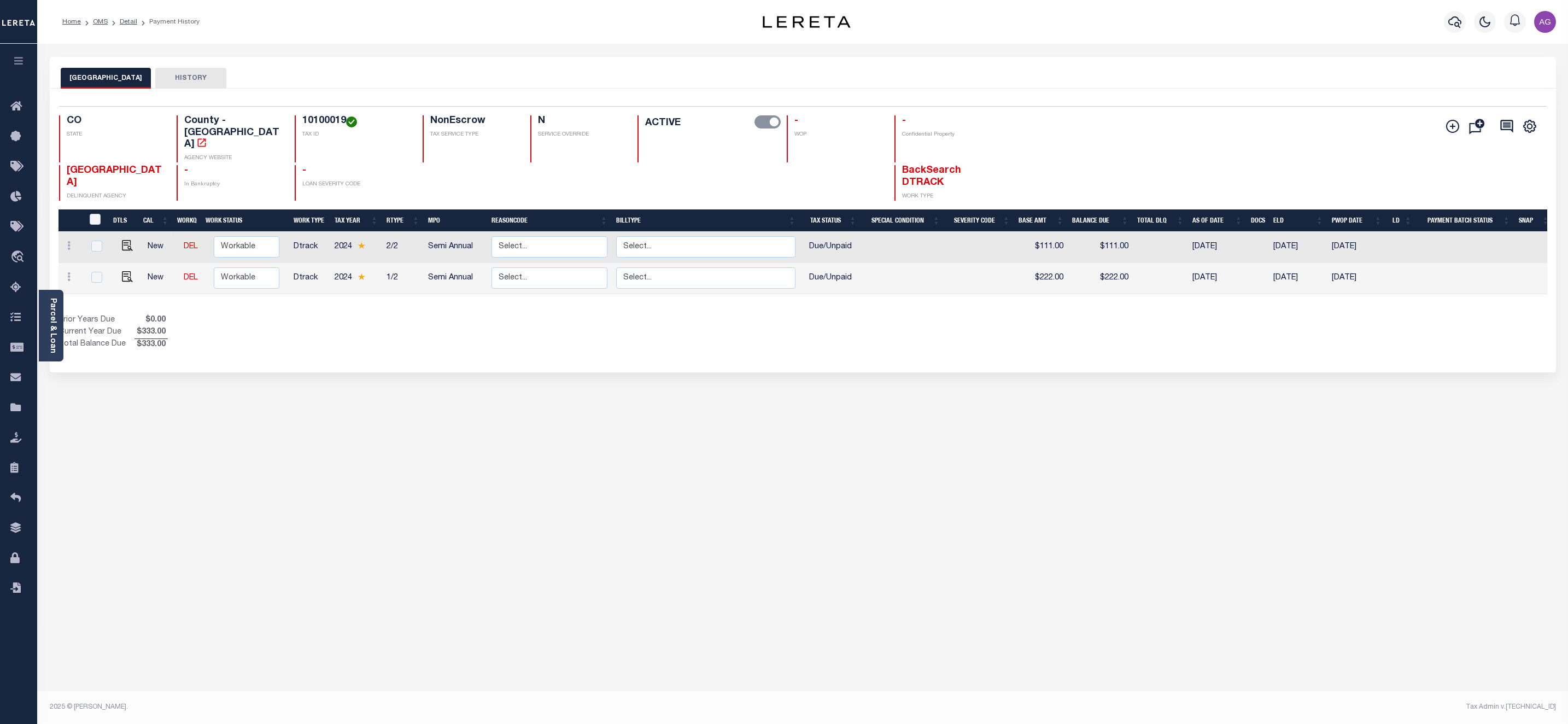
click at [1346, 432] on div "CROWLEY COUNTY HISTORY Selected 2 Results" at bounding box center [802, 365] width 1522 height 617
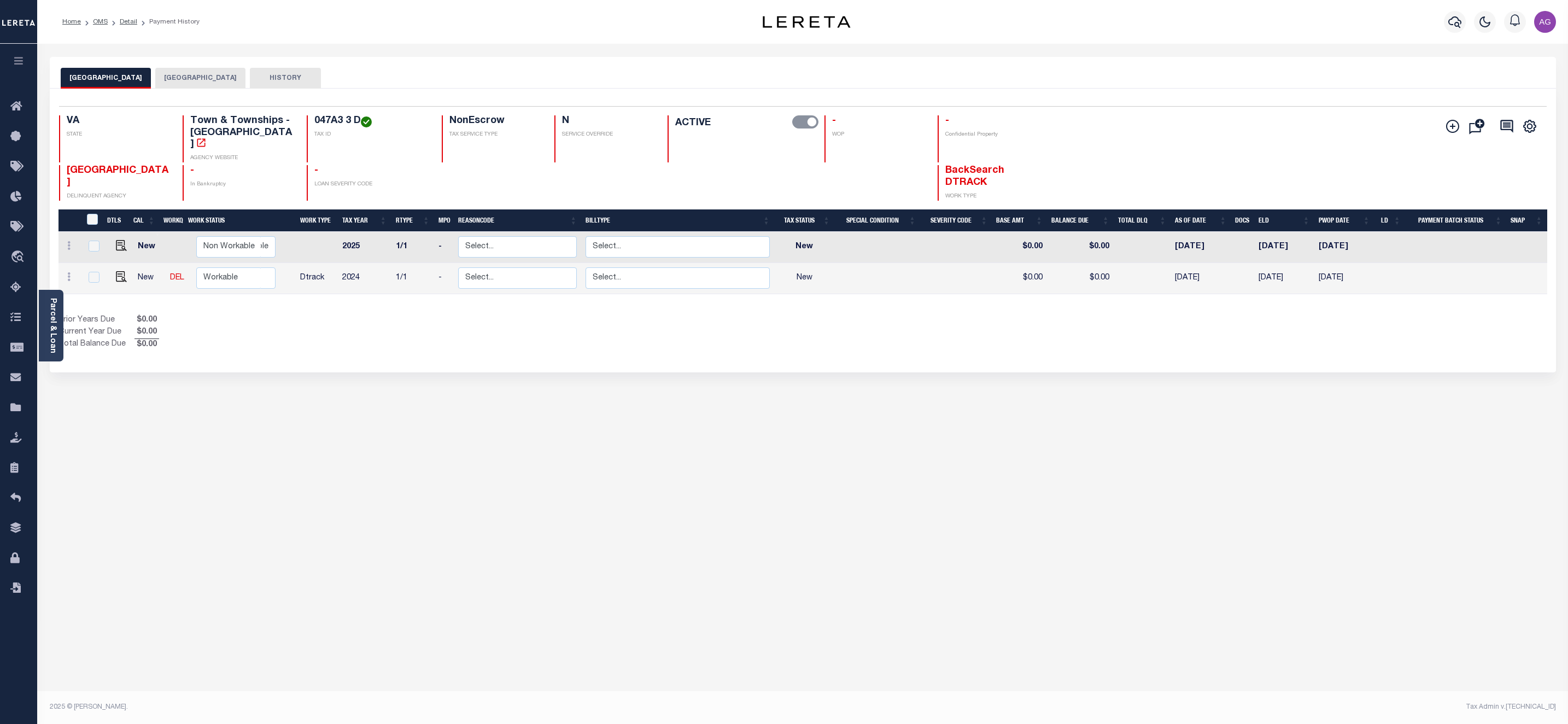
click at [69, 273] on div at bounding box center [70, 278] width 14 height 13
checkbox input "true"
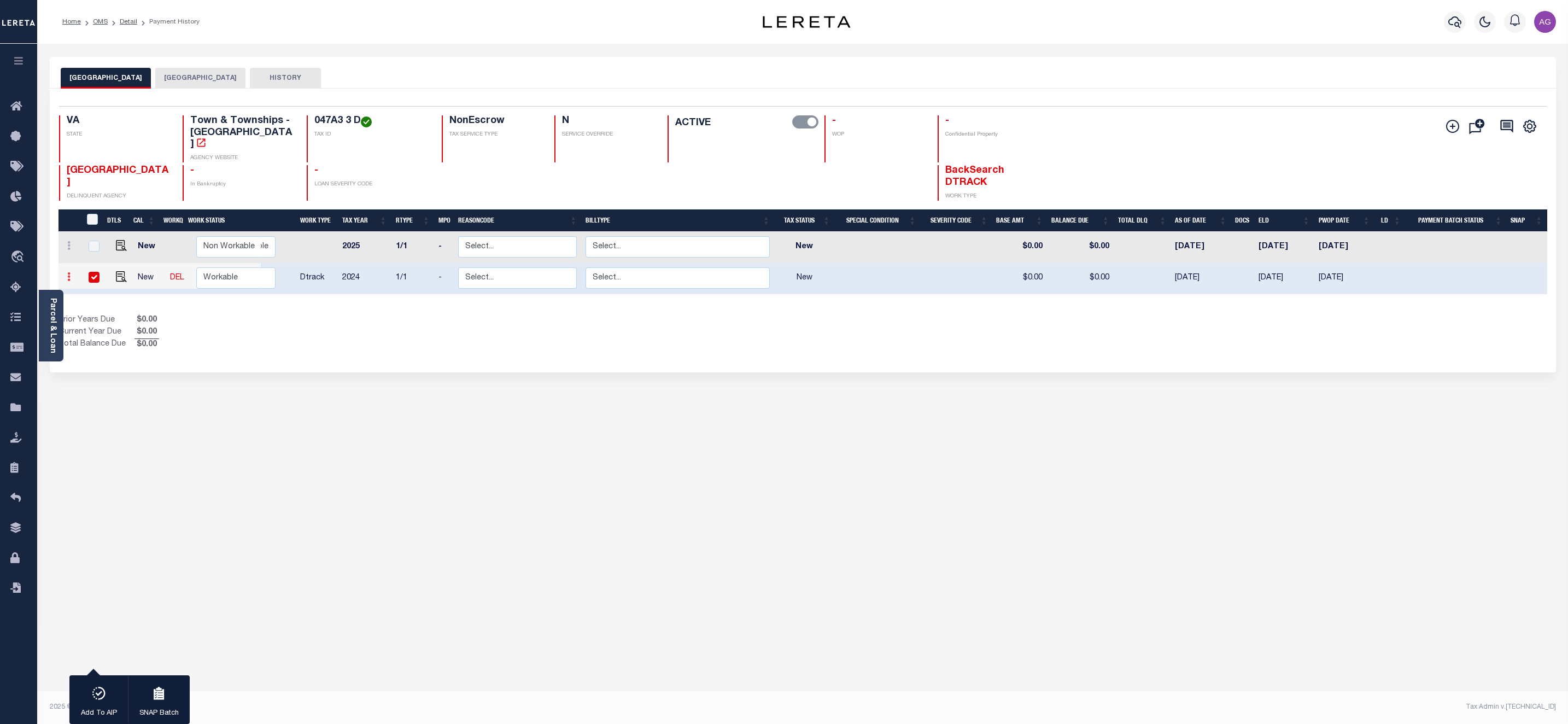
click at [69, 273] on icon at bounding box center [69, 277] width 3 height 9
click at [164, 78] on button "CRAIG COUNTY" at bounding box center [200, 78] width 90 height 21
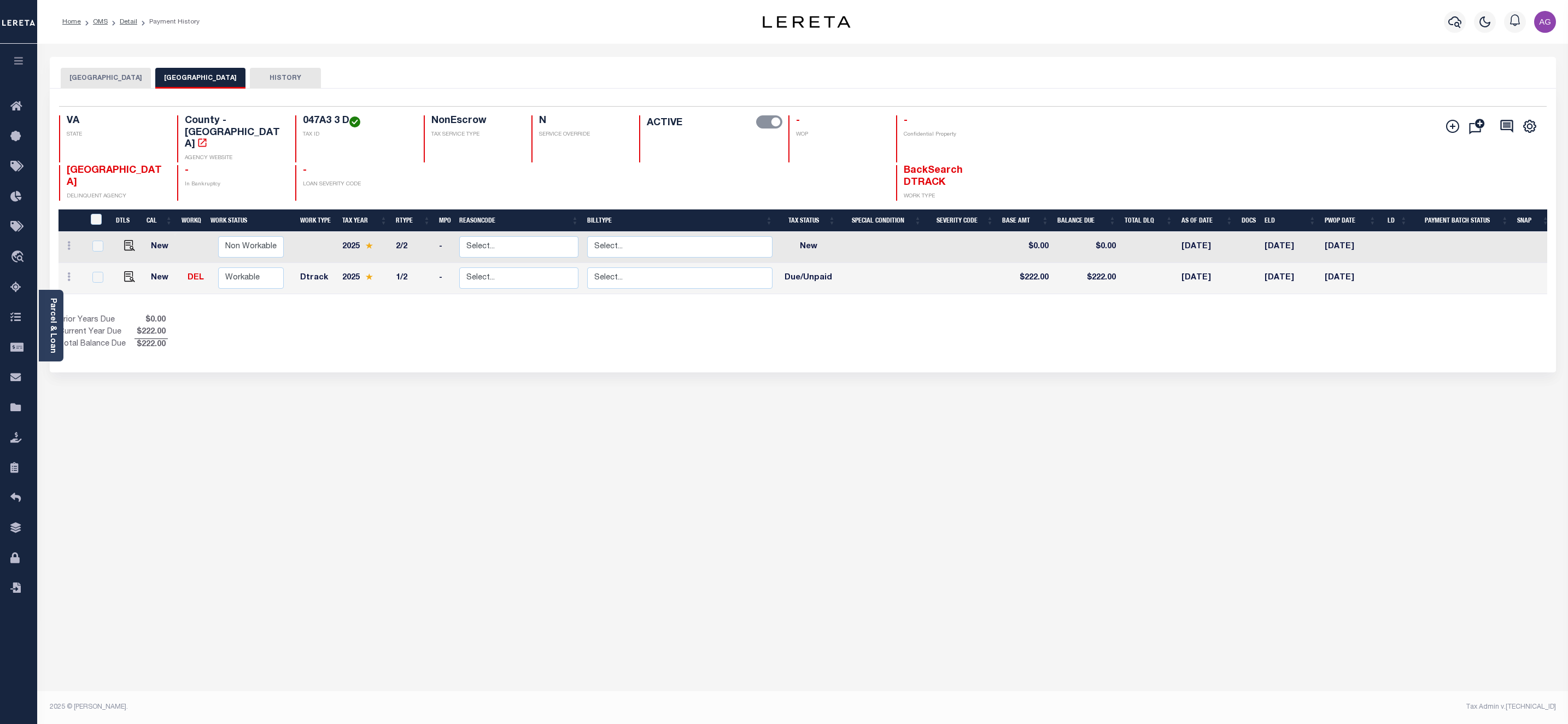
click at [641, 496] on div "NEW CASTLE TOWN CRAIG COUNTY HISTORY 2 1" at bounding box center [802, 365] width 1522 height 617
click at [1396, 381] on div "NEW CASTLE TOWN CRAIG COUNTY HISTORY 2 1" at bounding box center [802, 365] width 1522 height 617
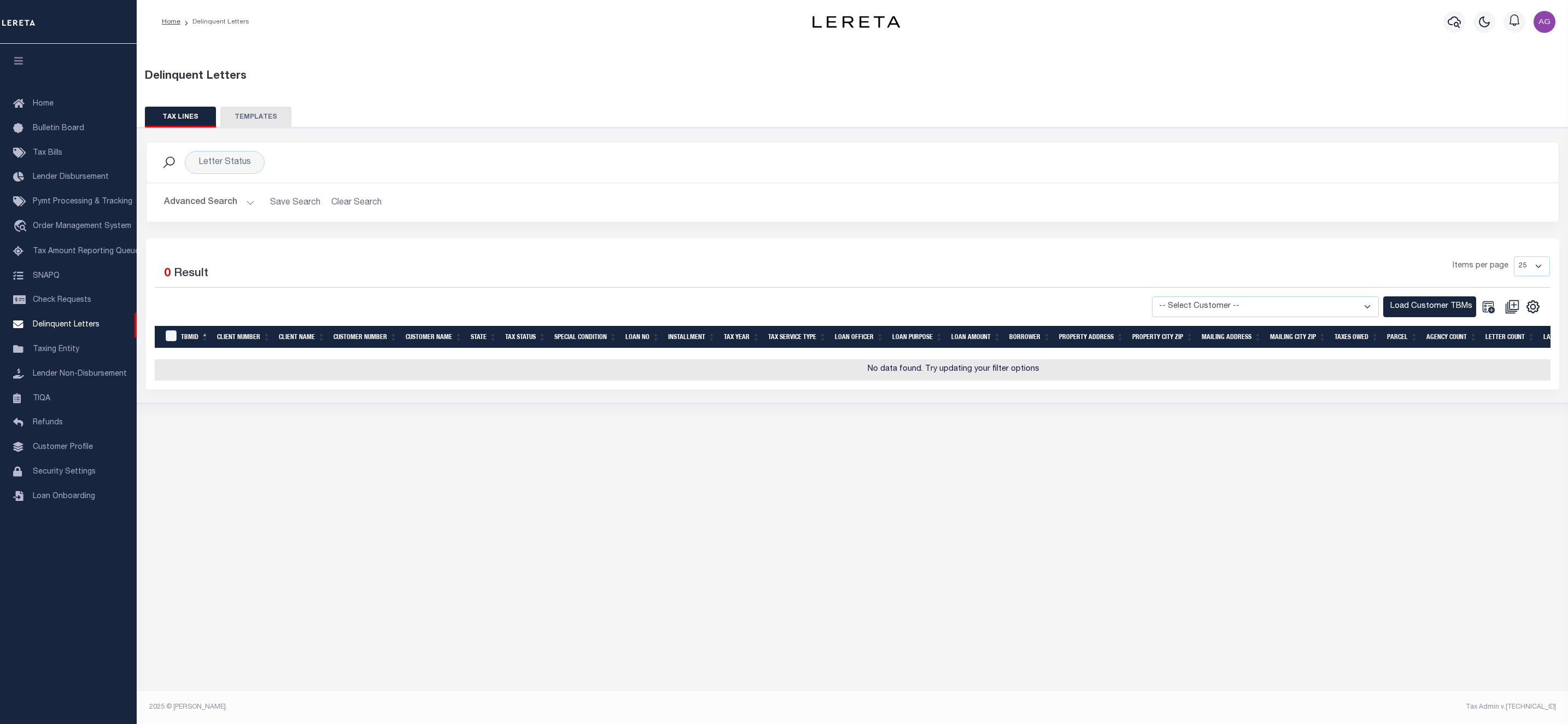
click at [205, 207] on button "Advanced Search" at bounding box center [209, 203] width 91 height 22
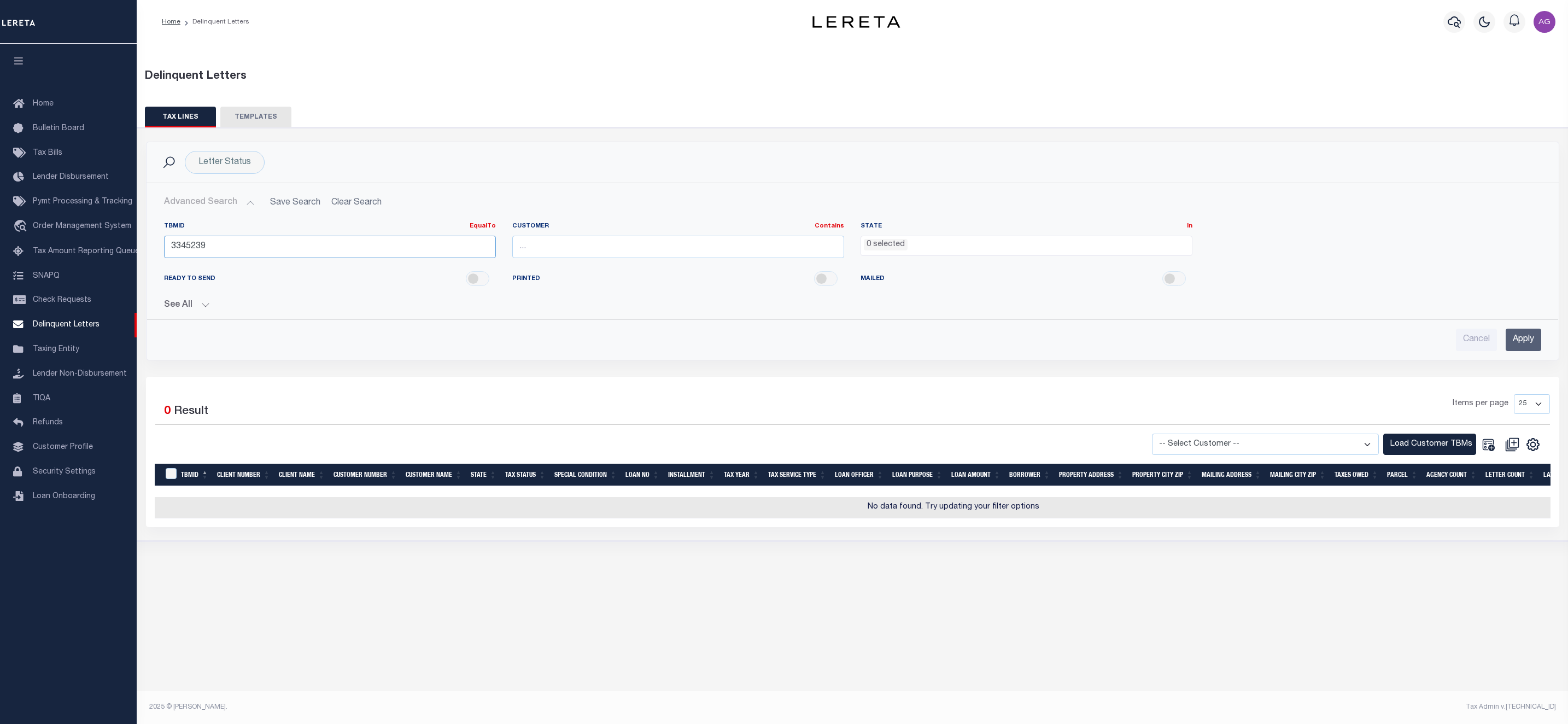
click at [226, 249] on input "3345239" at bounding box center [330, 247] width 332 height 22
click at [198, 307] on button "See All" at bounding box center [853, 305] width 1377 height 10
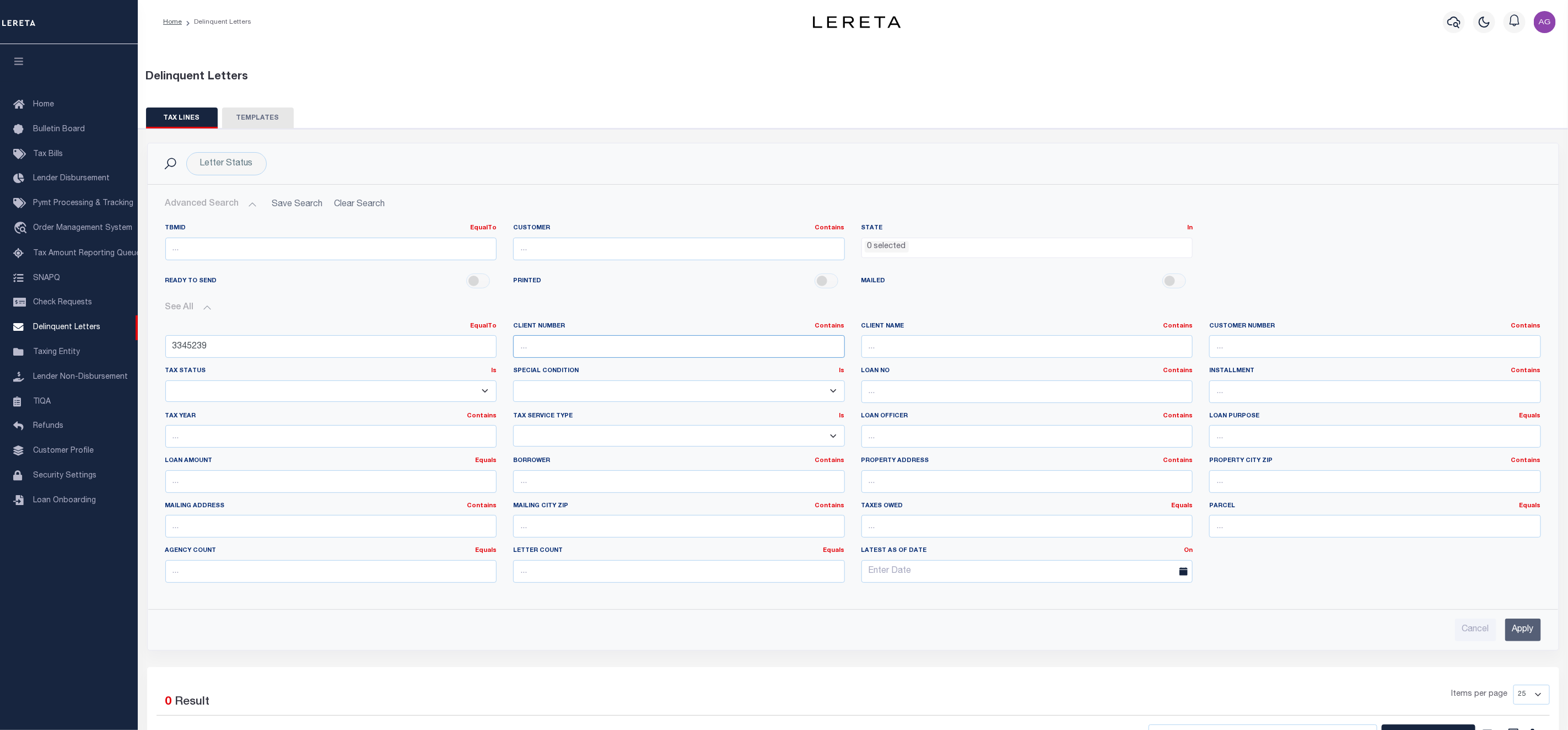
click at [792, 351] on input "text" at bounding box center [679, 346] width 332 height 22
type input "775091"
click at [1525, 631] on input "Apply" at bounding box center [1523, 629] width 36 height 22
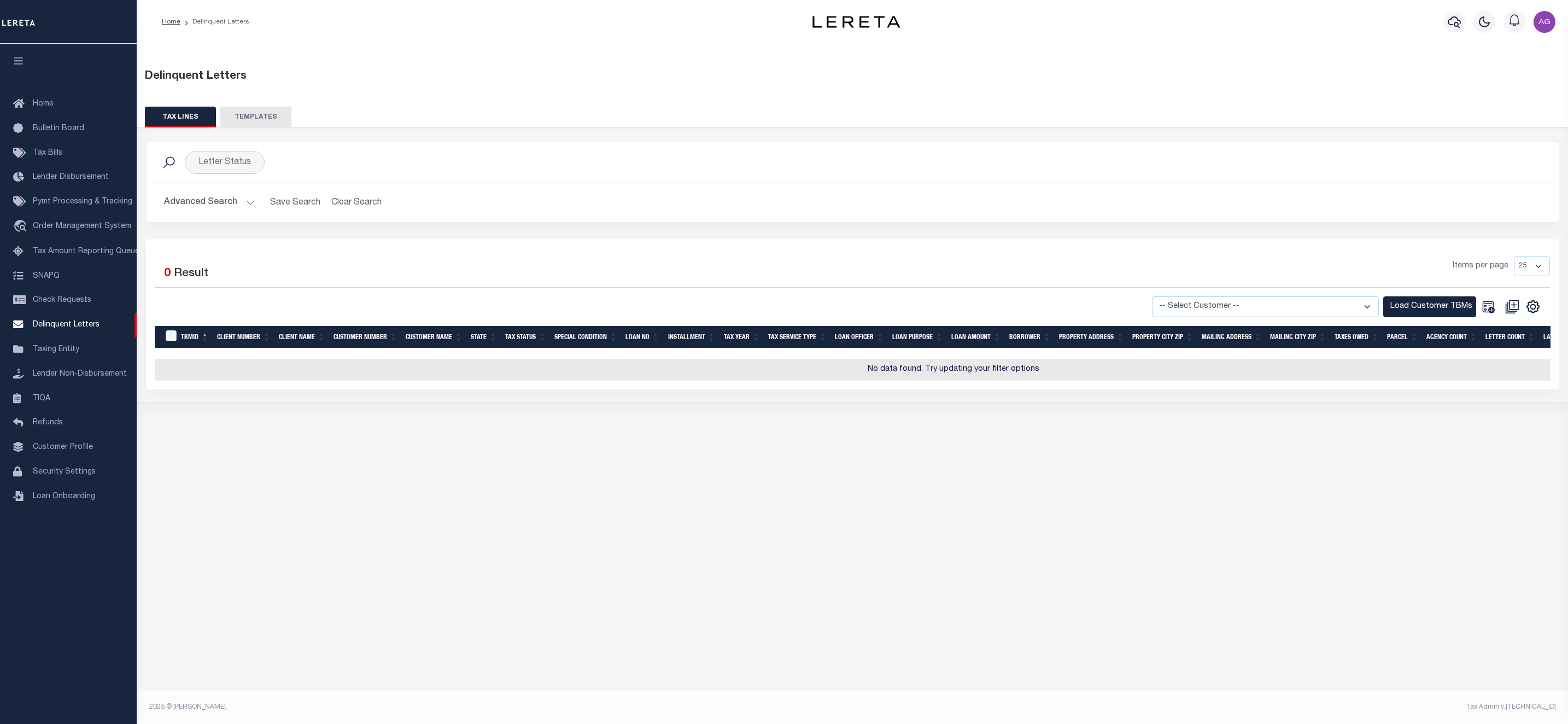
click at [210, 207] on button "Advanced Search" at bounding box center [209, 203] width 91 height 22
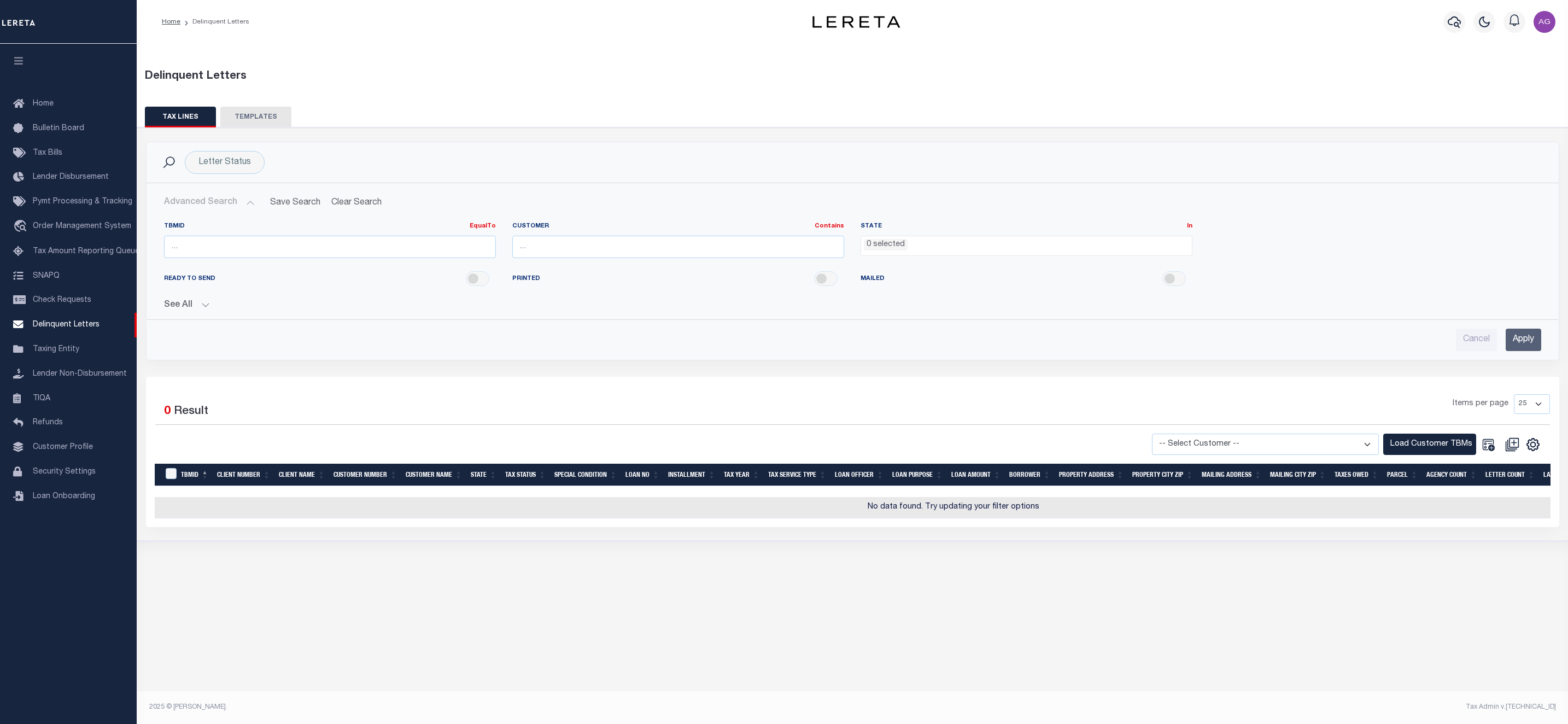
click at [192, 308] on button "See All" at bounding box center [853, 305] width 1377 height 10
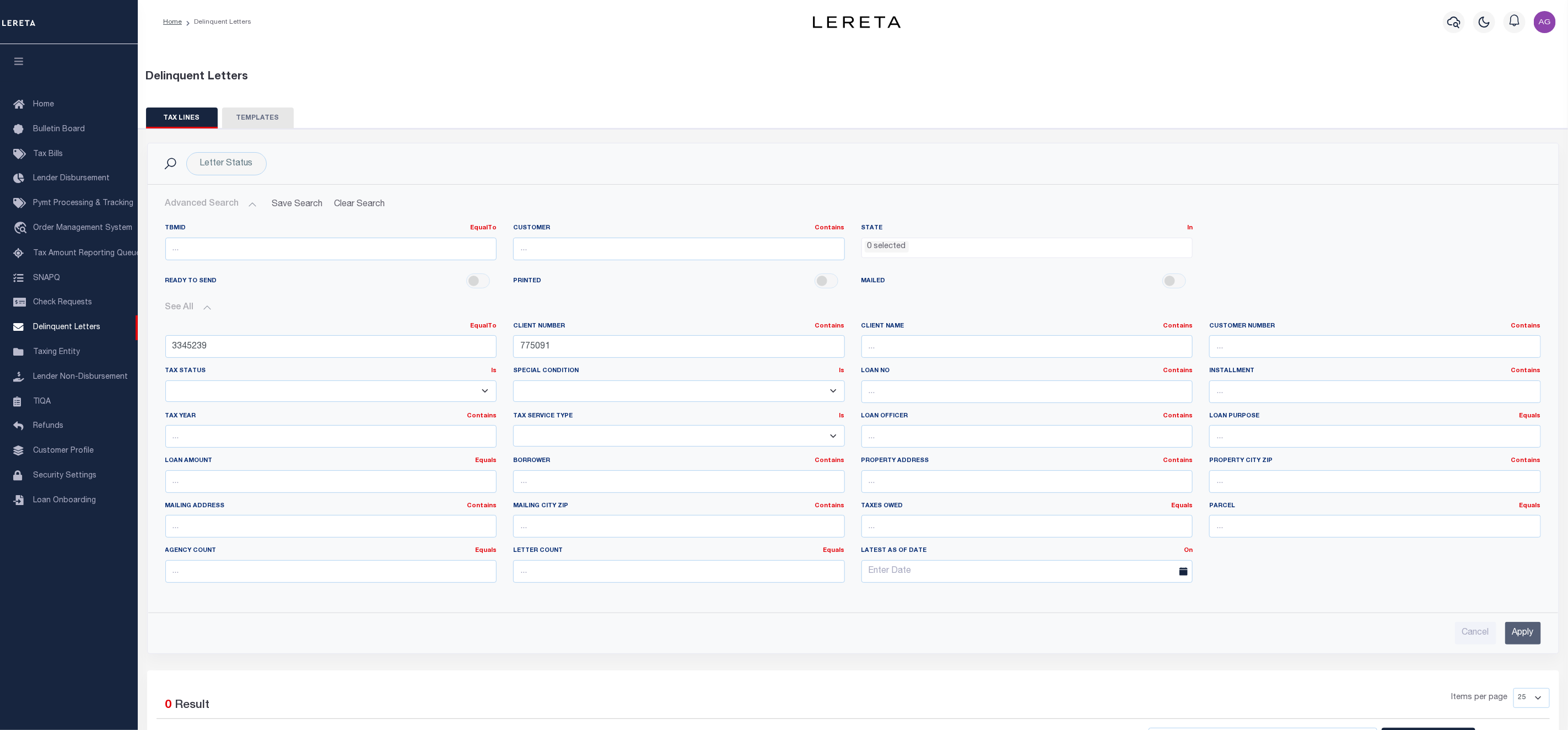
scroll to position [117, 0]
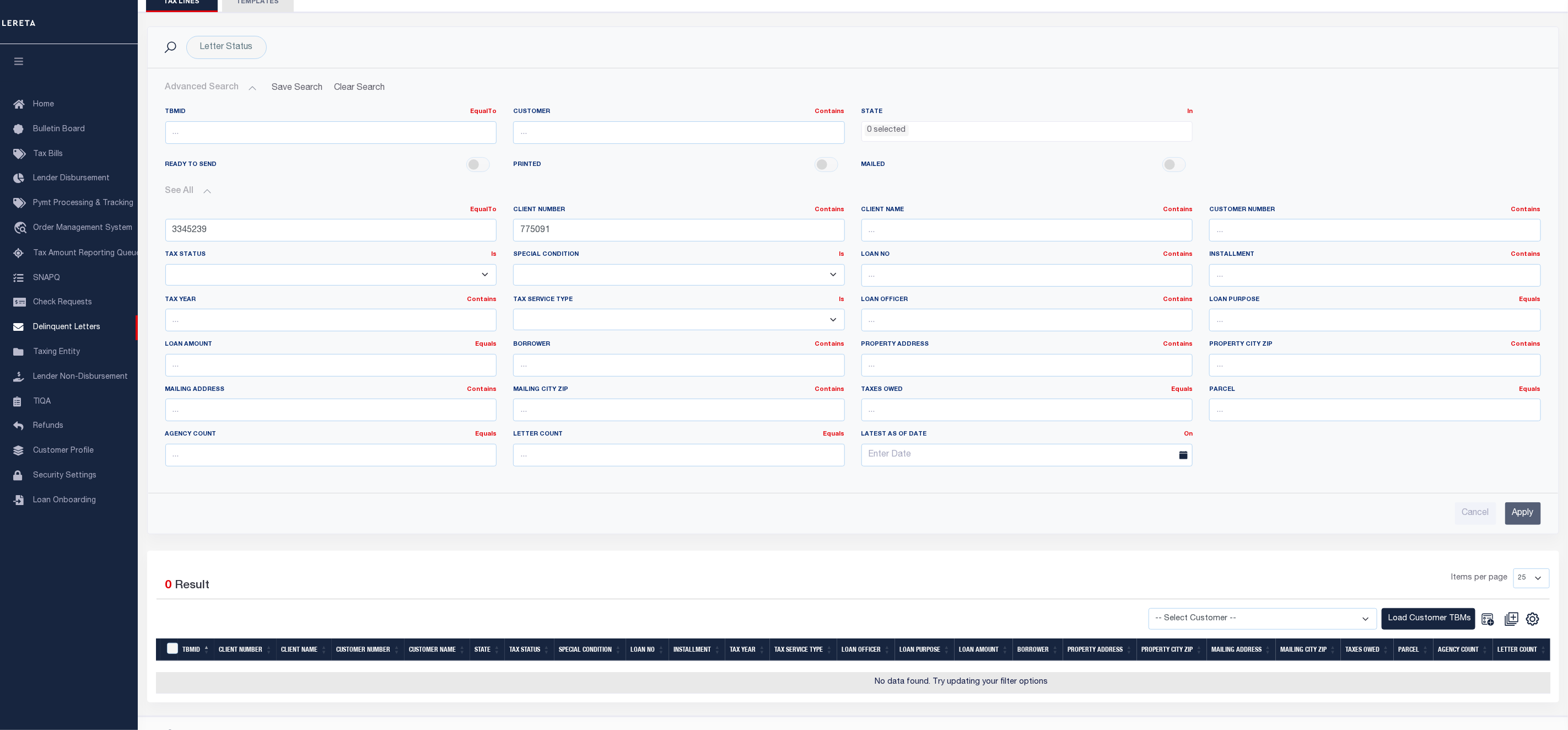
click at [1302, 458] on div "EqualTo Equals Is Not Equal To Is Greater Than Is Less Than 3345239 Client Numb…" at bounding box center [853, 340] width 1392 height 270
click at [1338, 630] on select "-- Select Customer -- AB ABGGL ABL Accumatch - Refunds AFCU AFDLQBank AFDtrack …" at bounding box center [1262, 619] width 229 height 22
select select "2682"
click at [1157, 615] on select "-- Select Customer -- AB ABGGL ABL Accumatch - Refunds AFCU AFDLQBank AFDtrack …" at bounding box center [1262, 619] width 229 height 22
click at [1420, 622] on button "Load Customer TBMs" at bounding box center [1428, 619] width 94 height 22
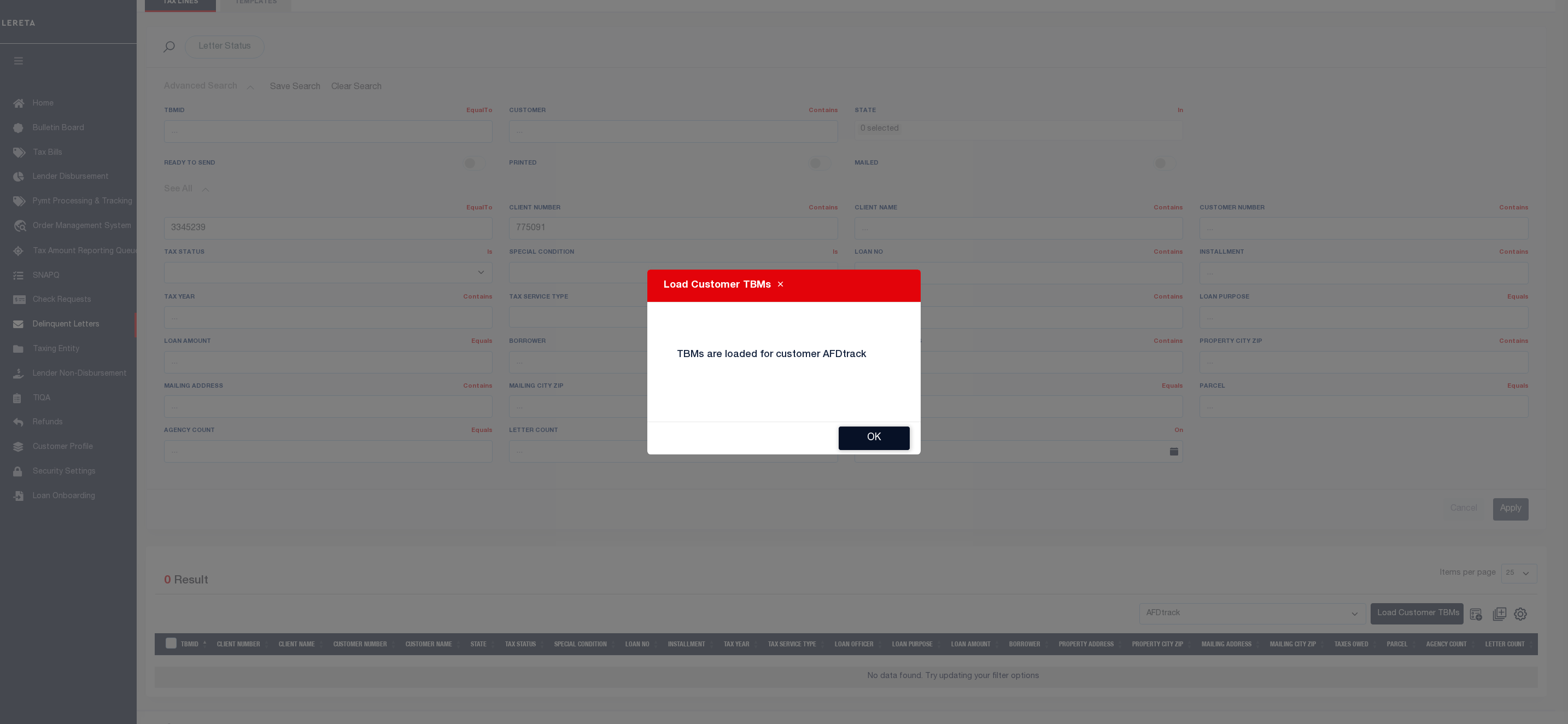
click at [899, 441] on button "Ok" at bounding box center [874, 438] width 71 height 24
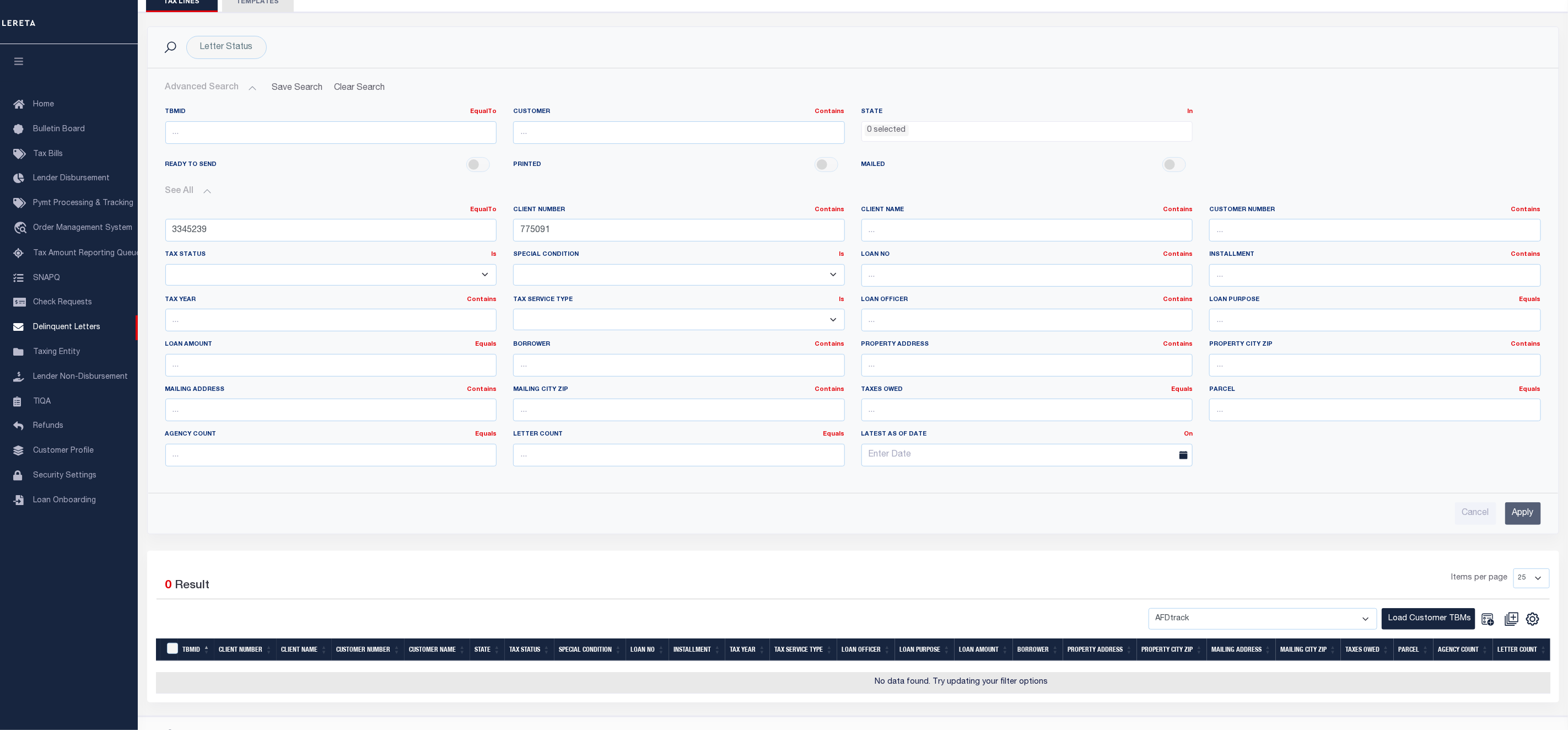
drag, startPoint x: 1440, startPoint y: 624, endPoint x: 1385, endPoint y: 632, distance: 55.6
click at [1439, 624] on button "Load Customer TBMs" at bounding box center [1428, 619] width 94 height 22
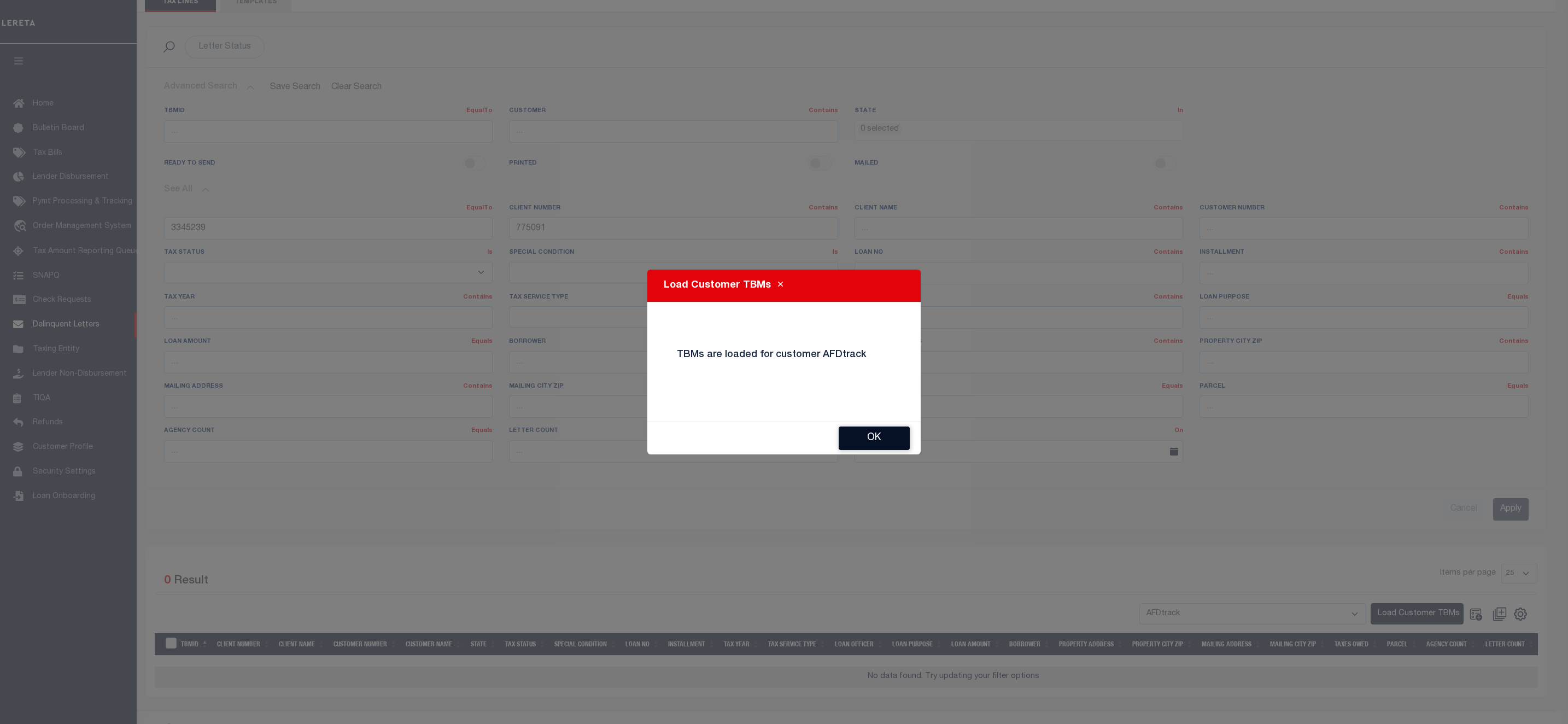
click at [864, 430] on button "Ok" at bounding box center [874, 438] width 71 height 24
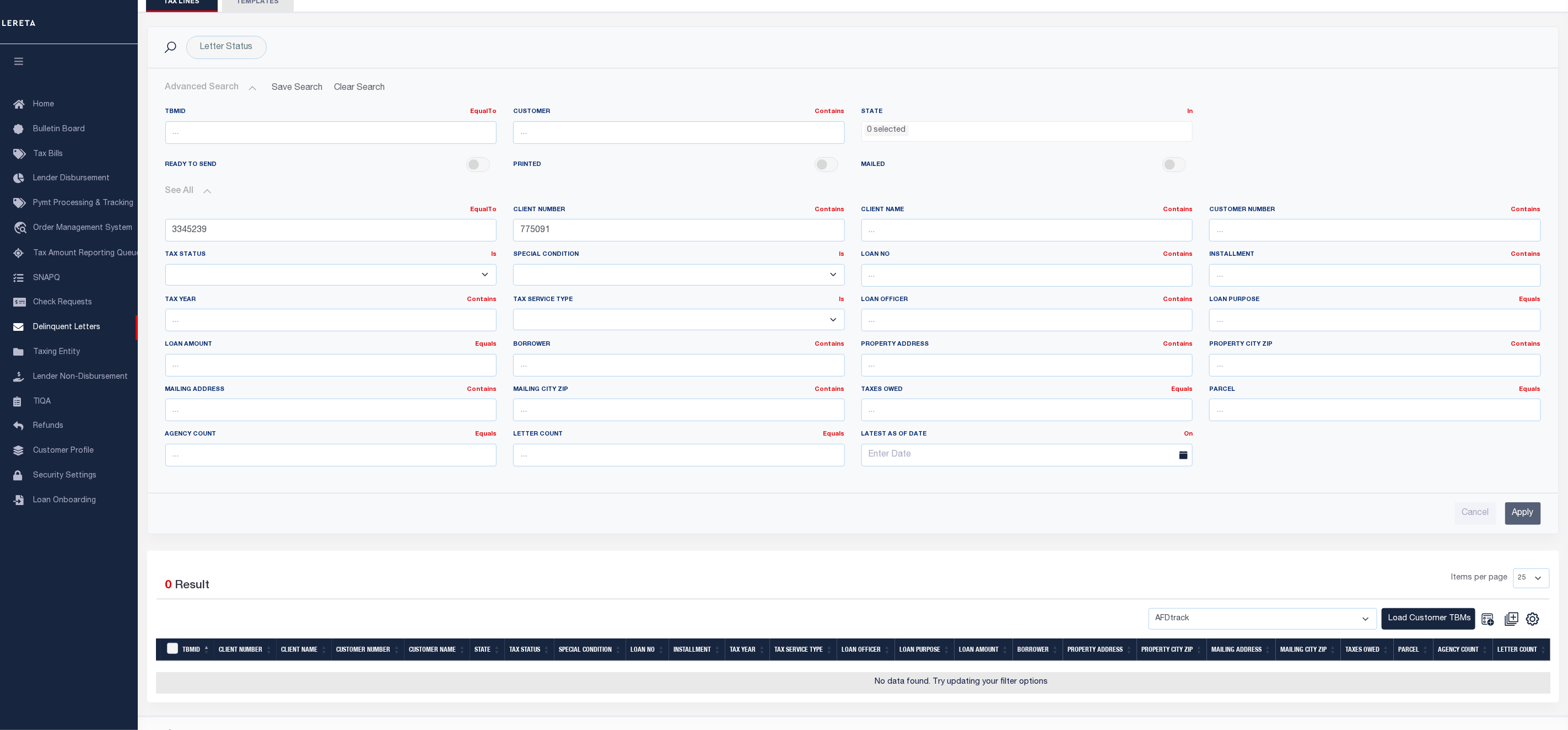
scroll to position [151, 0]
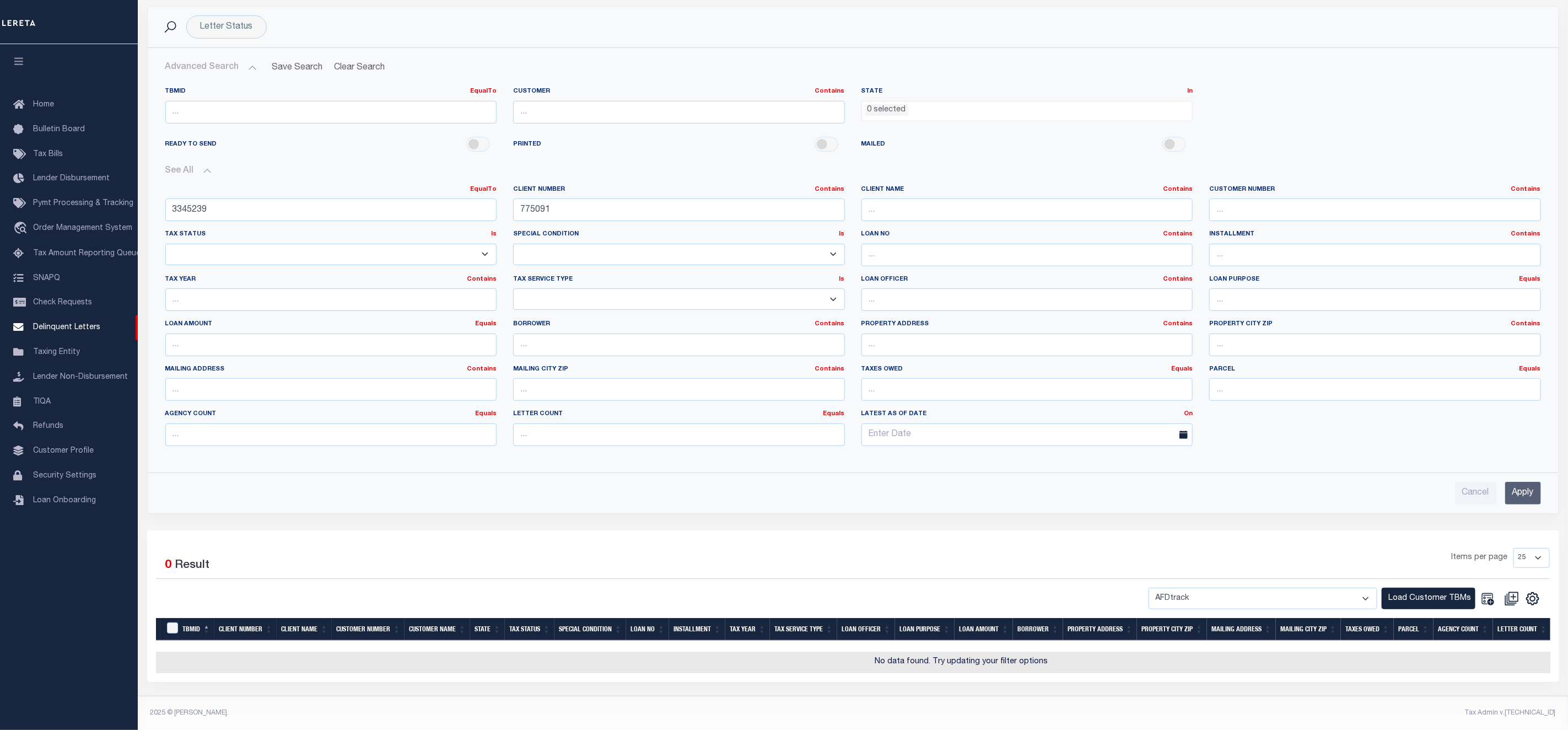
click at [1526, 482] on input "Apply" at bounding box center [1523, 493] width 36 height 22
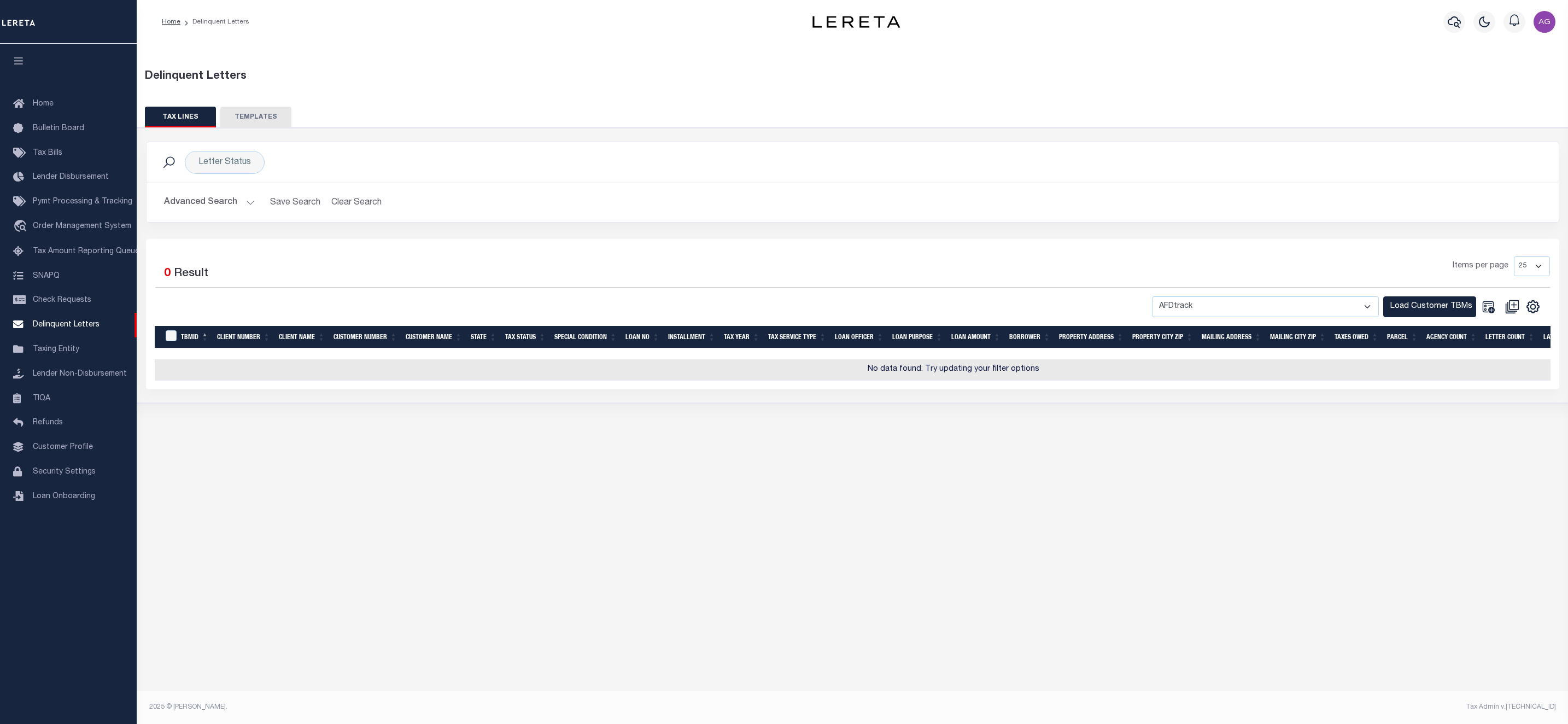
click at [225, 199] on button "Advanced Search" at bounding box center [209, 203] width 91 height 22
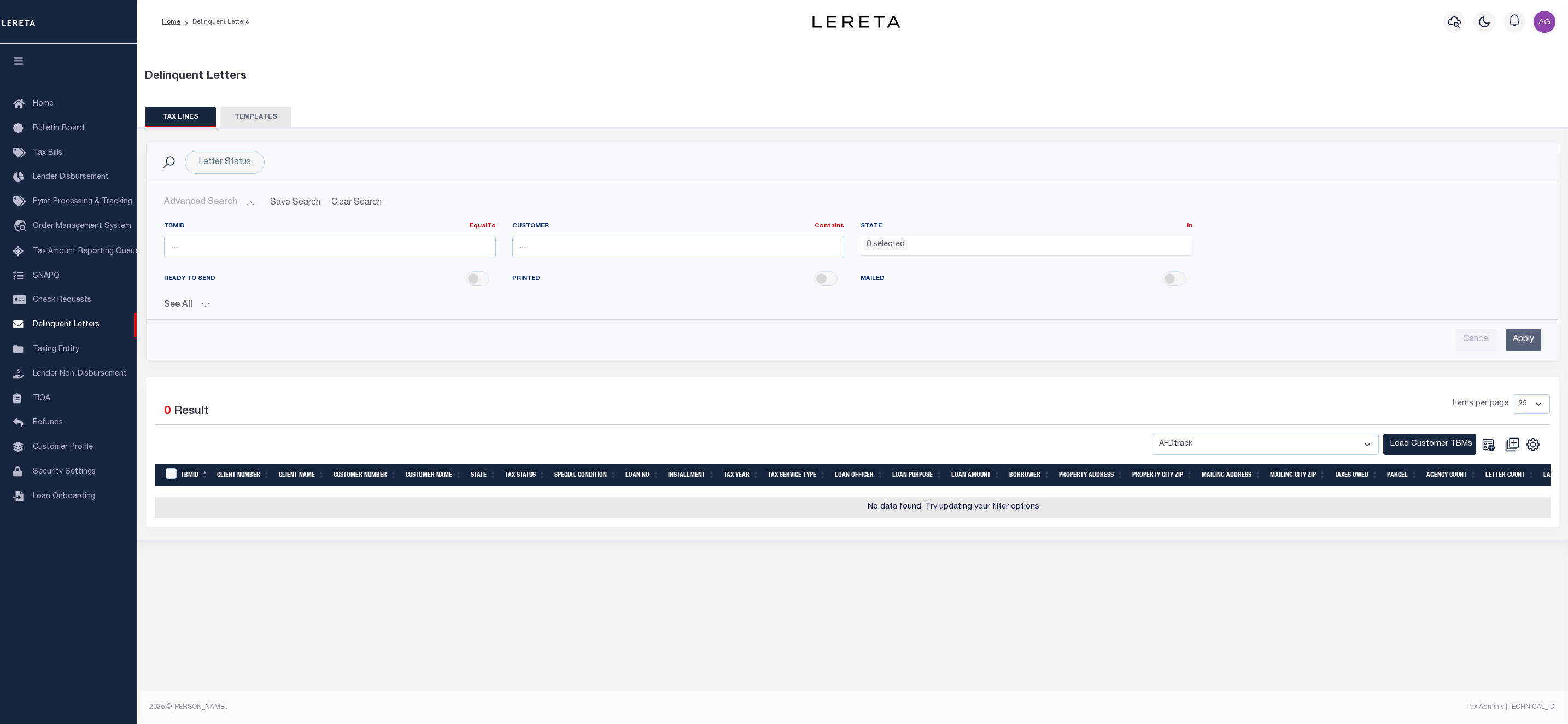
click at [202, 311] on button "See All" at bounding box center [853, 305] width 1377 height 10
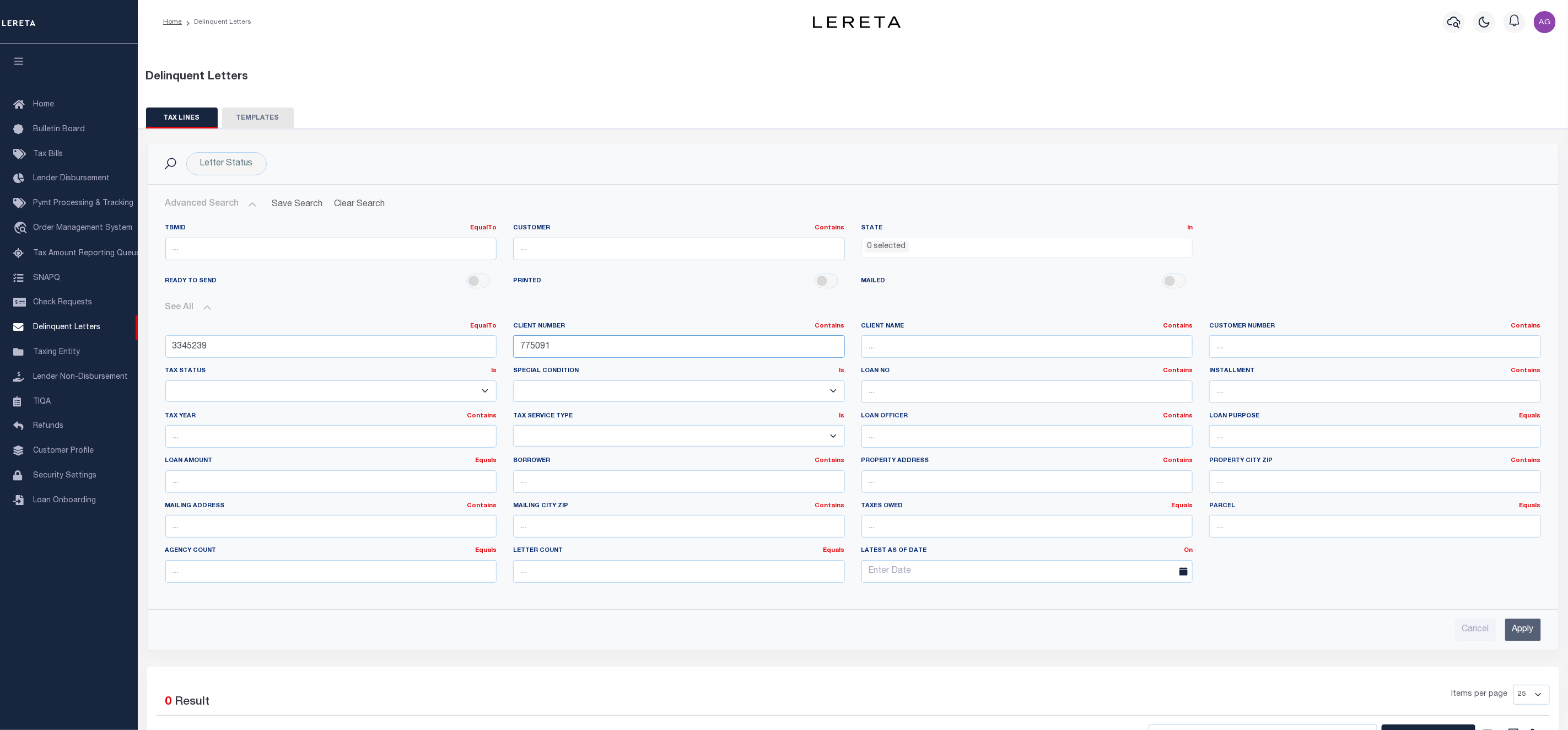
click at [597, 354] on input "775091" at bounding box center [679, 346] width 332 height 22
click at [1286, 349] on input "text" at bounding box center [1375, 346] width 332 height 22
paste input "775091"
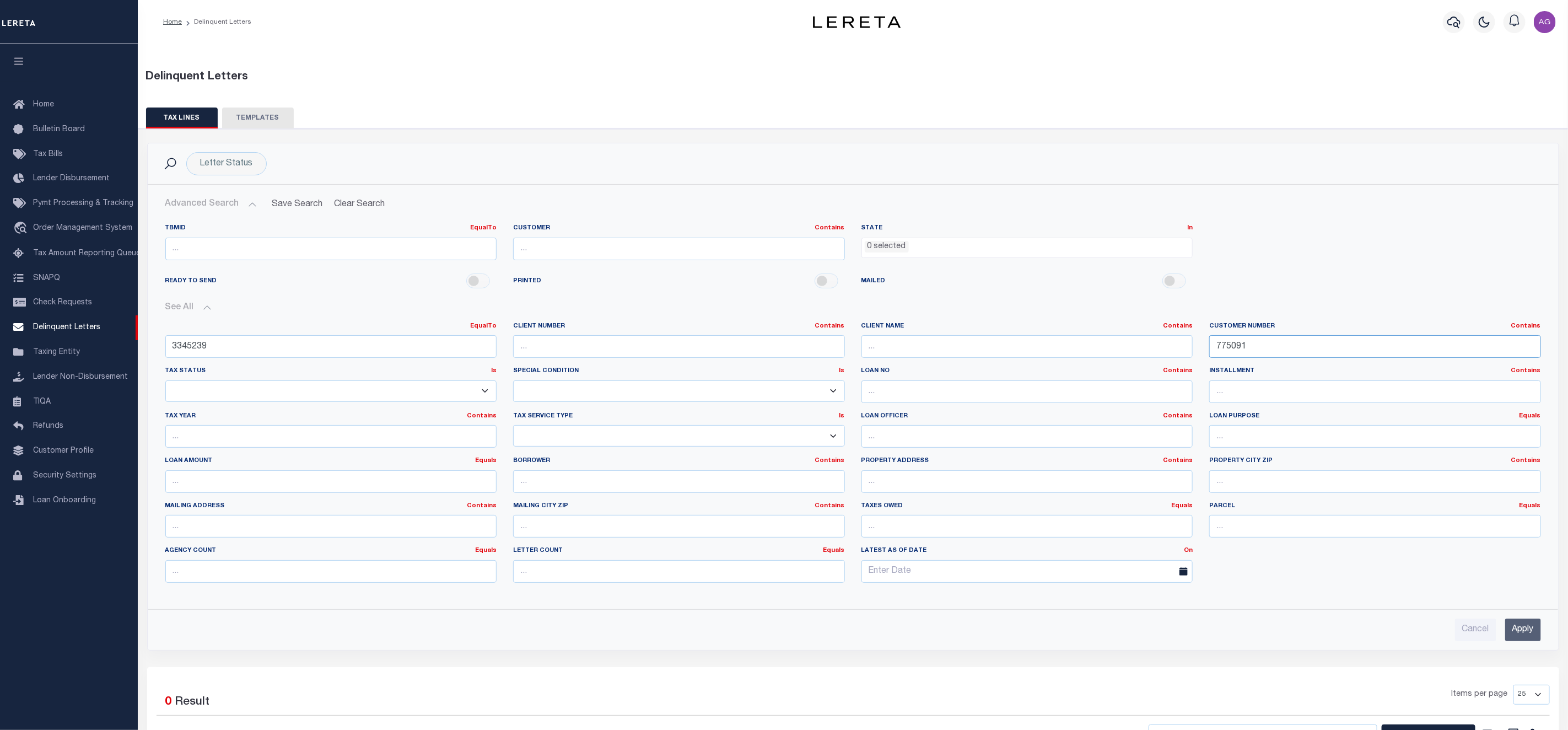
type input "775091"
click at [629, 343] on input "text" at bounding box center [679, 346] width 332 height 22
paste input "775091"
type input "775091"
click at [1520, 634] on input "Apply" at bounding box center [1523, 629] width 36 height 22
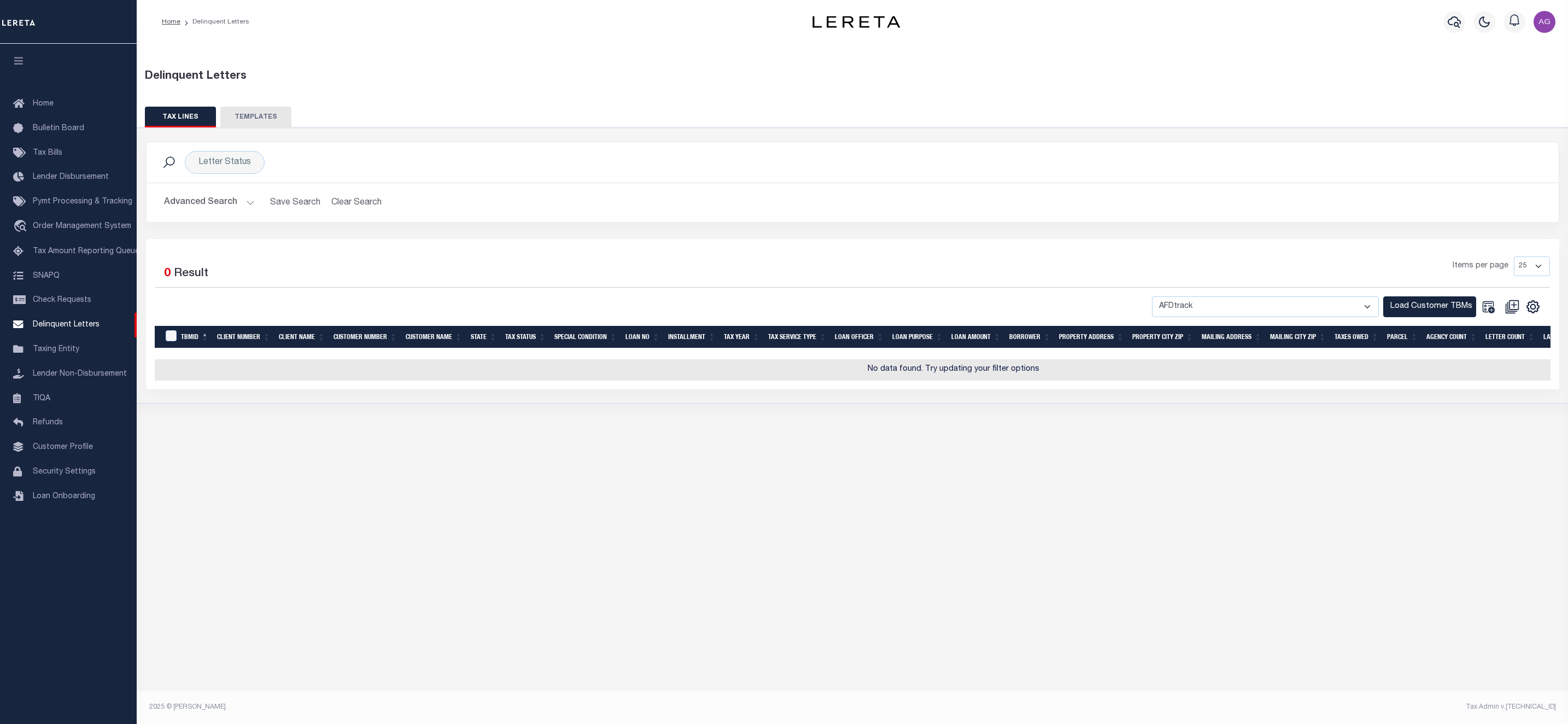
click at [212, 207] on button "Advanced Search" at bounding box center [209, 203] width 91 height 22
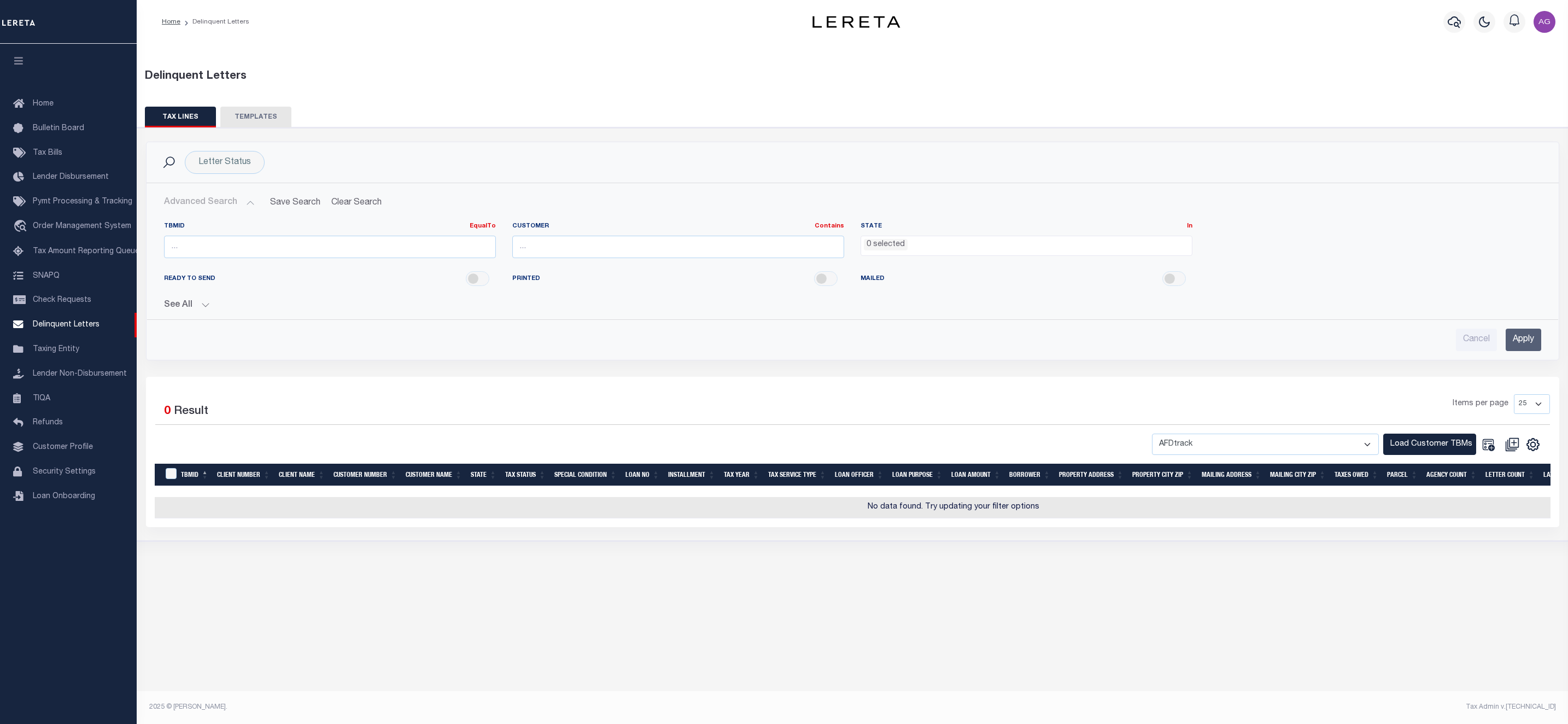
click at [202, 305] on button "See All" at bounding box center [853, 305] width 1377 height 10
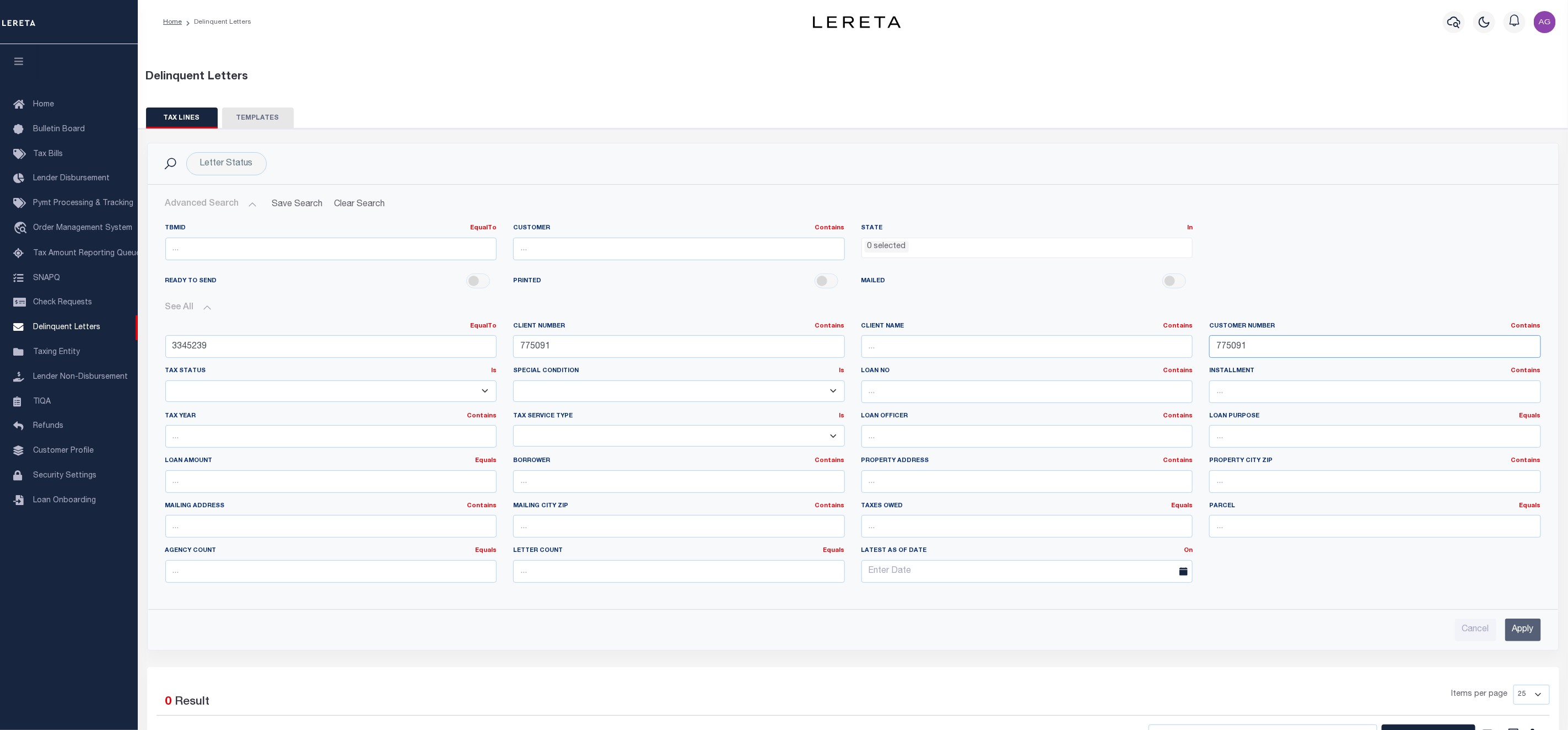
click at [1266, 348] on input "775091" at bounding box center [1375, 346] width 332 height 22
click at [1514, 631] on input "Apply" at bounding box center [1523, 629] width 36 height 22
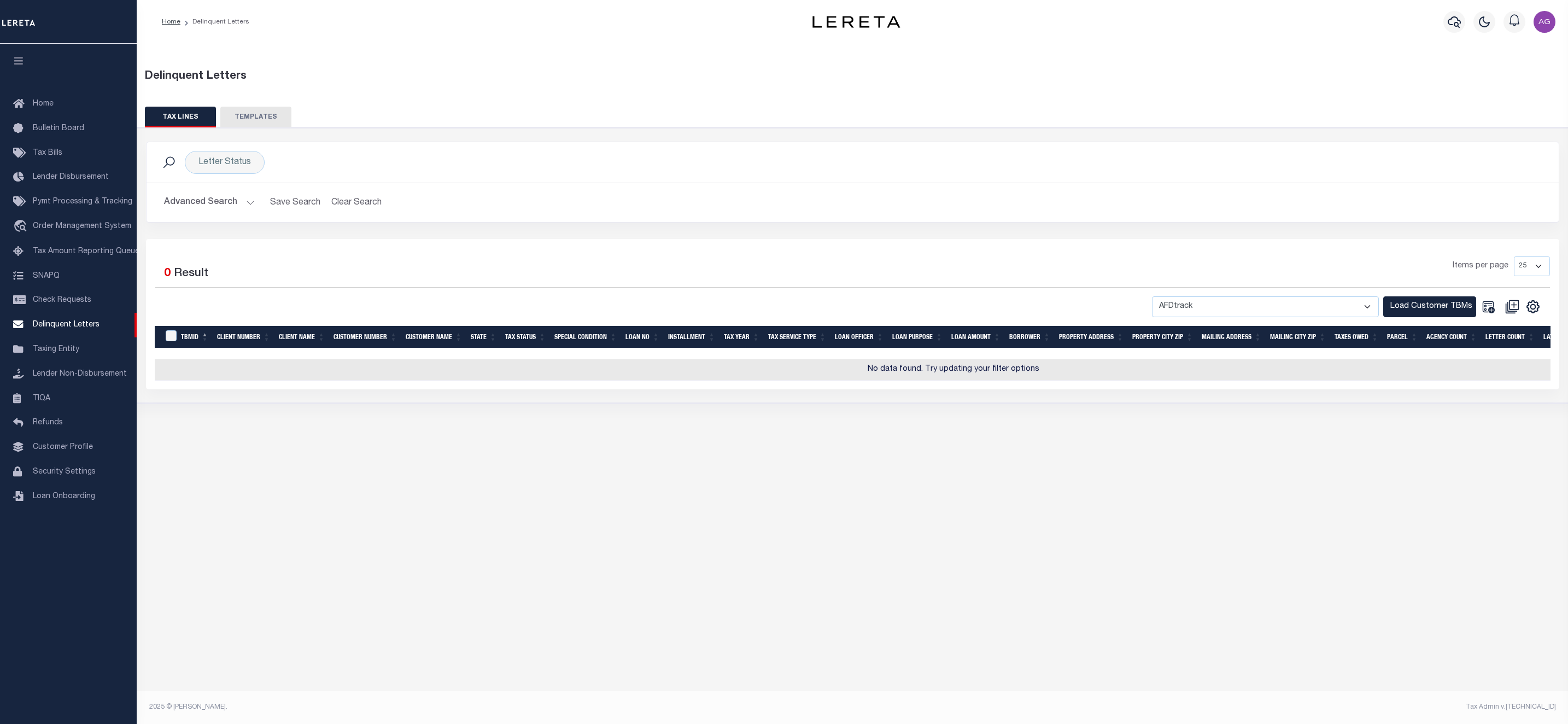
click at [200, 206] on button "Advanced Search" at bounding box center [209, 203] width 91 height 22
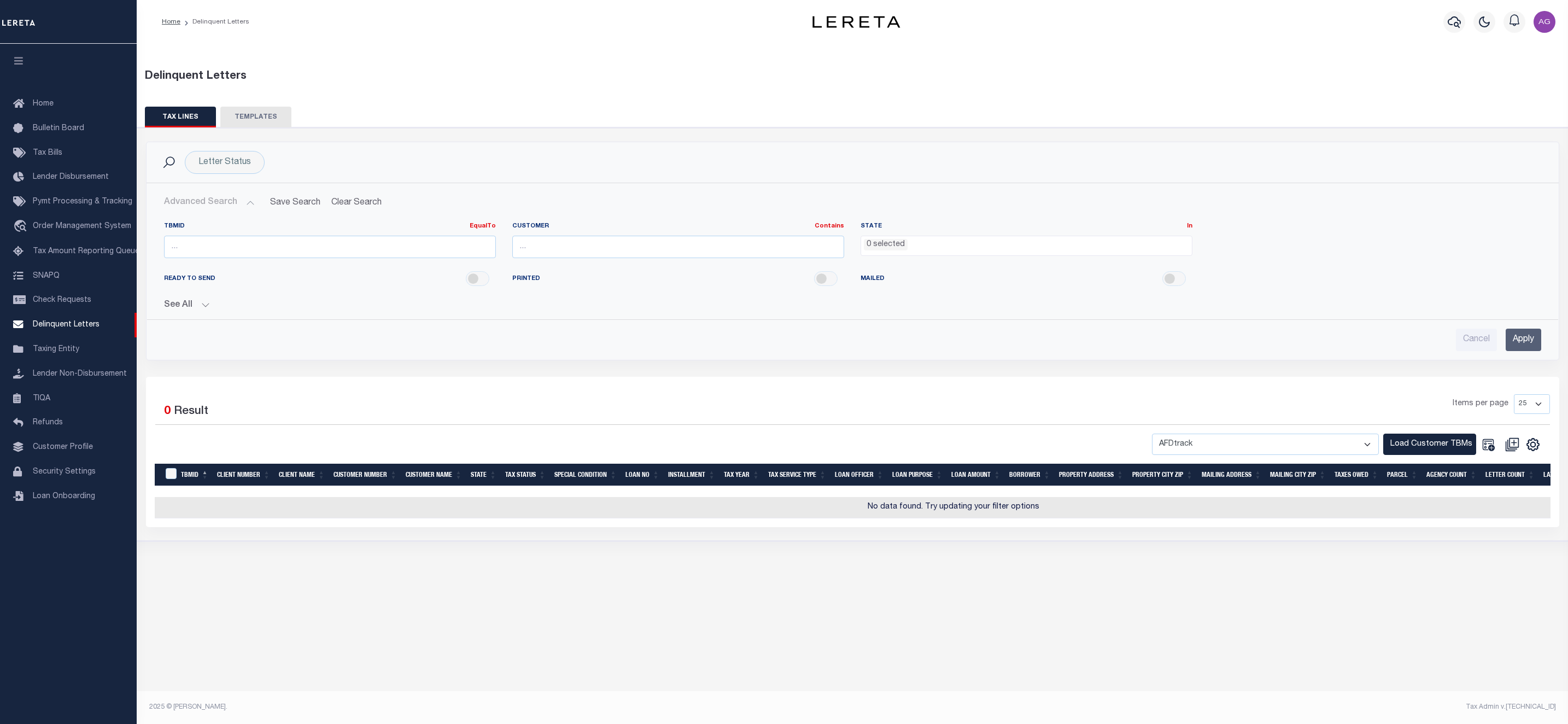
click at [187, 304] on button "See All" at bounding box center [853, 305] width 1377 height 10
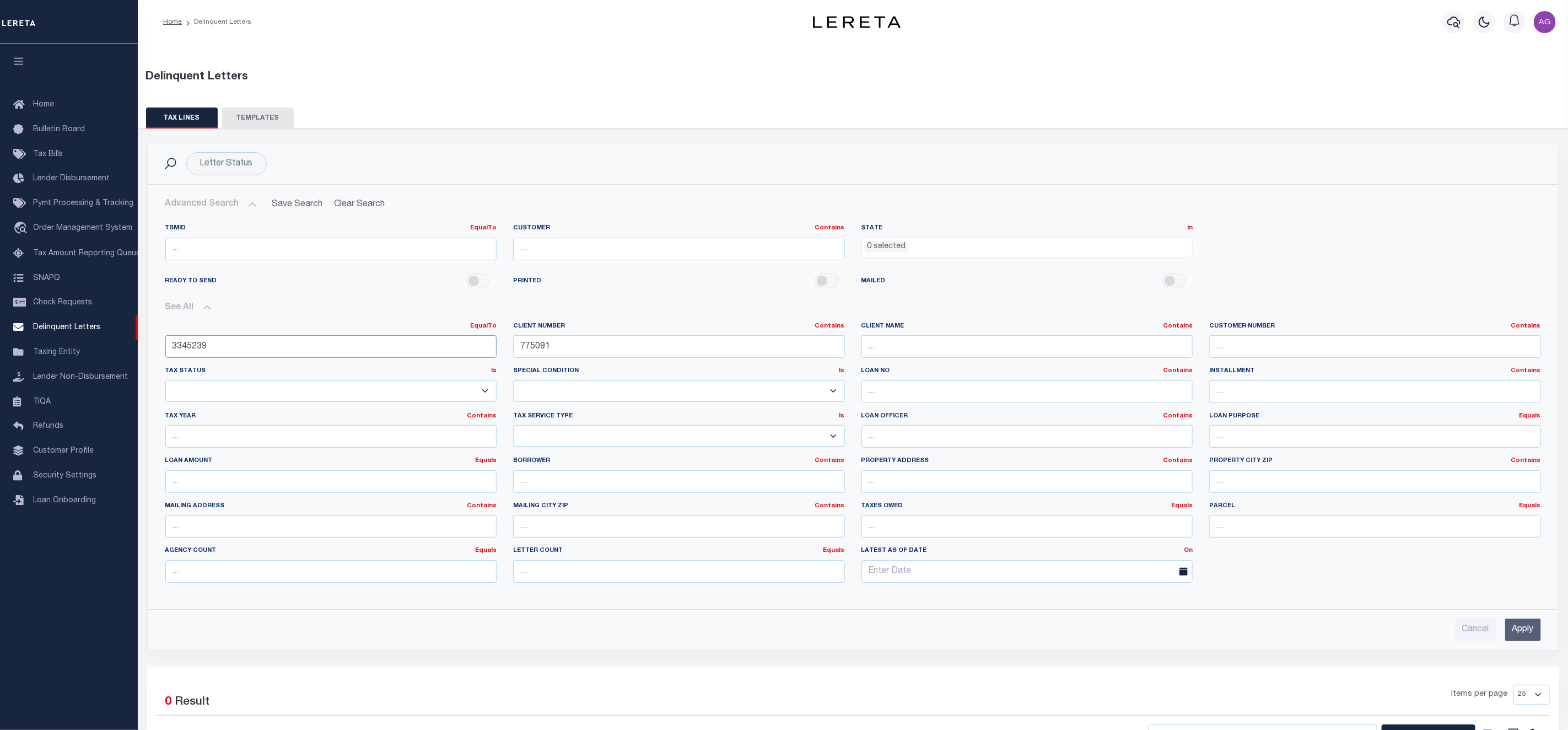
click at [319, 354] on input "3345239" at bounding box center [331, 346] width 332 height 22
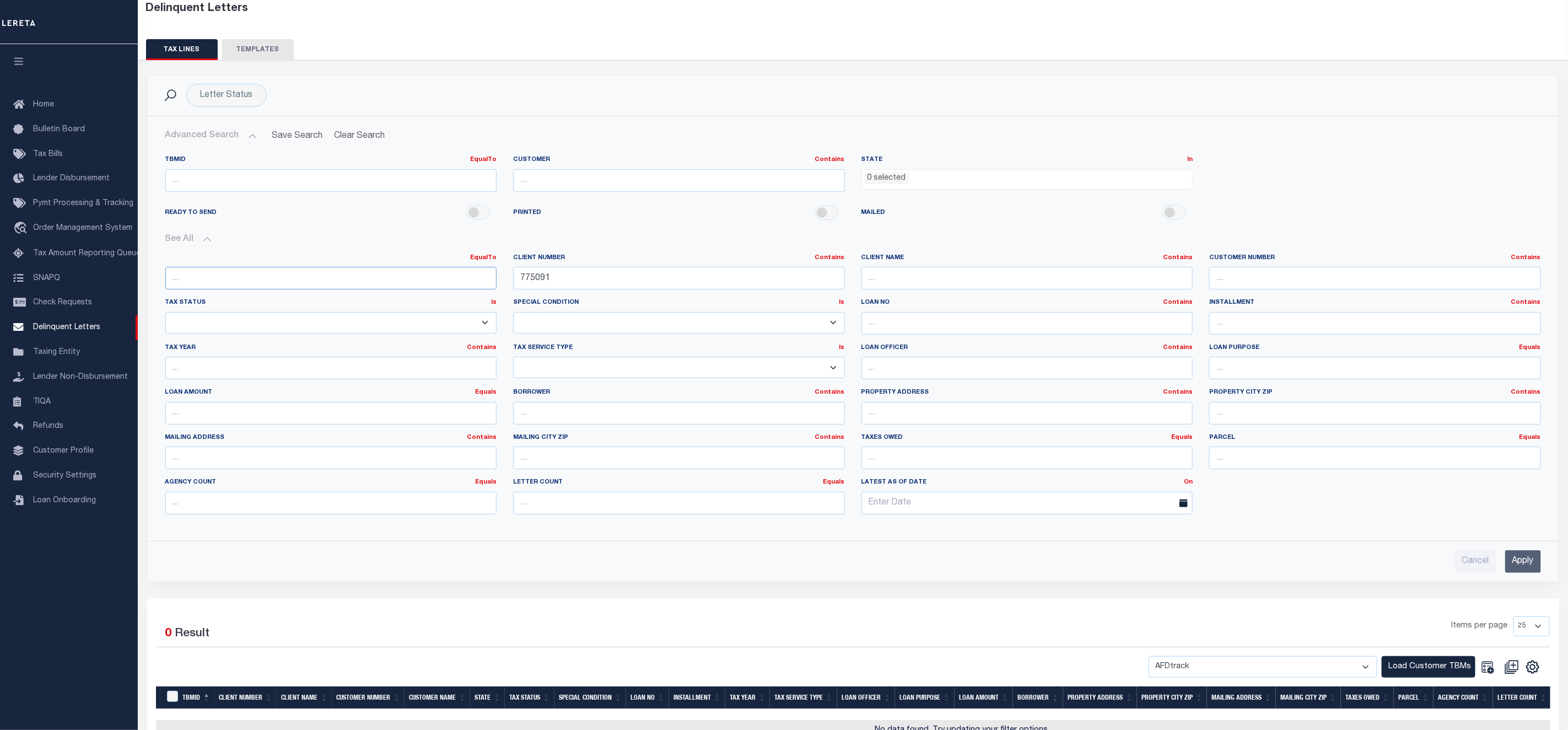
scroll to position [151, 0]
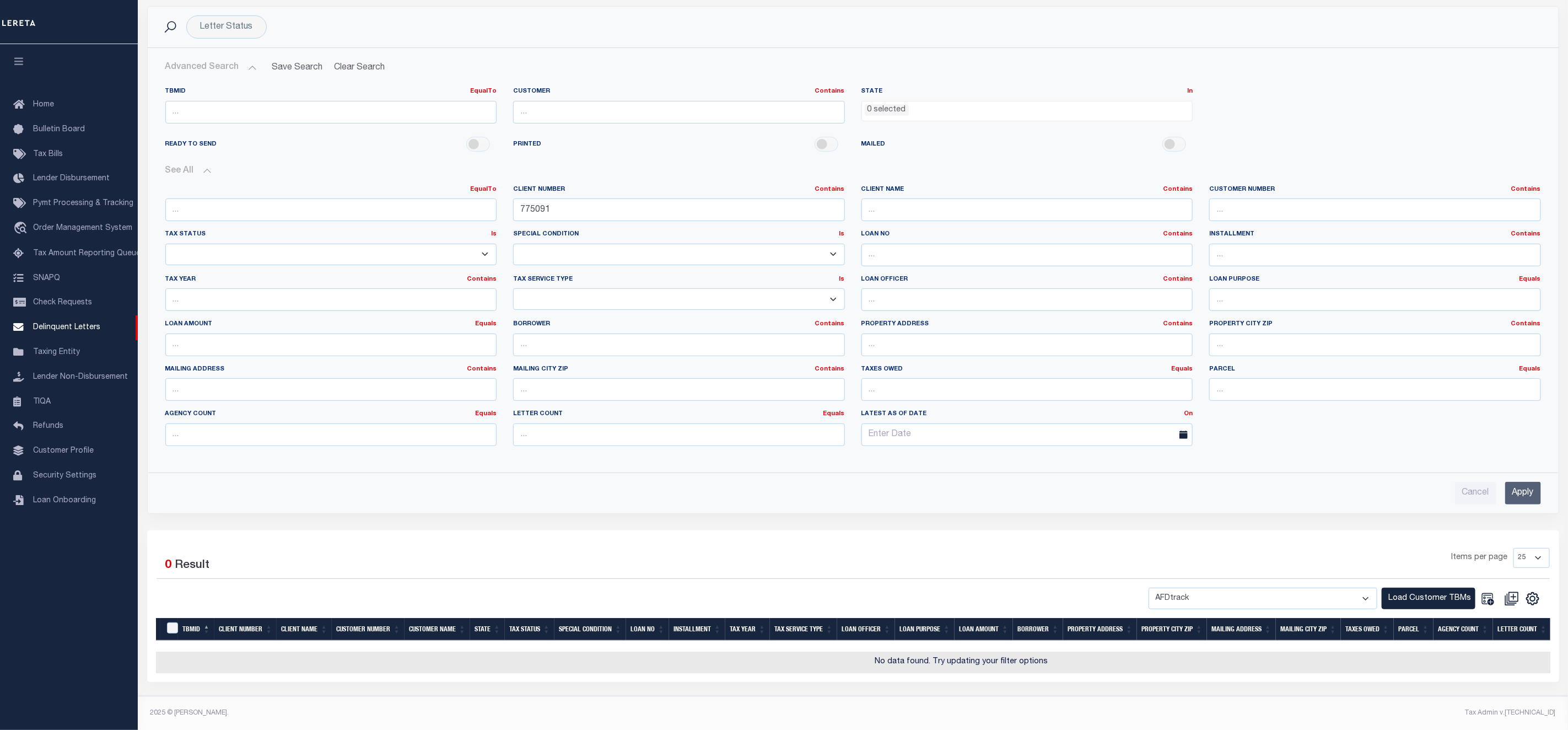
click at [1531, 482] on input "Apply" at bounding box center [1523, 493] width 36 height 22
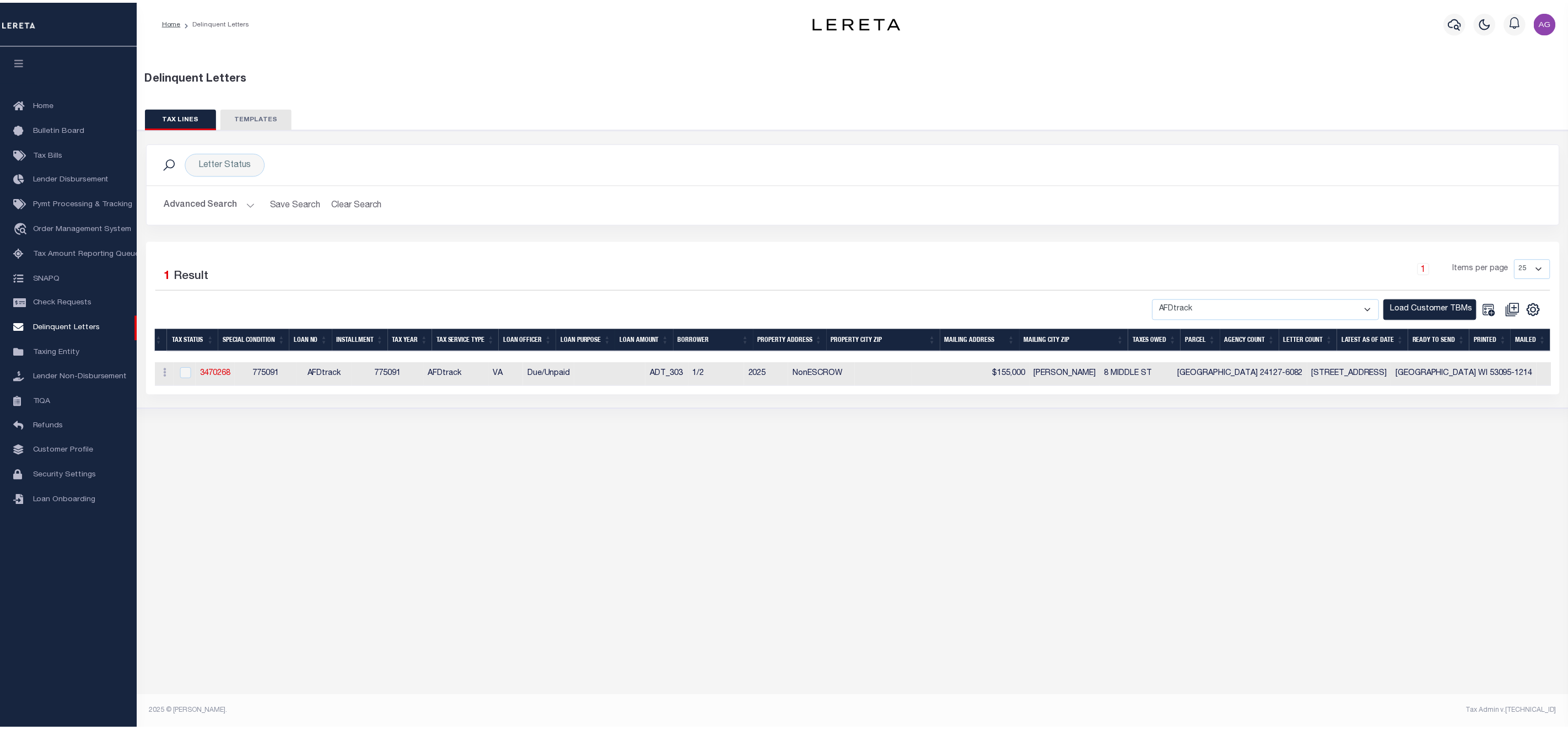
scroll to position [0, 0]
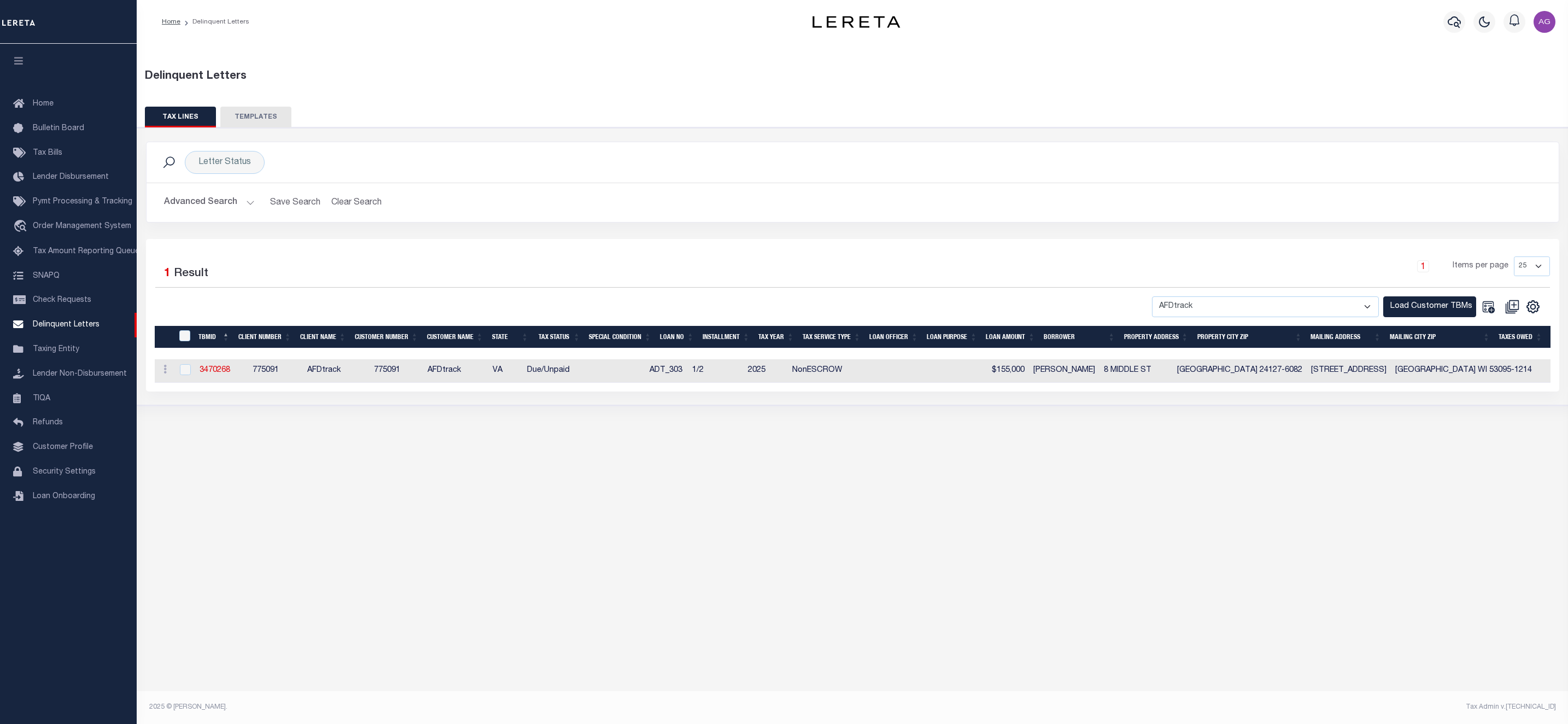
click at [232, 205] on button "Advanced Search" at bounding box center [209, 203] width 91 height 22
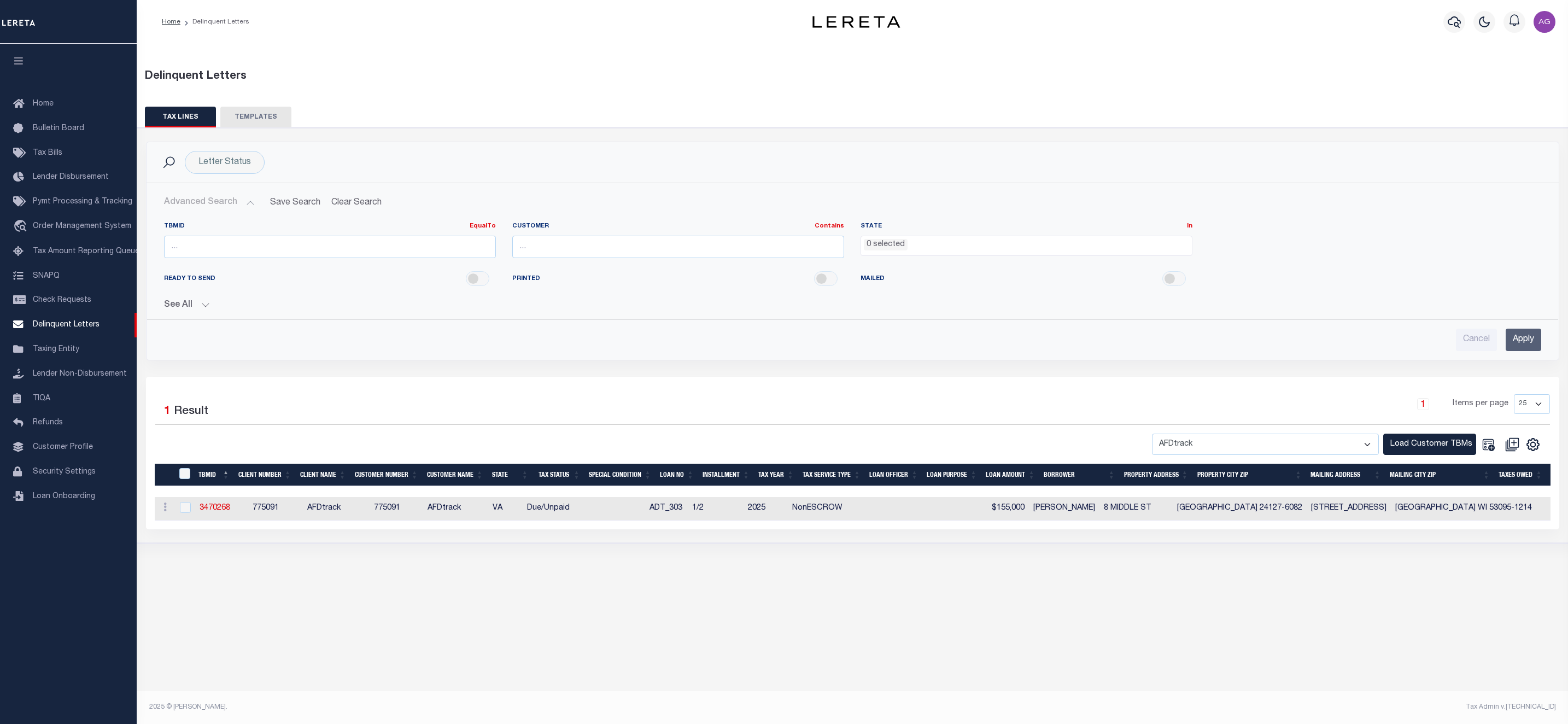
click at [199, 304] on button "See All" at bounding box center [853, 305] width 1377 height 10
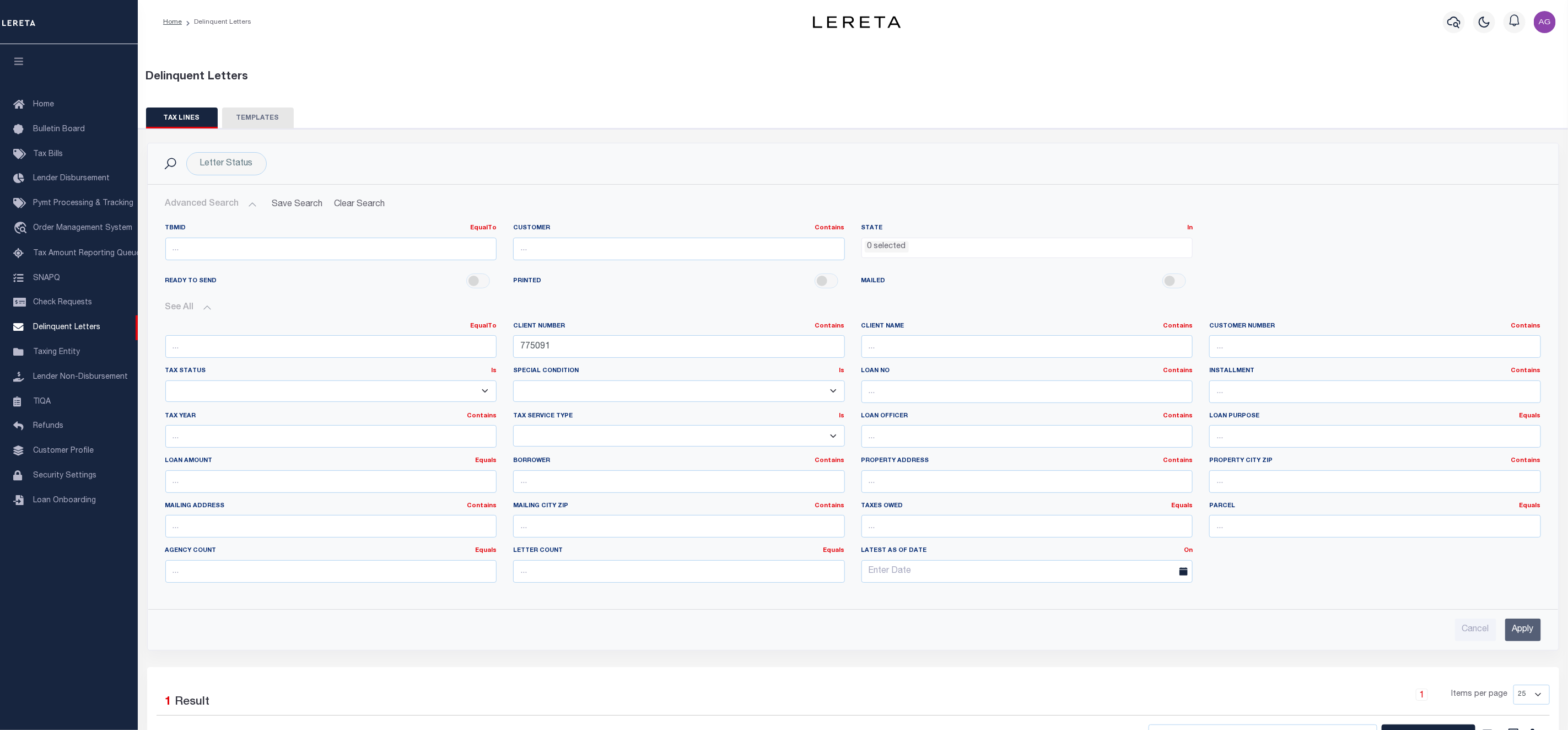
scroll to position [153, 0]
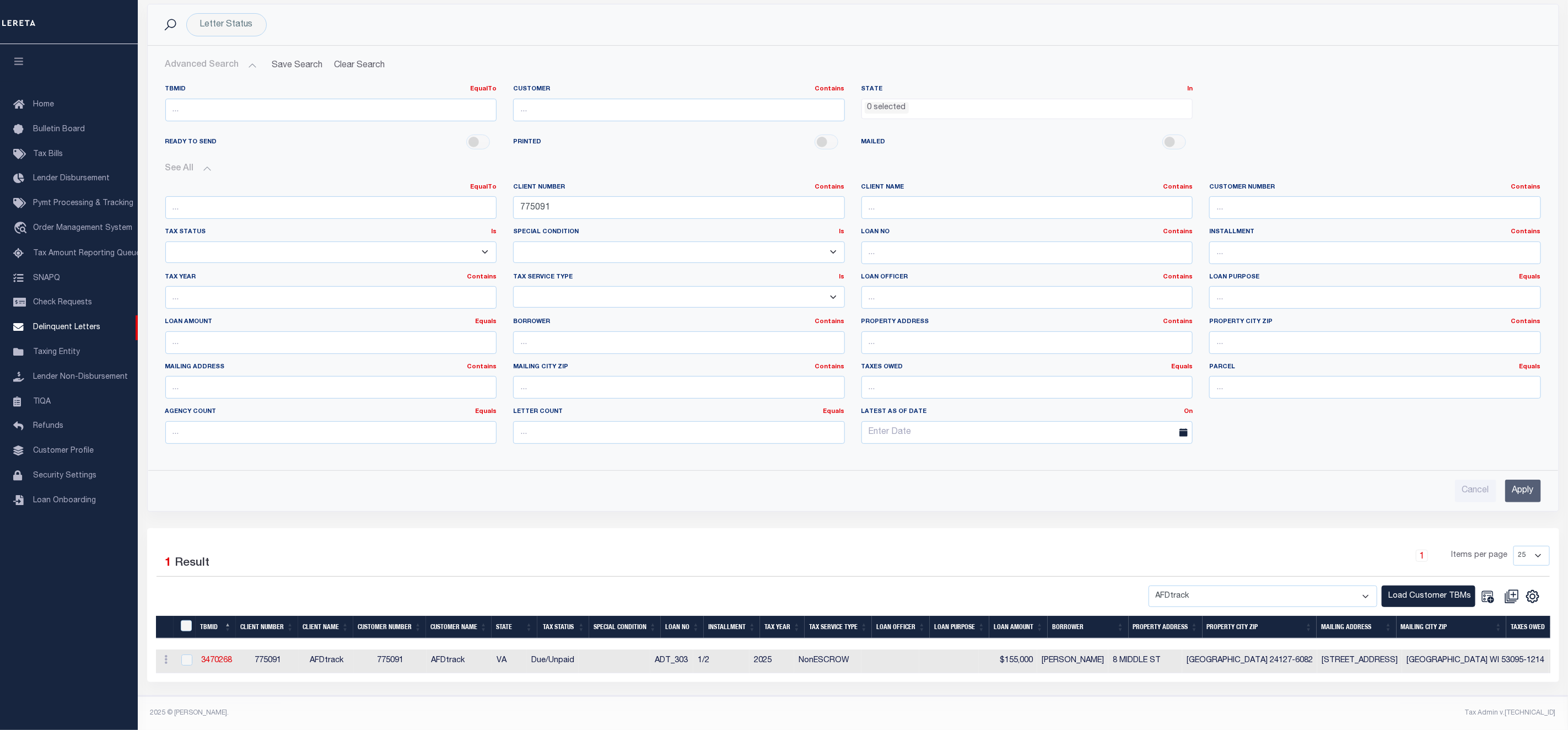
click at [1524, 488] on input "Apply" at bounding box center [1523, 491] width 36 height 22
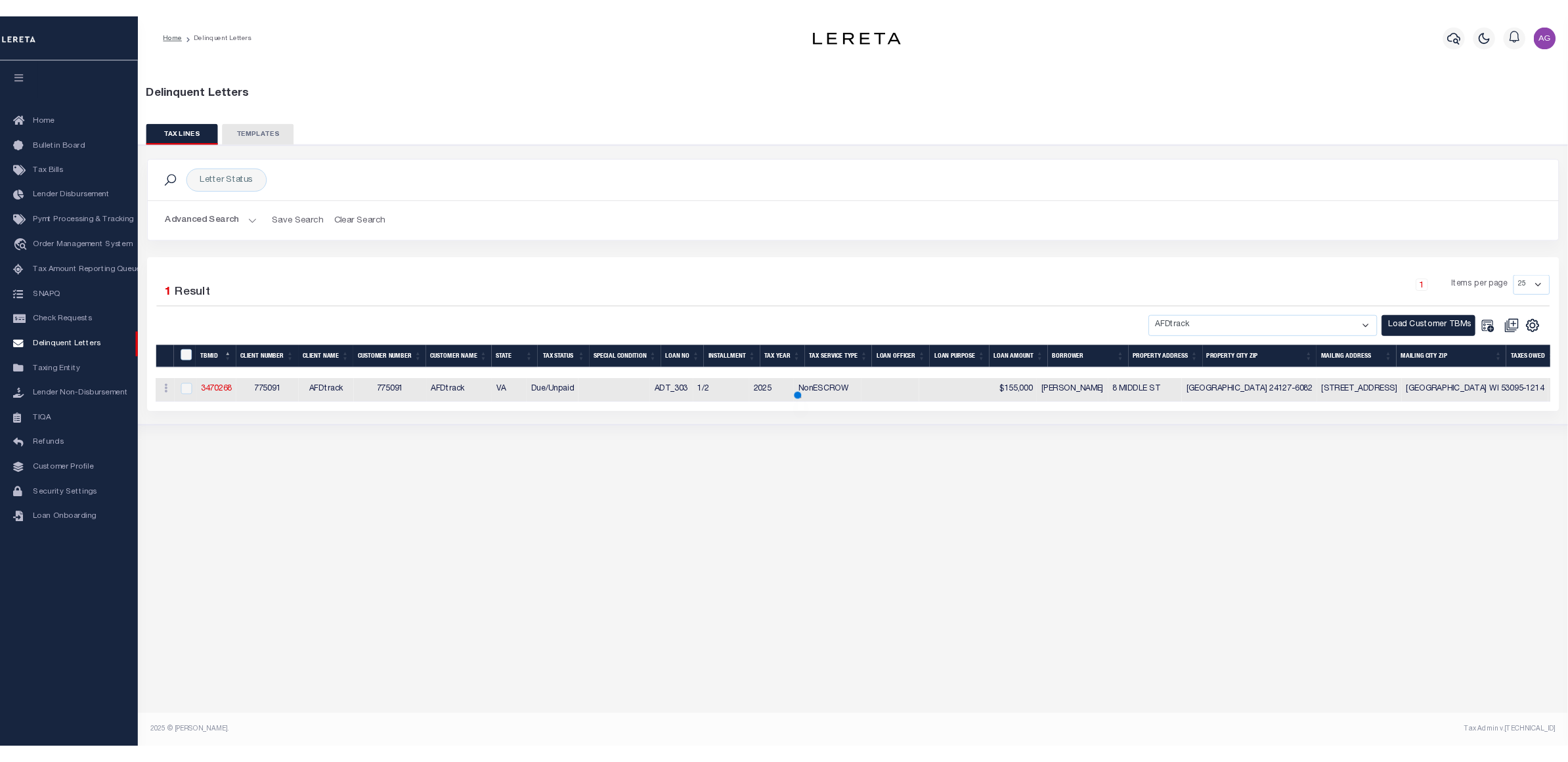
scroll to position [0, 0]
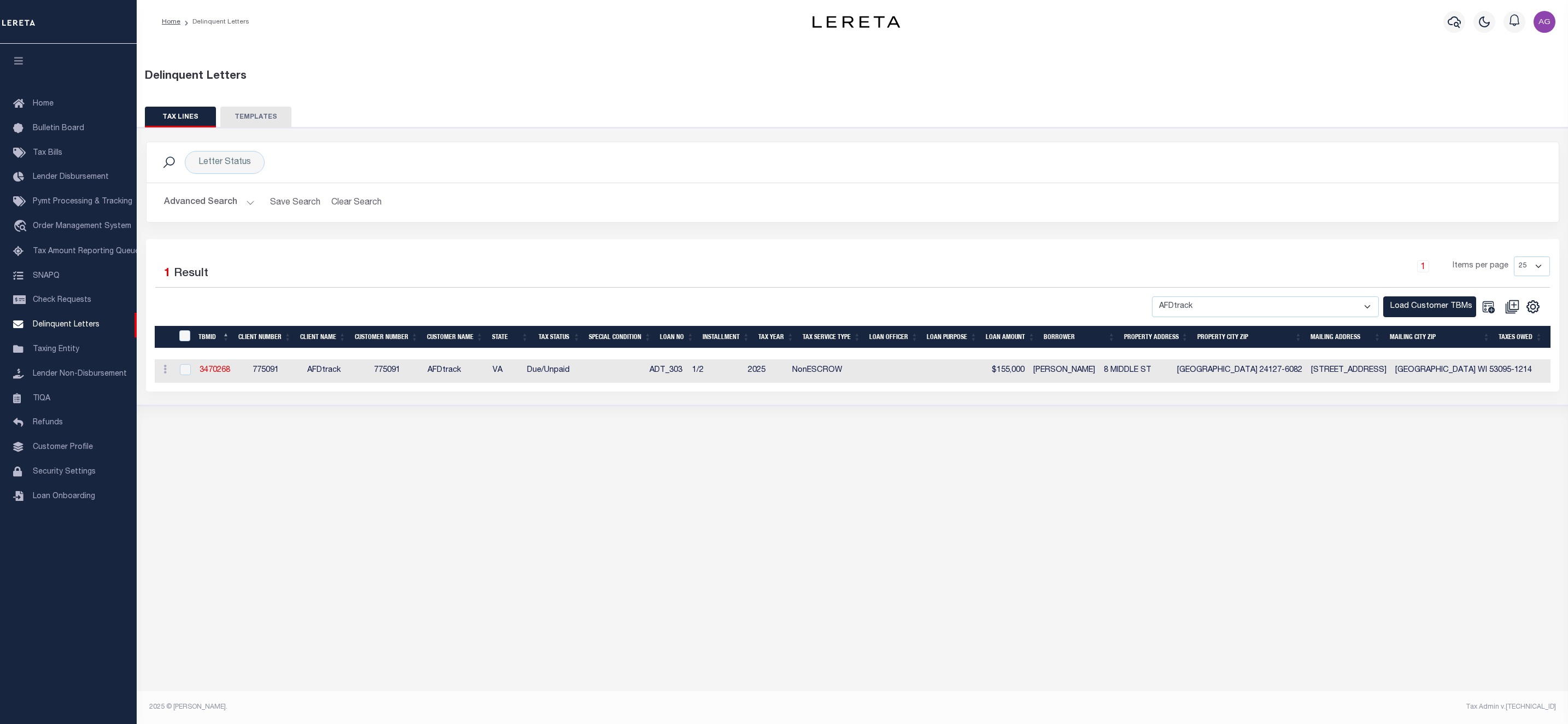
click at [1348, 547] on div "Delinquent Letters TAX LINES TEMPLATES Is 1" at bounding box center [852, 370] width 1431 height 652
click at [220, 199] on button "Advanced Search" at bounding box center [209, 203] width 91 height 22
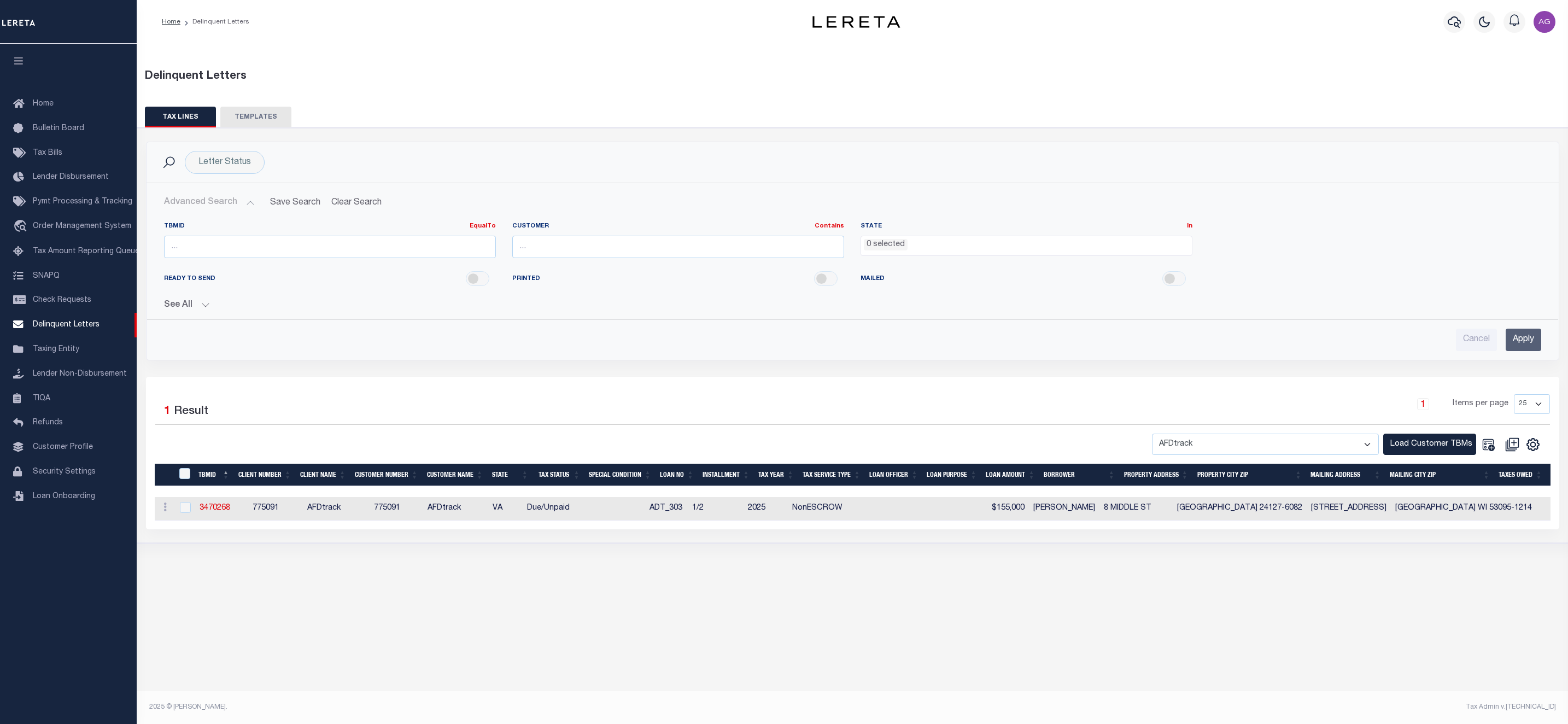
click at [1295, 435] on div "Selected 1 Result 1 Items per page 25 50 100 500 1000 AB ABGGL B1" at bounding box center [853, 425] width 1412 height 61
click at [1408, 448] on button "Load Customer TBMs" at bounding box center [1429, 444] width 93 height 22
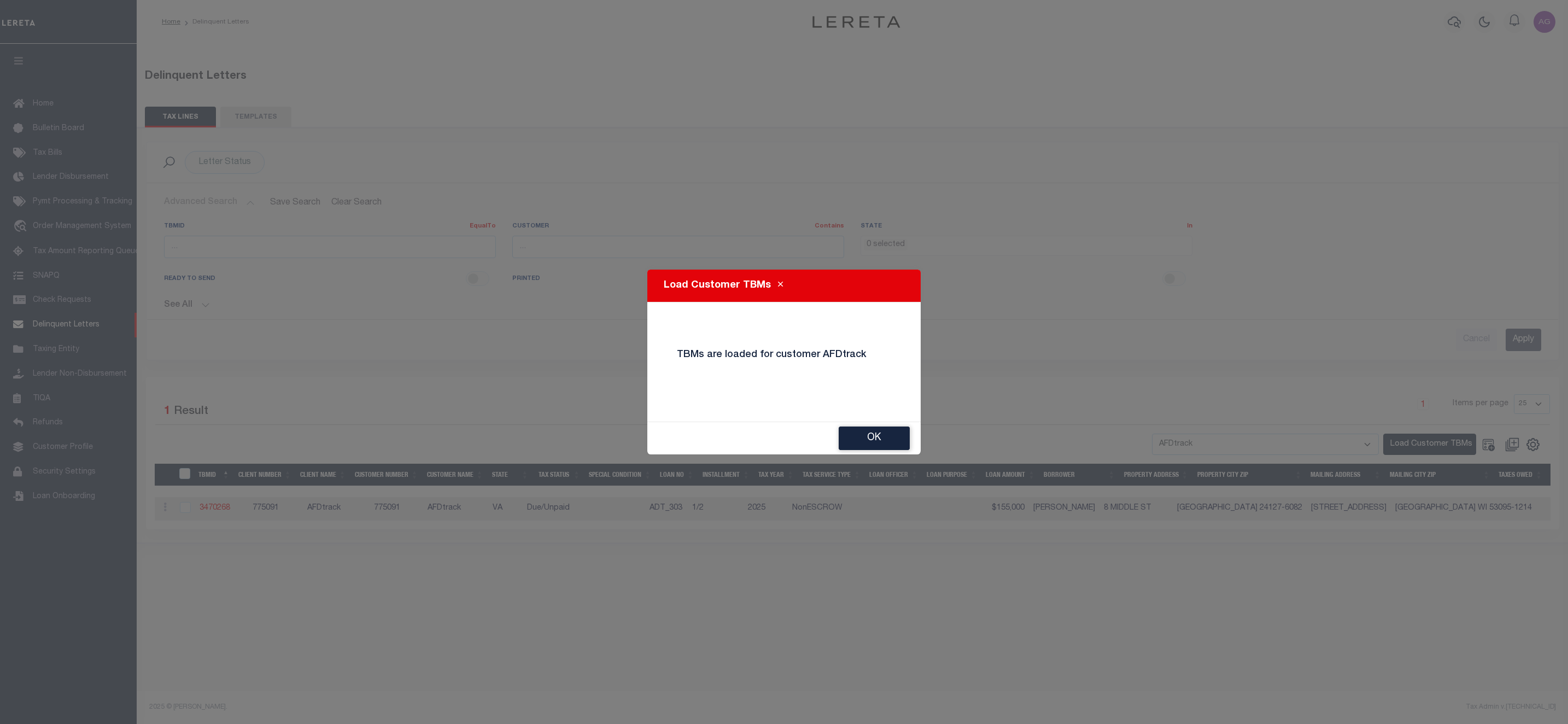
click at [1340, 637] on div "Load Customer TBMs TBMs are loaded for customer AFDtrack Ok" at bounding box center [784, 362] width 1568 height 724
click at [900, 440] on button "Ok" at bounding box center [874, 438] width 71 height 24
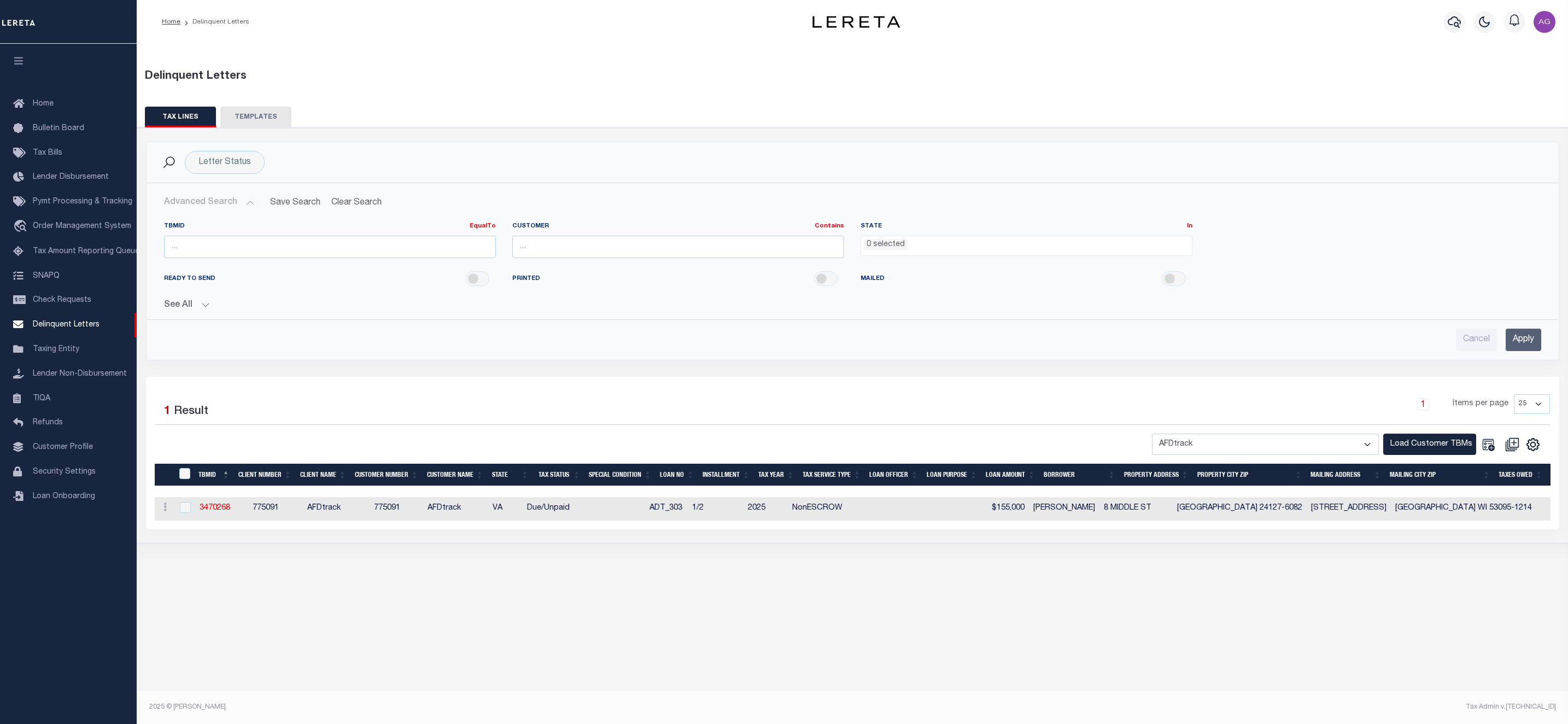
click at [1538, 347] on input "Apply" at bounding box center [1524, 339] width 36 height 22
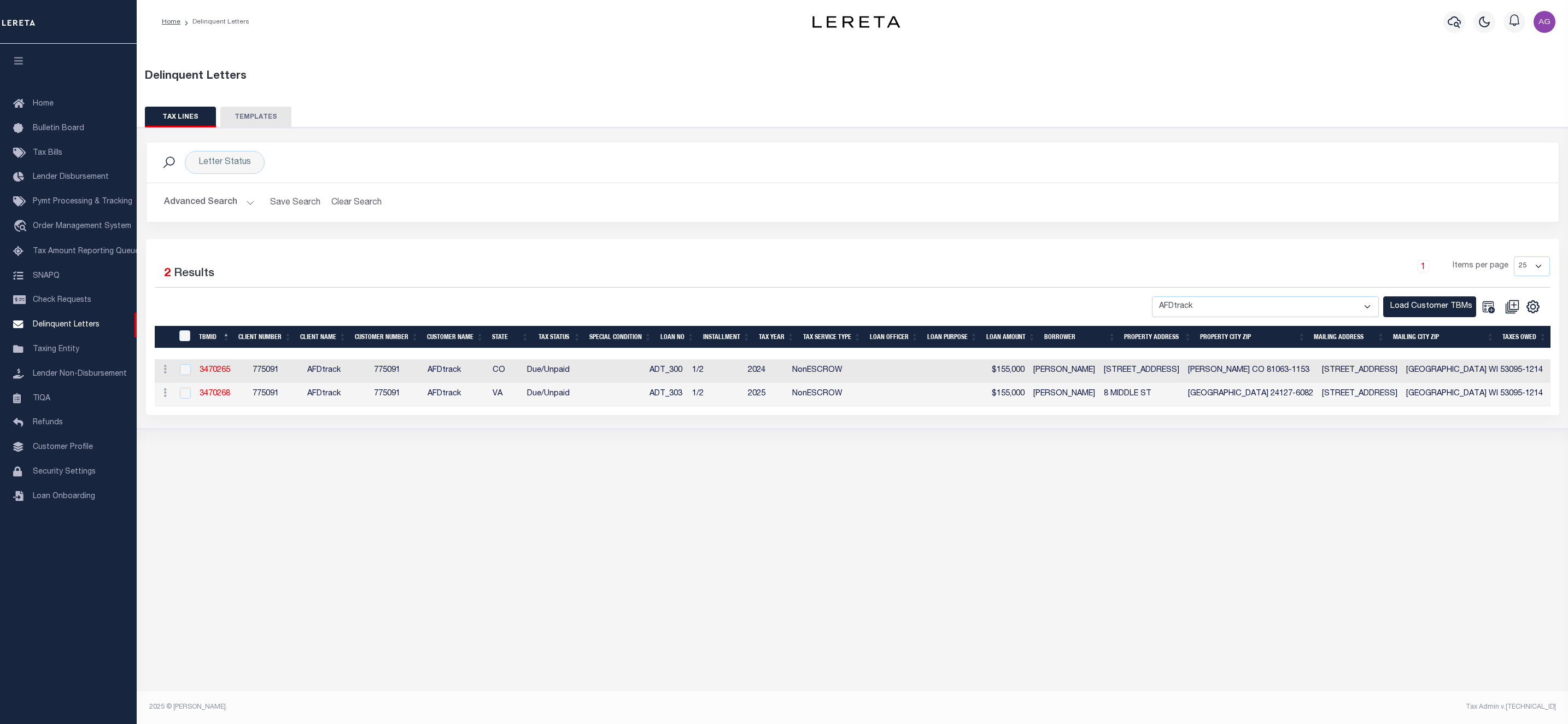
click at [1332, 659] on div "Delinquent Letters TAX LINES TEMPLATES Is 2" at bounding box center [852, 370] width 1431 height 652
